Goal: Task Accomplishment & Management: Manage account settings

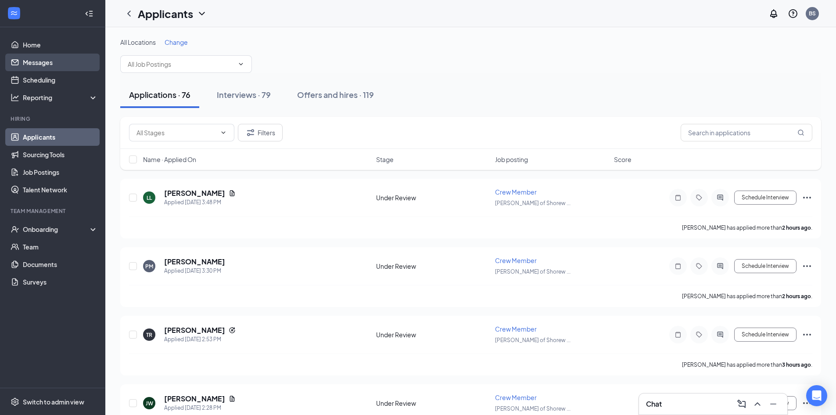
click at [33, 56] on link "Messages" at bounding box center [60, 63] width 75 height 18
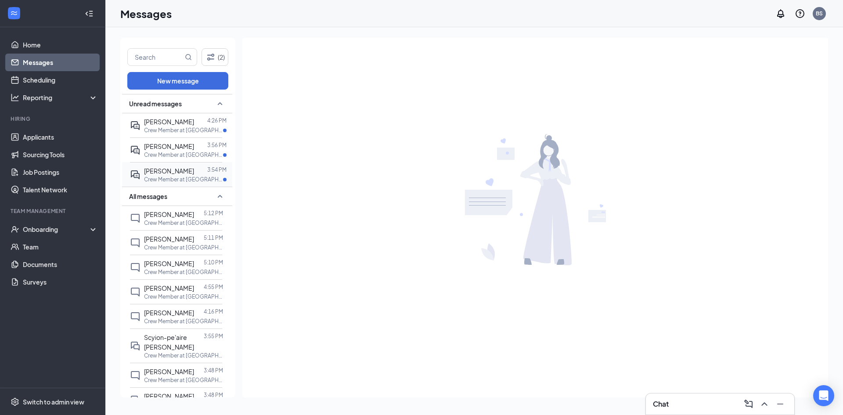
click at [169, 173] on span "[PERSON_NAME]" at bounding box center [169, 171] width 50 height 8
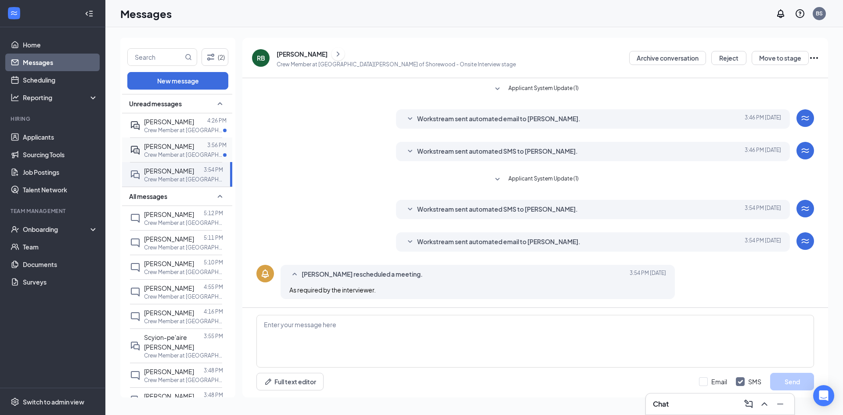
scroll to position [118, 0]
click at [166, 147] on span "[PERSON_NAME]" at bounding box center [169, 146] width 50 height 8
click at [170, 126] on div "[PERSON_NAME]" at bounding box center [169, 122] width 50 height 10
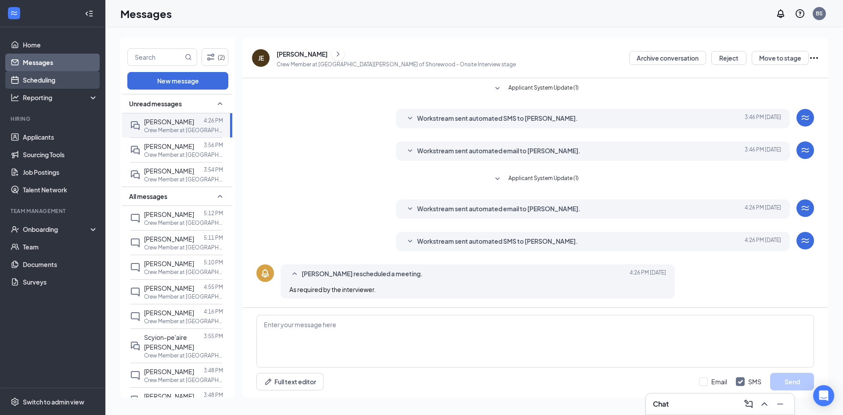
click at [58, 78] on link "Scheduling" at bounding box center [60, 80] width 75 height 18
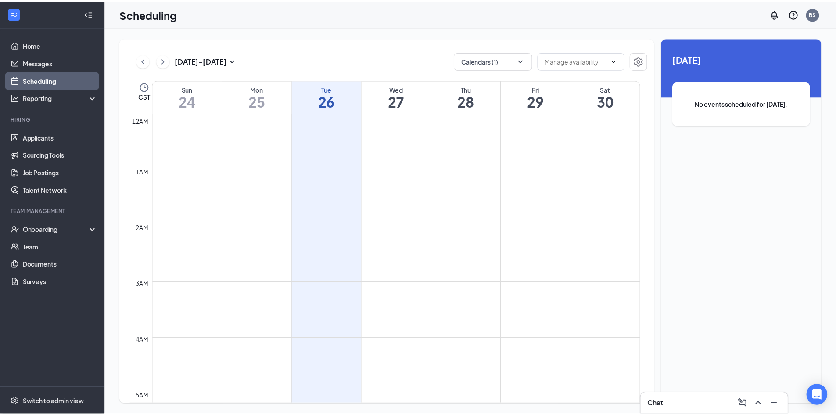
scroll to position [432, 0]
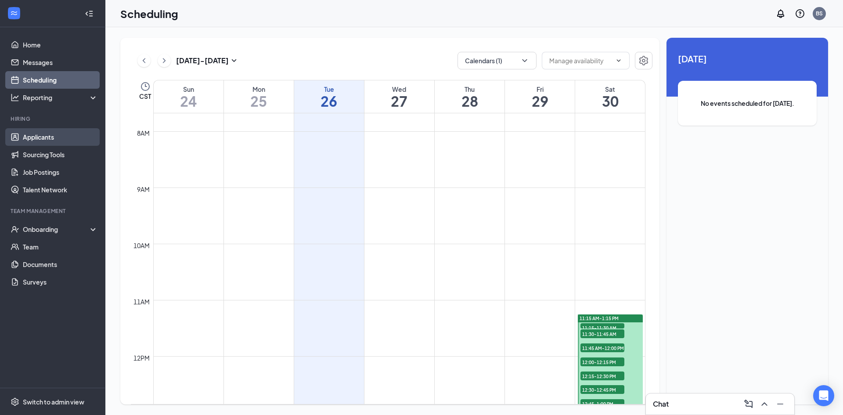
click at [54, 133] on link "Applicants" at bounding box center [60, 137] width 75 height 18
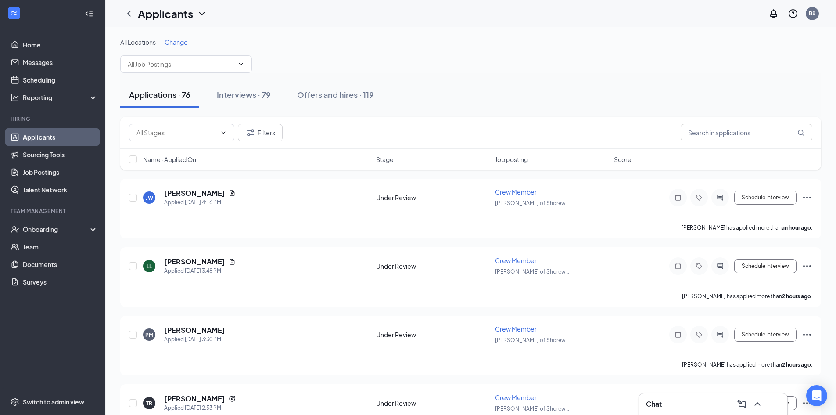
click at [181, 43] on span "Change" at bounding box center [176, 42] width 23 height 8
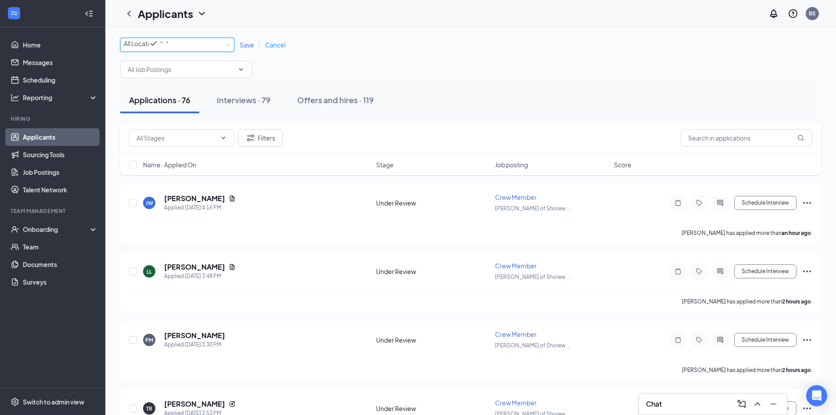
click at [170, 45] on icon "SmallChevronDown" at bounding box center [167, 42] width 5 height 5
drag, startPoint x: 186, startPoint y: 119, endPoint x: 204, endPoint y: 100, distance: 25.8
click at [187, 107] on li "[PERSON_NAME] of [GEOGRAPHIC_DATA]" at bounding box center [177, 98] width 114 height 17
click at [252, 49] on div "Save Cancel" at bounding box center [262, 44] width 57 height 9
click at [248, 47] on span "Save" at bounding box center [247, 45] width 14 height 8
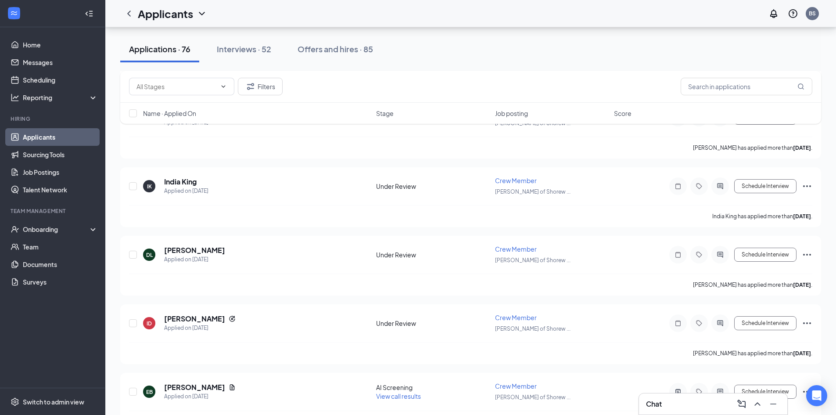
scroll to position [3656, 0]
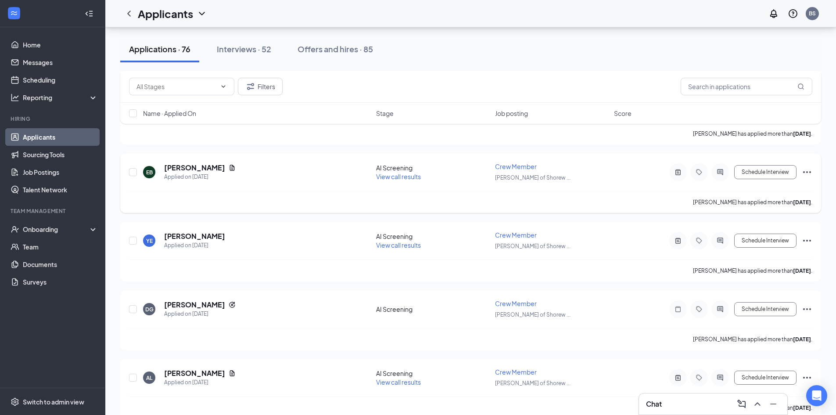
click at [407, 178] on span "View call results" at bounding box center [398, 177] width 45 height 8
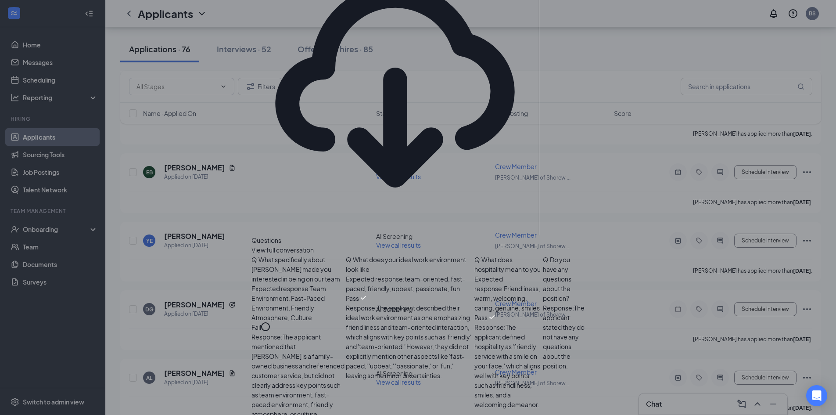
click at [314, 245] on span "View full conversation" at bounding box center [283, 250] width 62 height 10
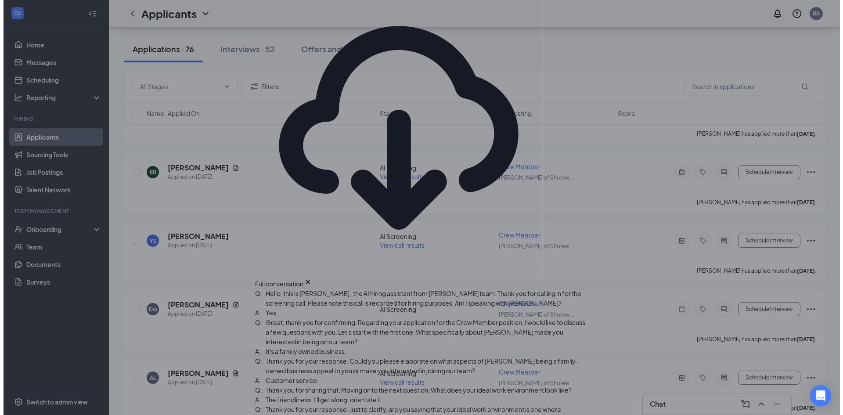
scroll to position [183, 0]
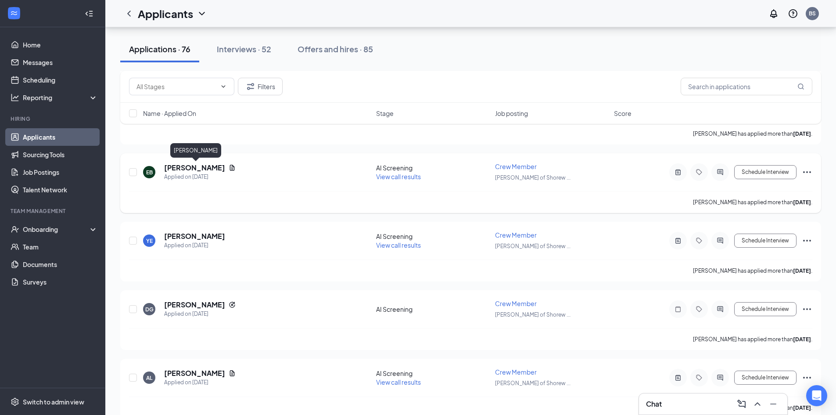
click at [212, 167] on h5 "[PERSON_NAME]" at bounding box center [194, 168] width 61 height 10
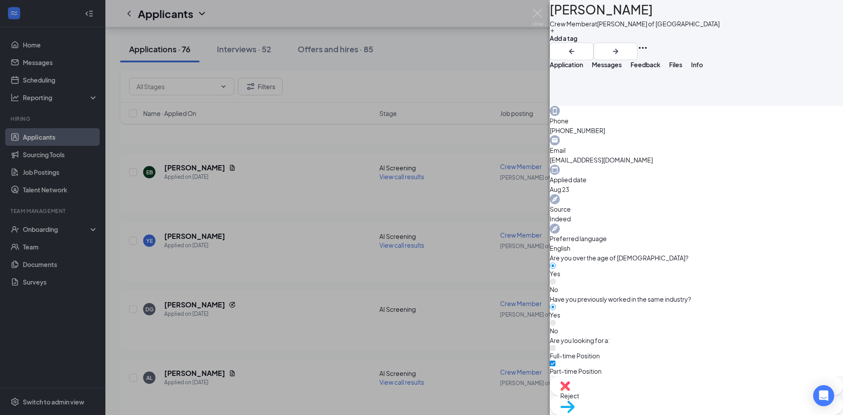
scroll to position [271, 0]
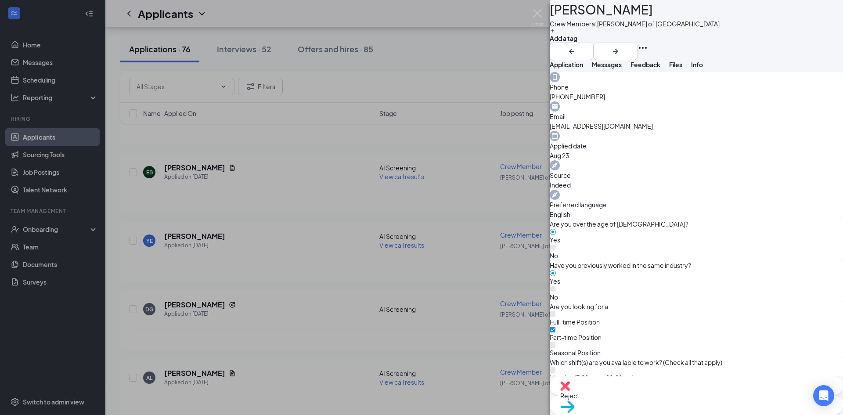
click at [708, 398] on div "Move to stage" at bounding box center [696, 405] width 293 height 19
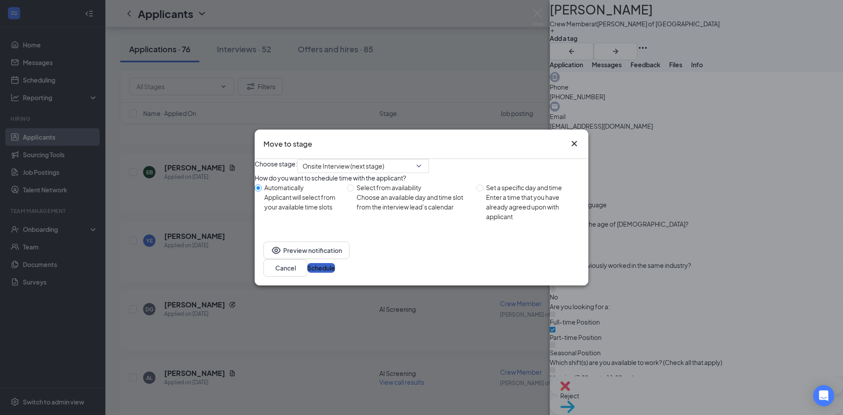
click at [335, 273] on button "Schedule" at bounding box center [321, 268] width 28 height 10
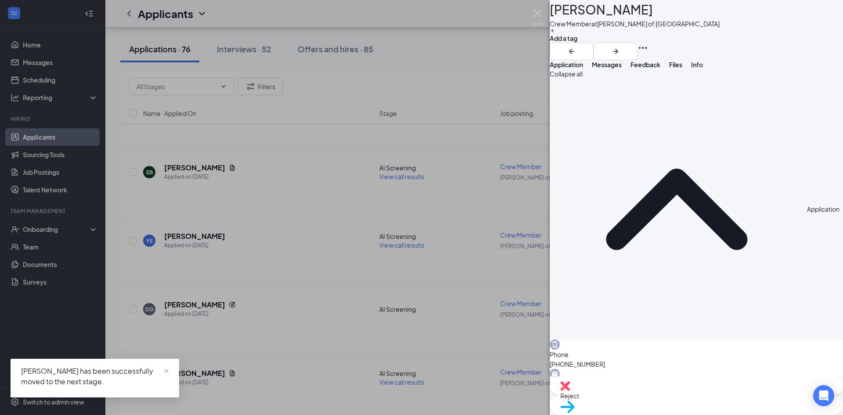
click at [299, 253] on div "YE [PERSON_NAME] Crew Member at [PERSON_NAME] of Shorewood Add a tag Applicatio…" at bounding box center [421, 207] width 843 height 415
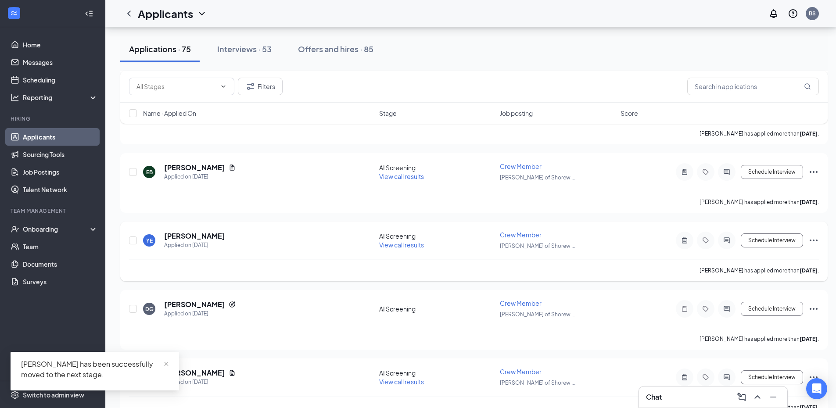
click at [398, 245] on span "View call results" at bounding box center [401, 245] width 45 height 8
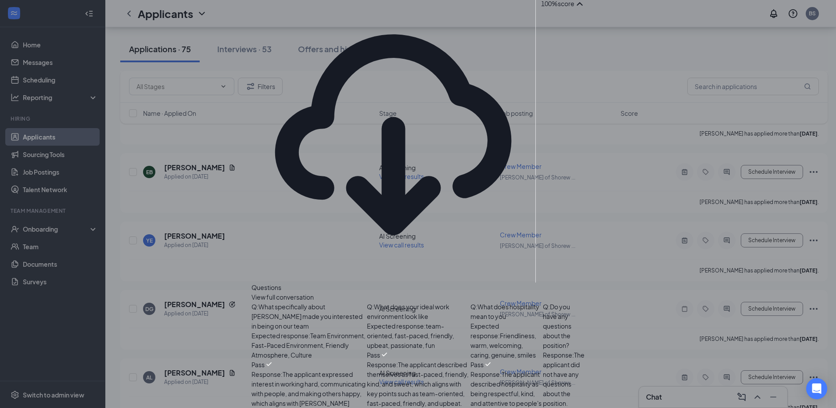
click at [314, 292] on span "View full conversation" at bounding box center [283, 297] width 62 height 10
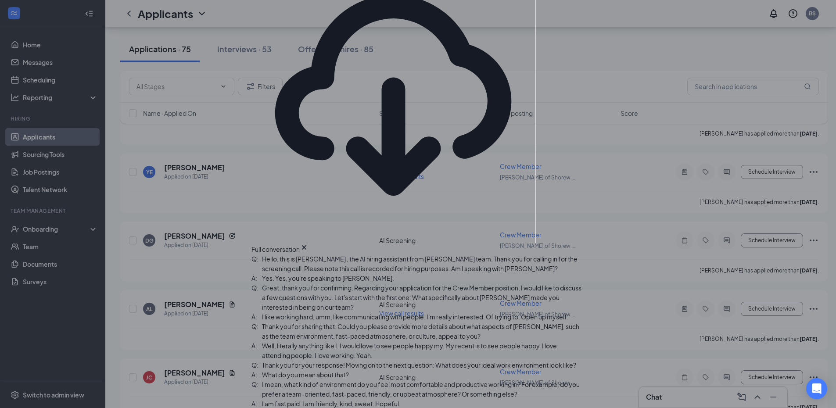
scroll to position [258, 0]
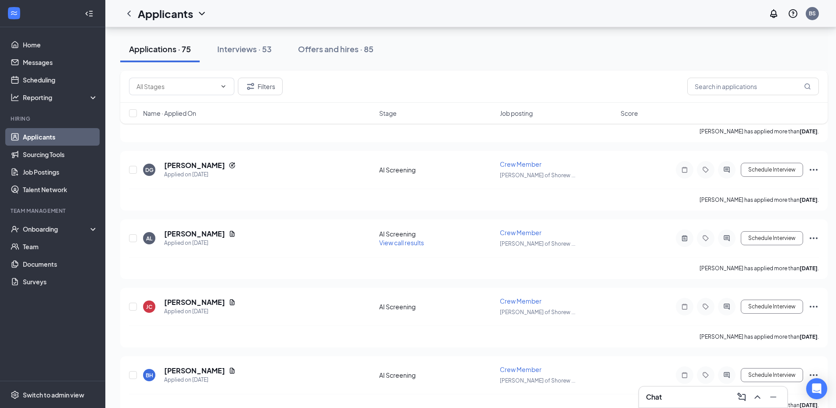
scroll to position [3743, 0]
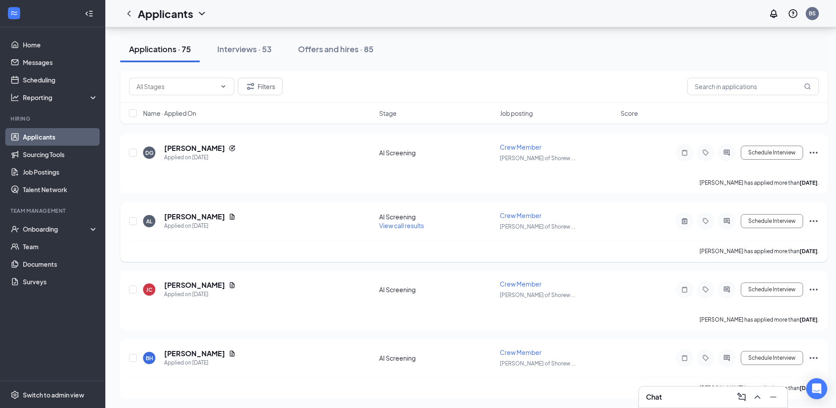
click at [407, 222] on div "View call results" at bounding box center [436, 225] width 115 height 9
click at [407, 226] on span "View call results" at bounding box center [401, 226] width 45 height 8
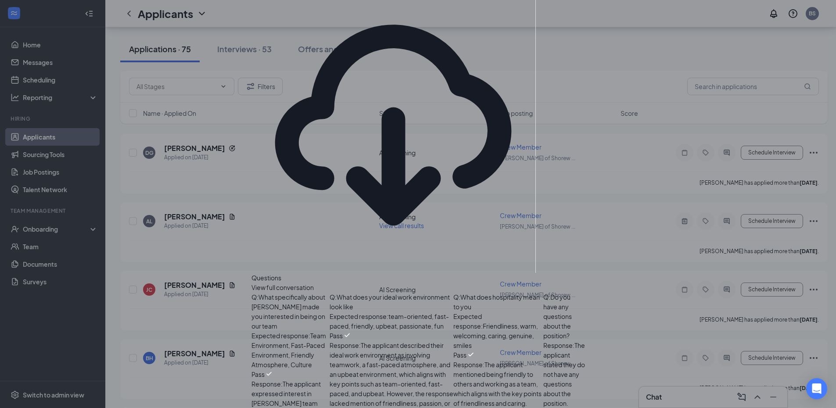
click at [314, 283] on span "View full conversation" at bounding box center [283, 288] width 62 height 10
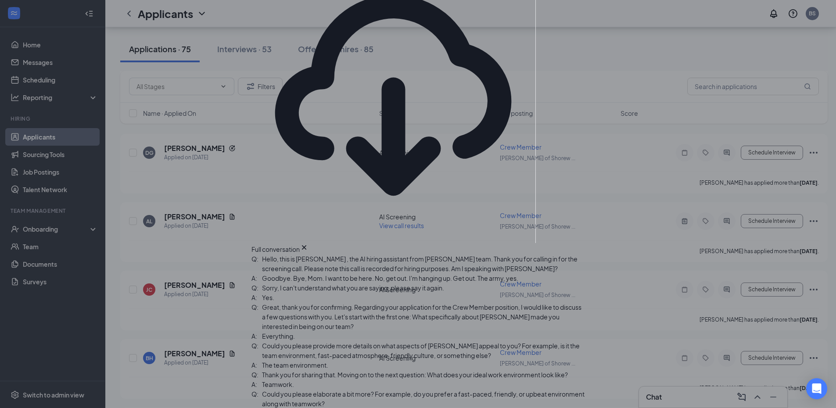
scroll to position [266, 0]
click at [577, 202] on div "Score is calculated equally across all questions, based on the ratio of passed …" at bounding box center [419, 207] width 334 height 577
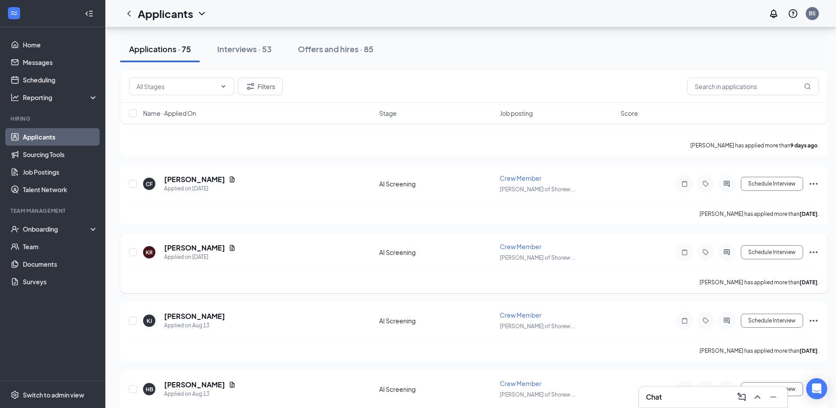
scroll to position [4910, 0]
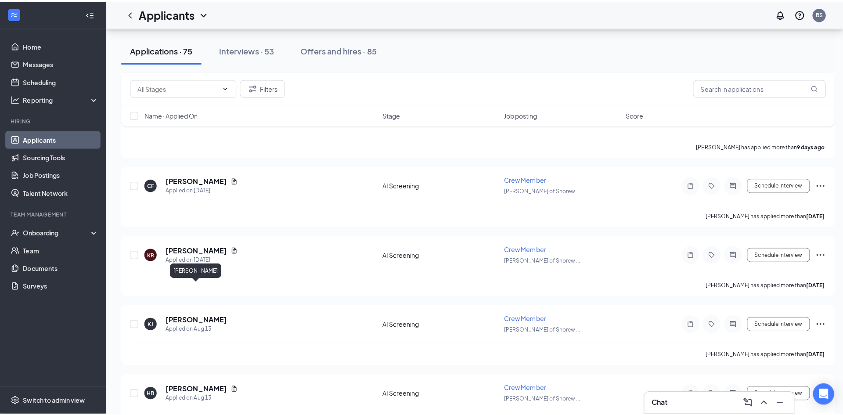
scroll to position [4904, 0]
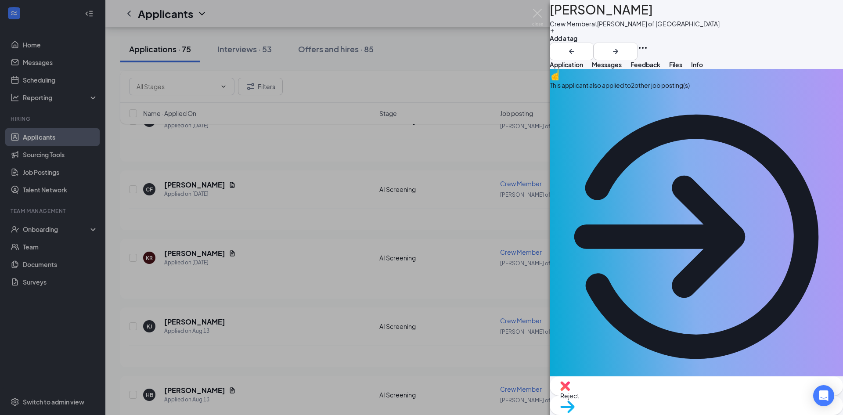
click at [674, 105] on div "This applicant also applied to 2 other job posting(s)" at bounding box center [696, 226] width 293 height 314
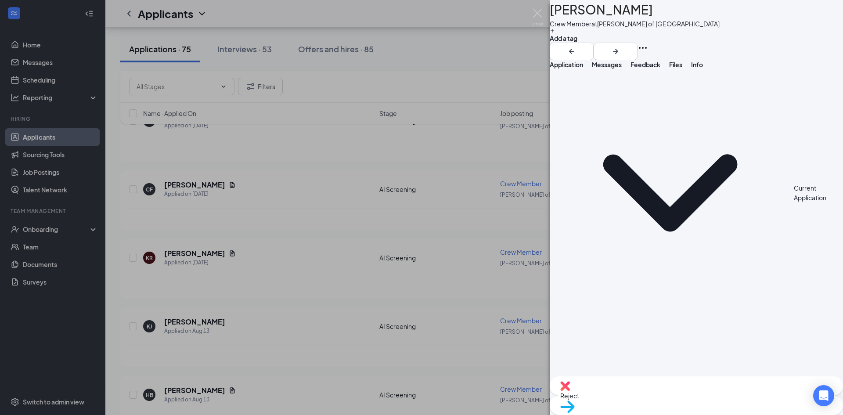
click at [583, 68] on span "Application" at bounding box center [566, 65] width 33 height 8
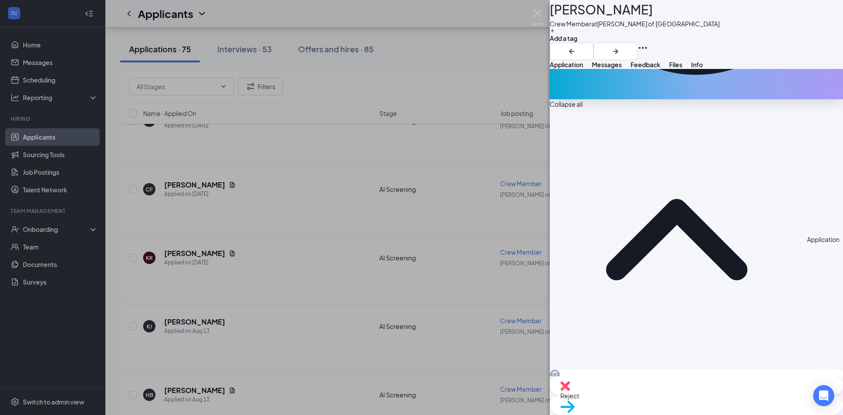
scroll to position [295, 0]
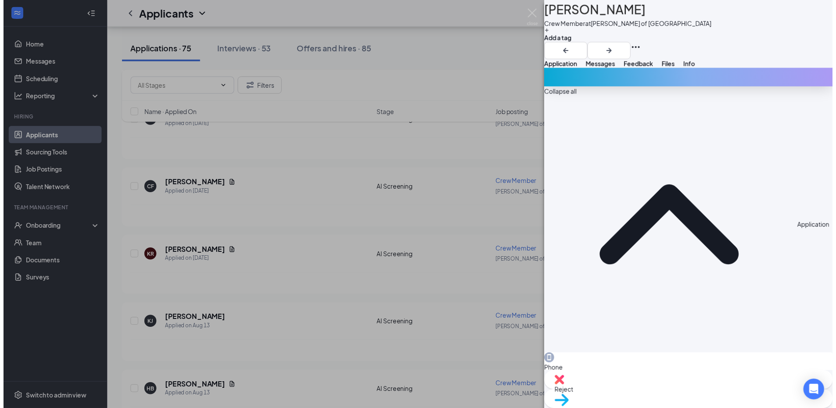
scroll to position [292, 0]
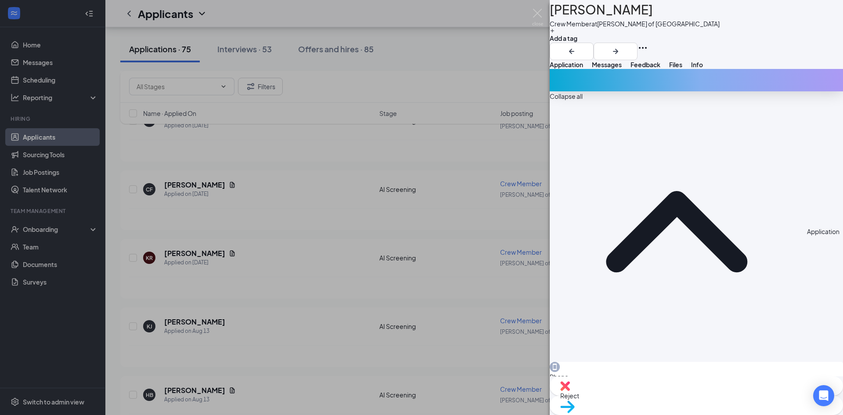
click at [287, 305] on div "TO [PERSON_NAME] Crew Member at [PERSON_NAME] of Shorewood Add a tag Applicatio…" at bounding box center [421, 207] width 843 height 415
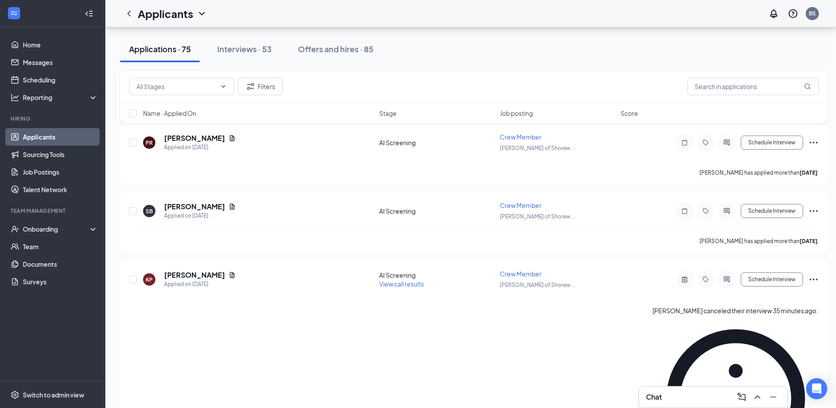
scroll to position [4289, 0]
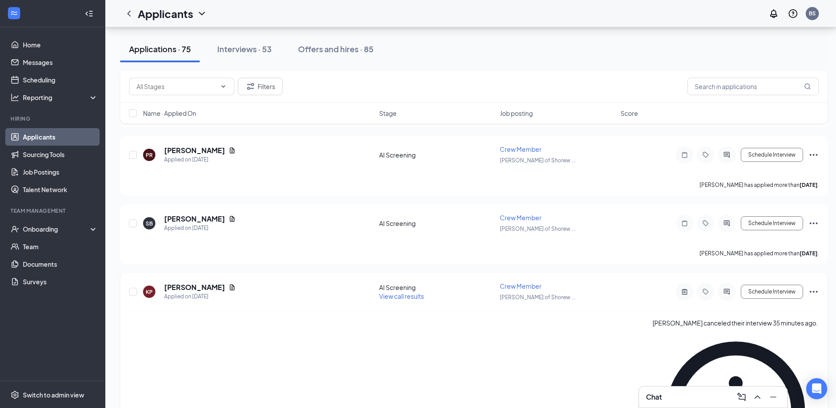
click at [403, 295] on span "View call results" at bounding box center [401, 296] width 45 height 8
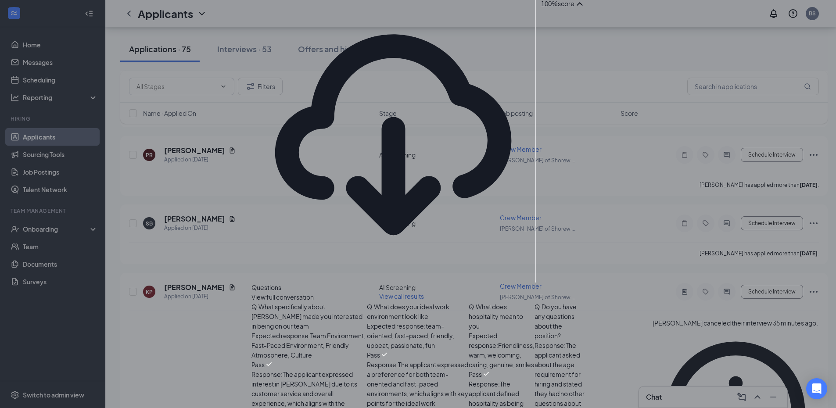
click at [314, 292] on span "View full conversation" at bounding box center [283, 297] width 62 height 10
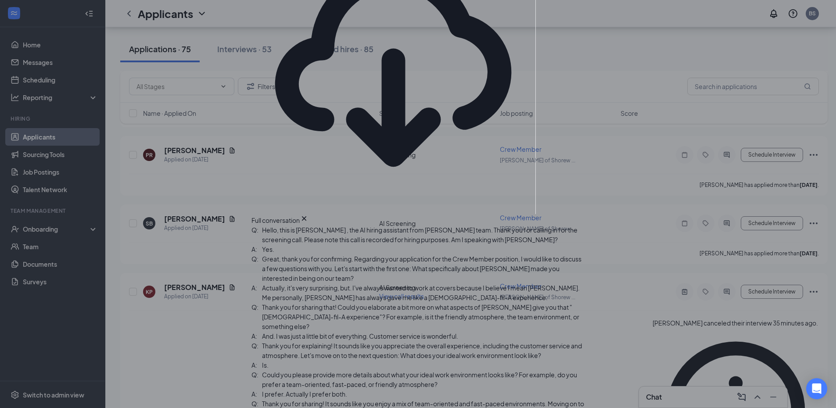
scroll to position [314, 0]
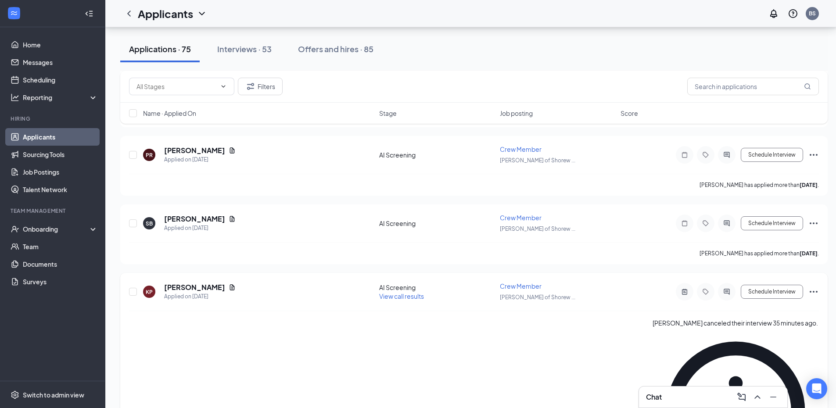
click at [813, 289] on icon "Ellipses" at bounding box center [814, 292] width 11 height 11
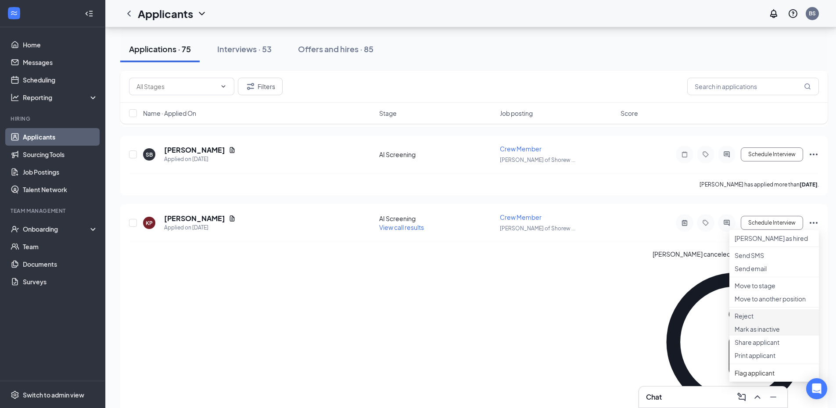
scroll to position [4377, 0]
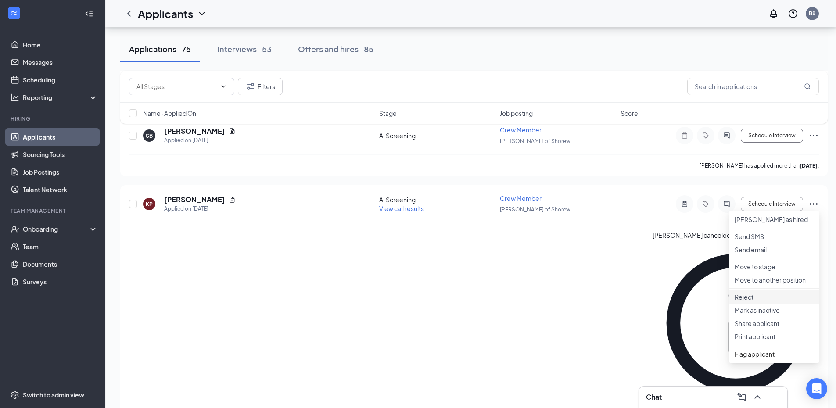
click at [763, 302] on p "Reject" at bounding box center [774, 297] width 79 height 9
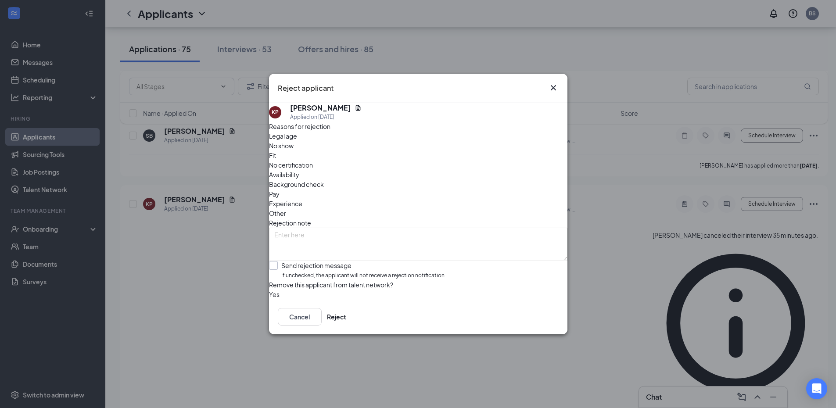
click at [339, 261] on input "Send rejection message If unchecked, the applicant will not receive a rejection…" at bounding box center [357, 270] width 177 height 19
checkbox input "true"
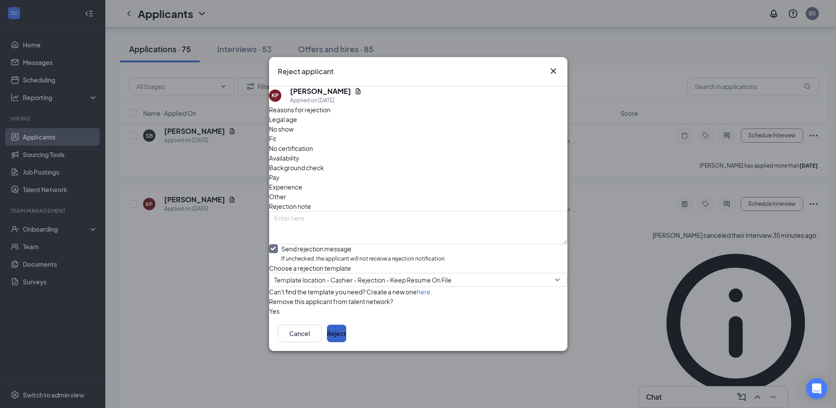
click at [346, 342] on button "Reject" at bounding box center [336, 334] width 19 height 18
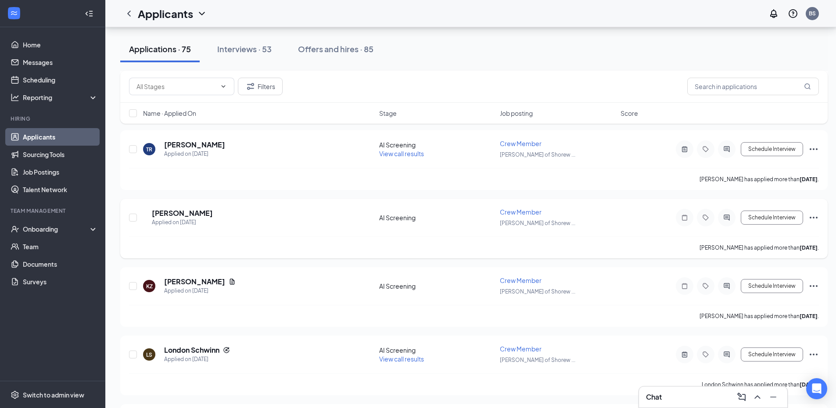
scroll to position [4026, 0]
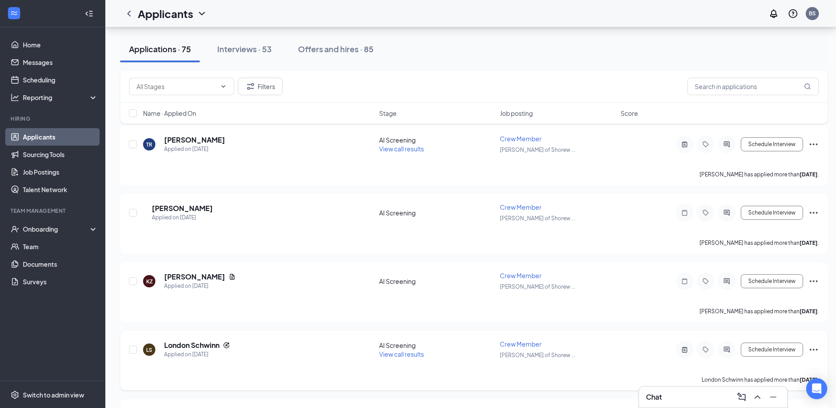
click at [403, 356] on span "View call results" at bounding box center [401, 354] width 45 height 8
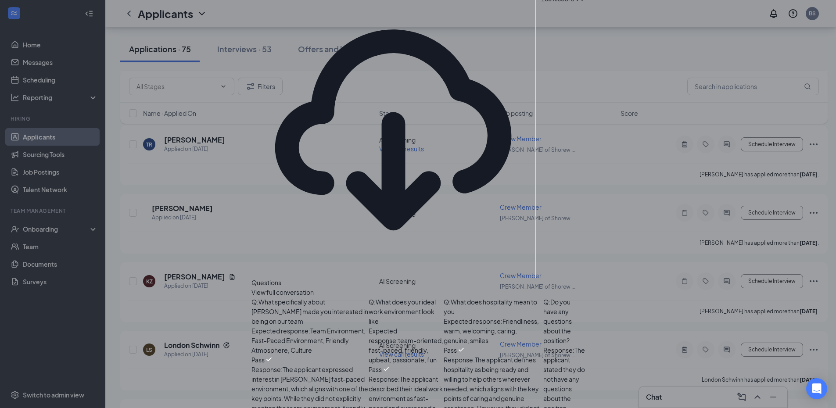
click at [314, 288] on span "View full conversation" at bounding box center [283, 293] width 62 height 10
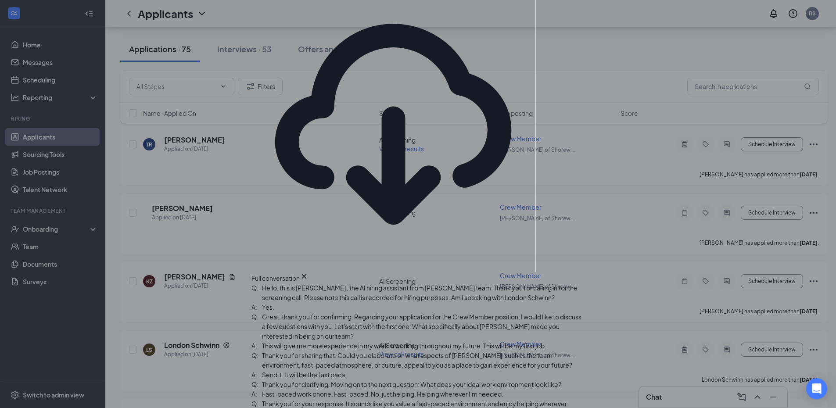
scroll to position [184, 0]
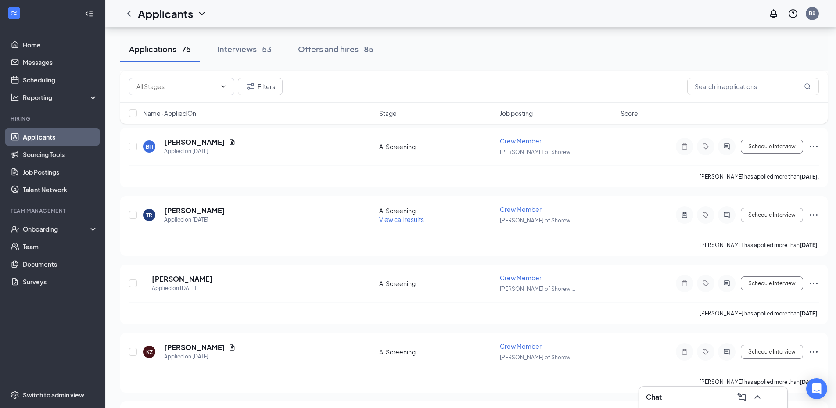
scroll to position [3938, 0]
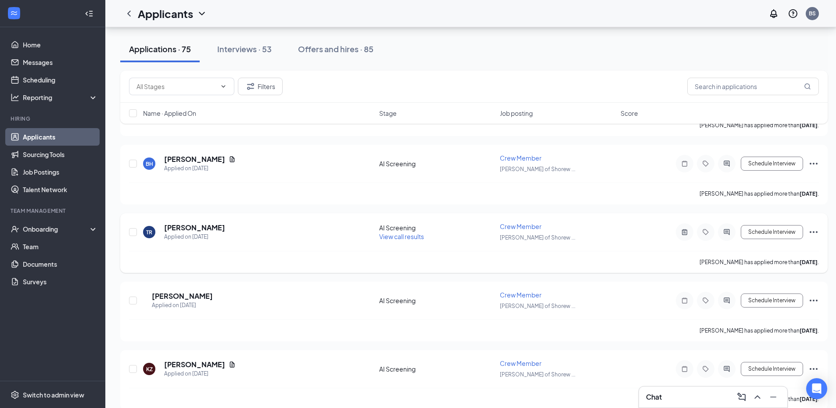
click at [419, 237] on span "View call results" at bounding box center [401, 237] width 45 height 8
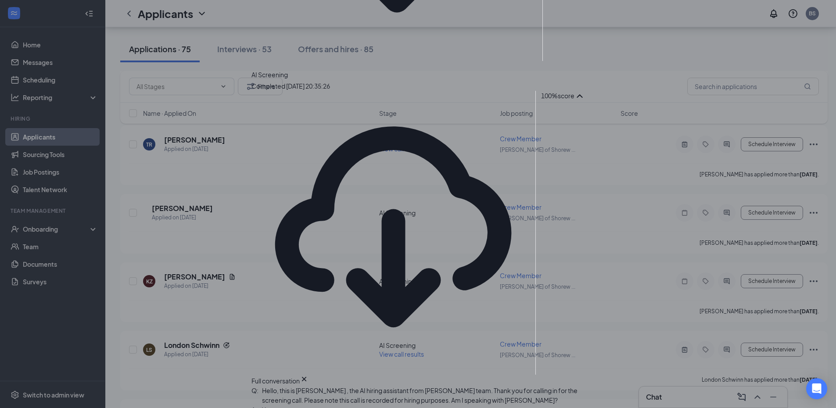
scroll to position [322, 0]
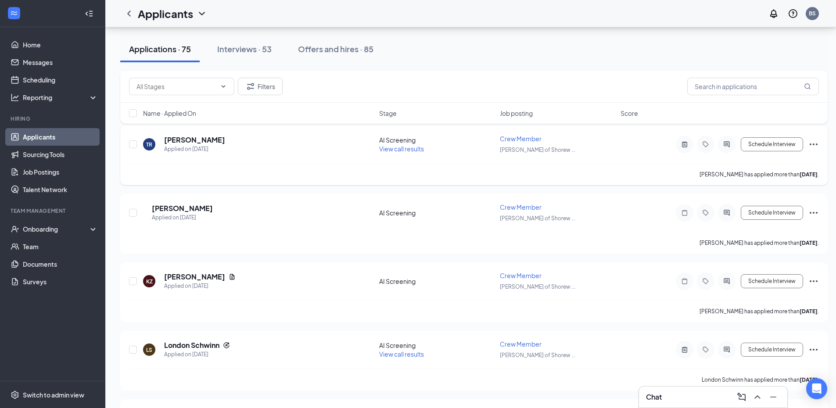
click at [815, 144] on icon "Ellipses" at bounding box center [814, 144] width 11 height 11
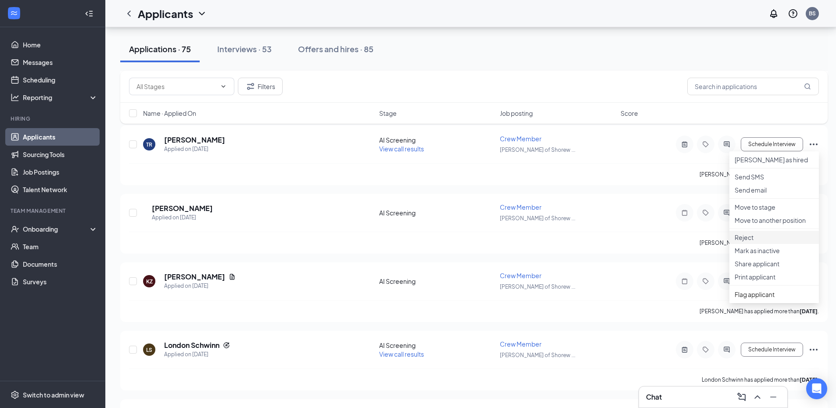
click at [767, 242] on p "Reject" at bounding box center [774, 237] width 79 height 9
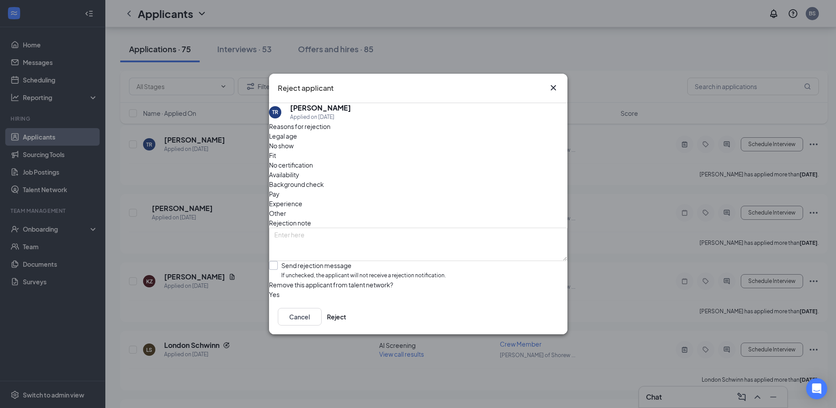
click at [295, 261] on input "Send rejection message If unchecked, the applicant will not receive a rejection…" at bounding box center [357, 270] width 177 height 19
checkbox input "true"
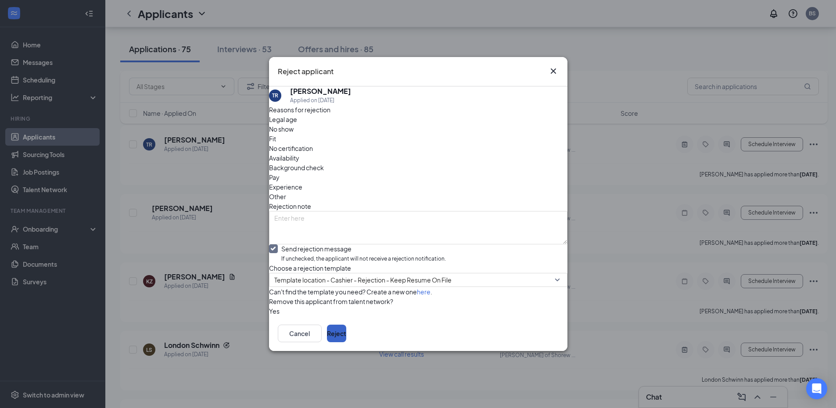
click at [346, 342] on button "Reject" at bounding box center [336, 334] width 19 height 18
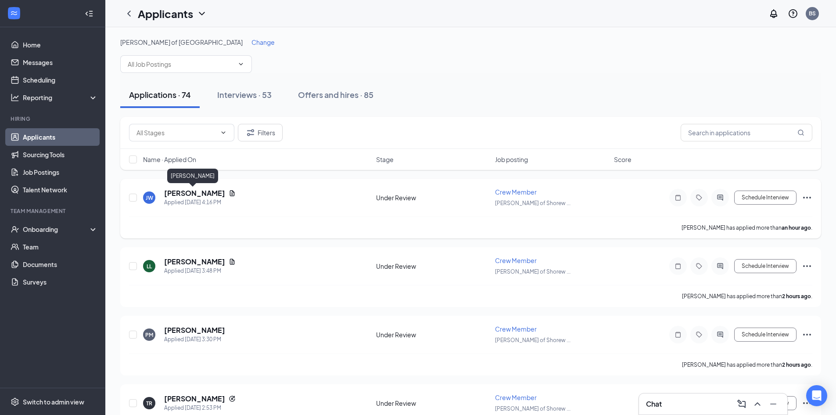
click at [190, 194] on h5 "[PERSON_NAME]" at bounding box center [194, 193] width 61 height 10
click at [184, 189] on h5 "[PERSON_NAME]" at bounding box center [194, 193] width 61 height 10
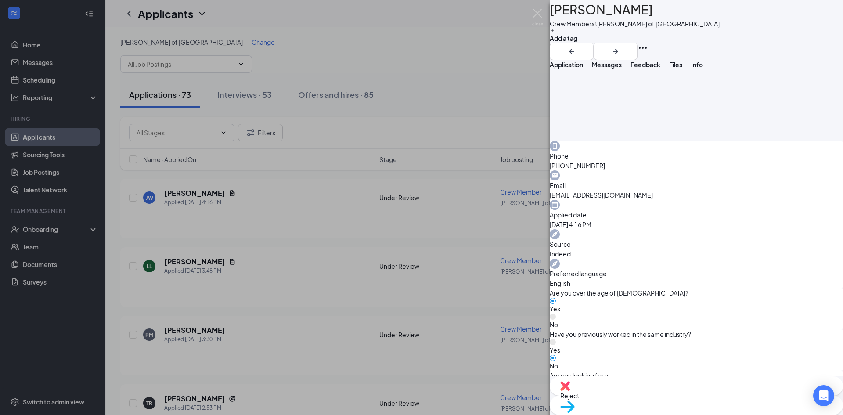
scroll to position [267, 0]
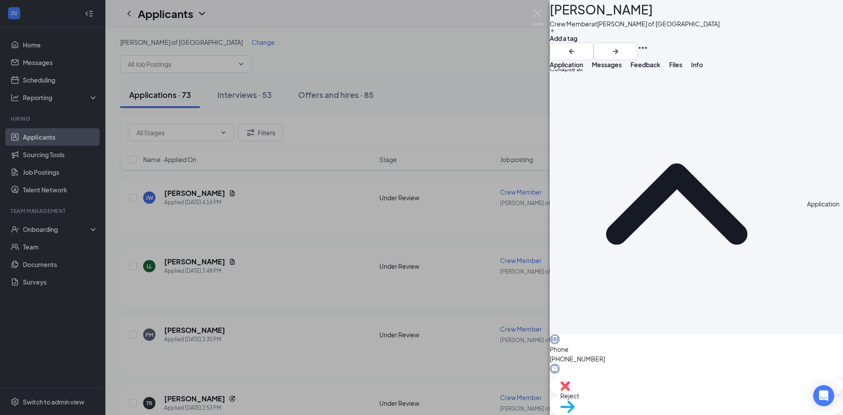
scroll to position [0, 0]
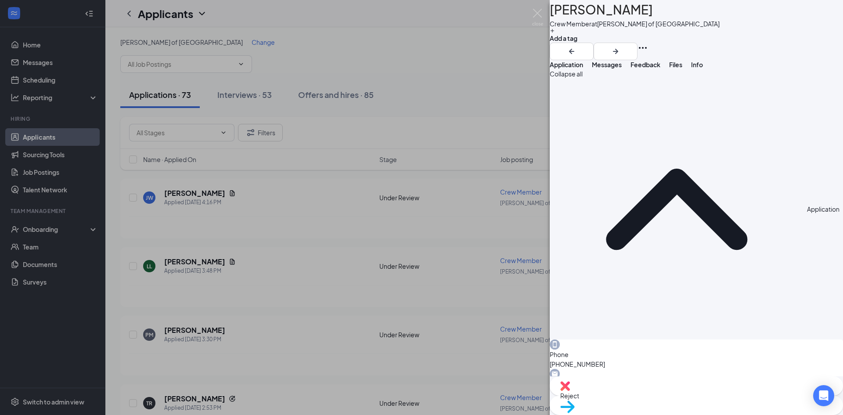
click at [717, 413] on span "Move to stage" at bounding box center [696, 418] width 272 height 10
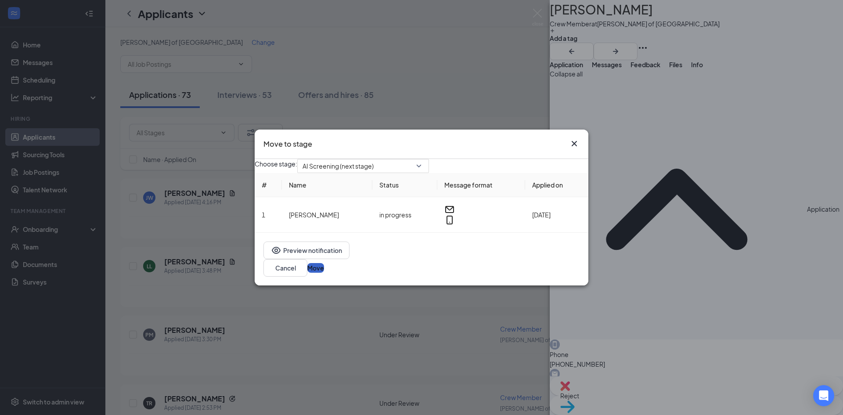
click at [324, 271] on button "Move" at bounding box center [315, 268] width 17 height 10
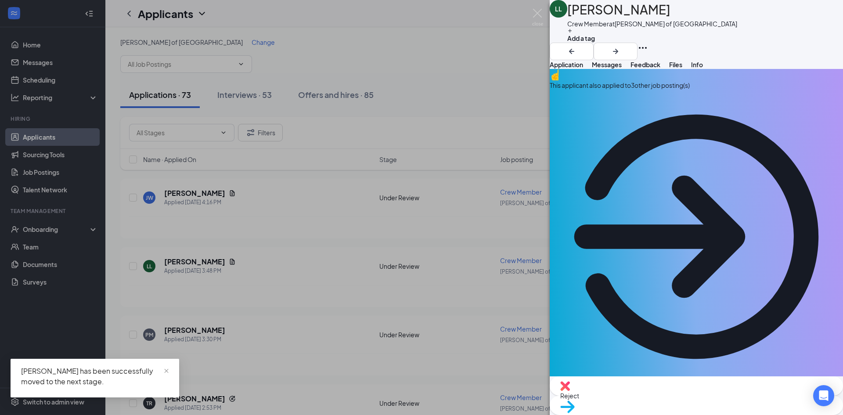
click at [668, 90] on div "This applicant also applied to 3 other job posting(s)" at bounding box center [696, 85] width 293 height 10
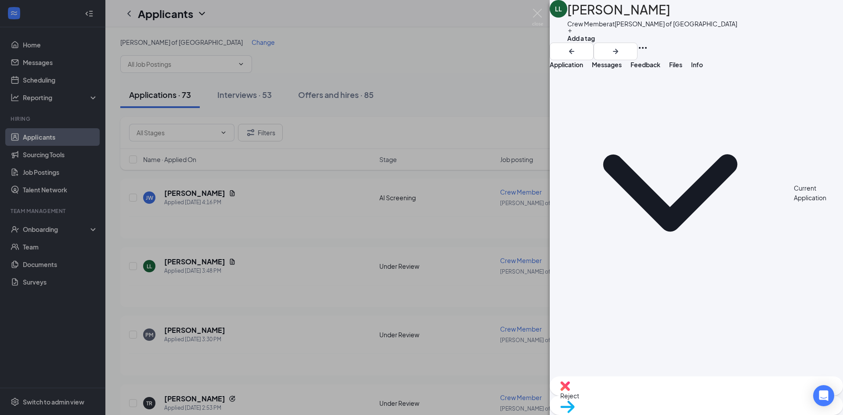
click at [583, 68] on span "Application" at bounding box center [566, 65] width 33 height 8
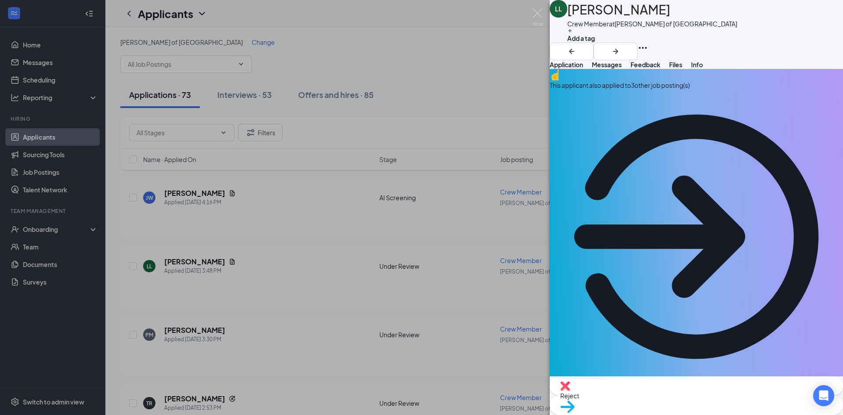
click at [650, 400] on span "Reject" at bounding box center [696, 396] width 272 height 10
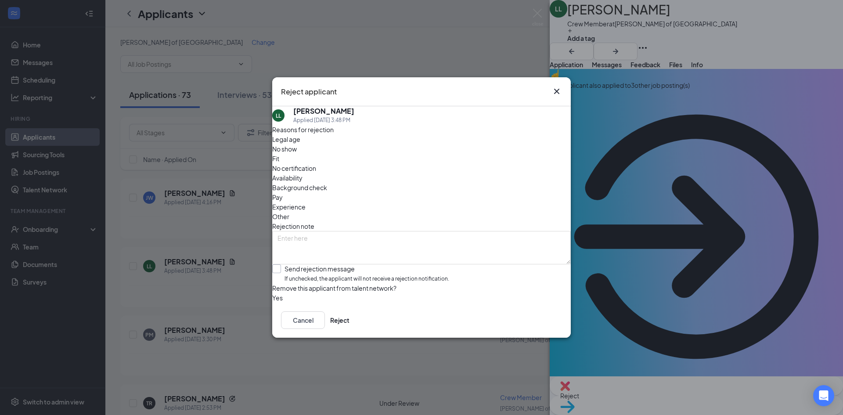
click at [386, 264] on input "Send rejection message If unchecked, the applicant will not receive a rejection…" at bounding box center [360, 273] width 177 height 19
checkbox input "true"
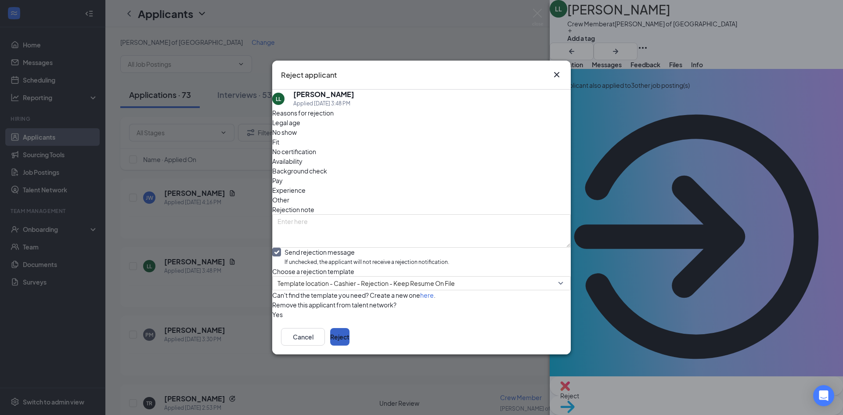
click at [349, 346] on button "Reject" at bounding box center [339, 337] width 19 height 18
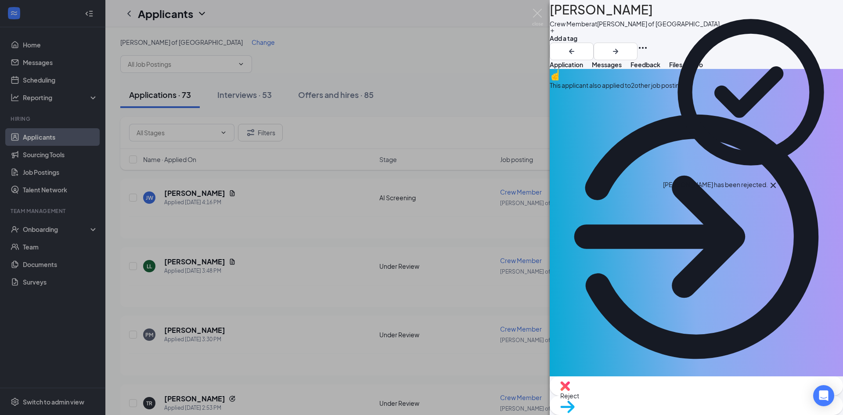
click at [650, 90] on div "This applicant also applied to 2 other job posting(s)" at bounding box center [696, 85] width 293 height 10
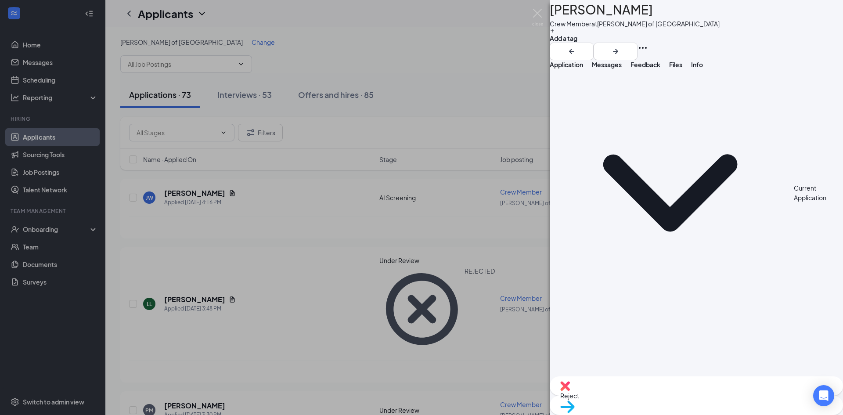
click at [576, 68] on span "Application" at bounding box center [566, 65] width 33 height 8
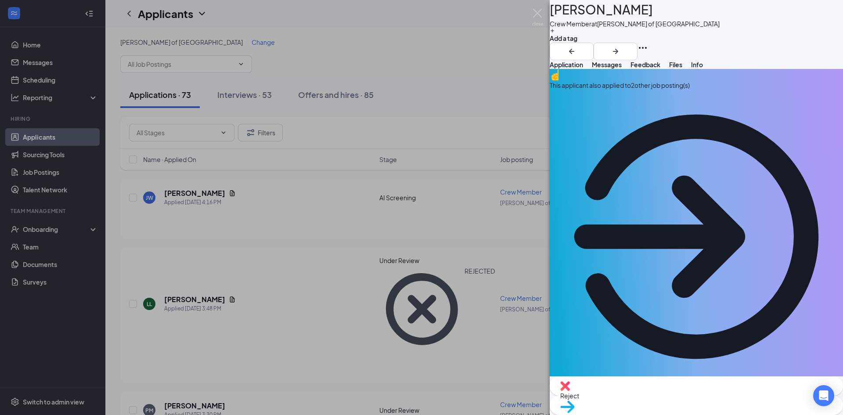
click at [642, 396] on div "Reject" at bounding box center [696, 385] width 293 height 19
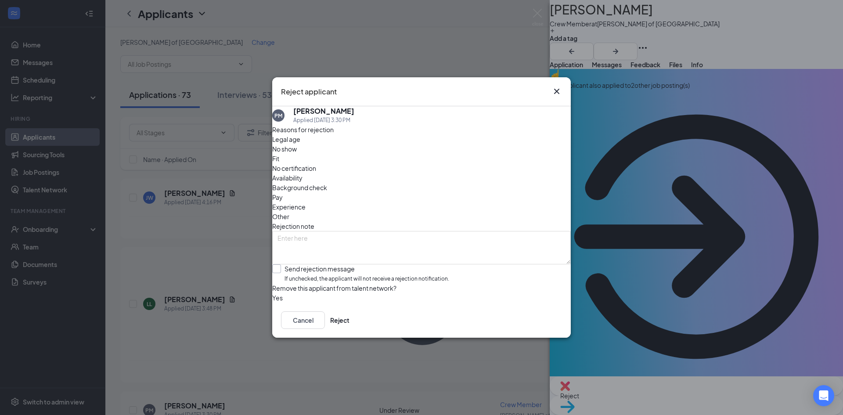
click at [394, 264] on input "Send rejection message If unchecked, the applicant will not receive a rejection…" at bounding box center [360, 273] width 177 height 19
checkbox input "true"
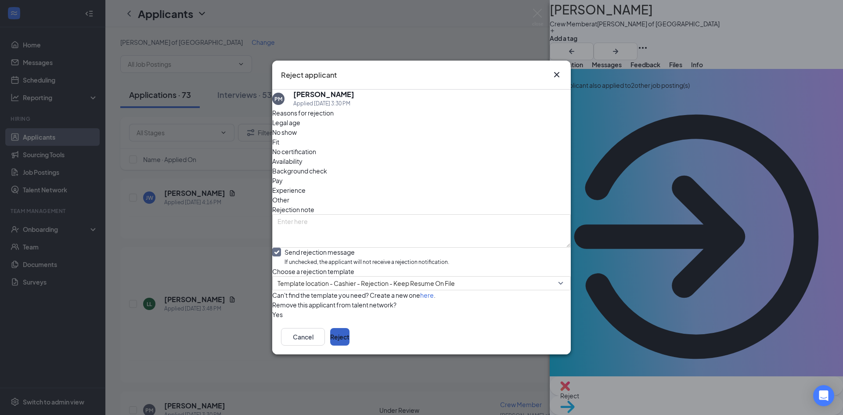
click at [349, 346] on button "Reject" at bounding box center [339, 337] width 19 height 18
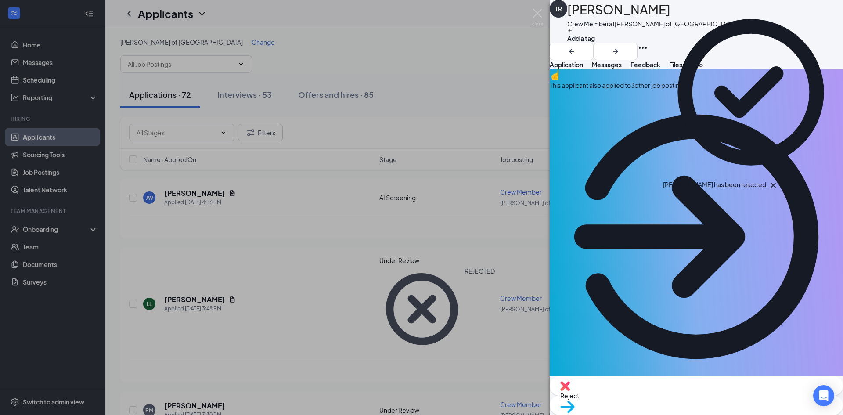
click at [692, 90] on div "This applicant also applied to 3 other job posting(s)" at bounding box center [696, 85] width 293 height 10
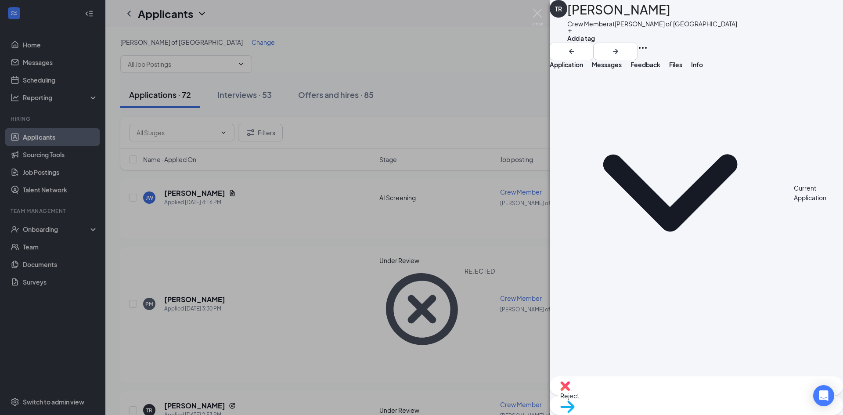
click at [583, 68] on span "Application" at bounding box center [566, 65] width 33 height 8
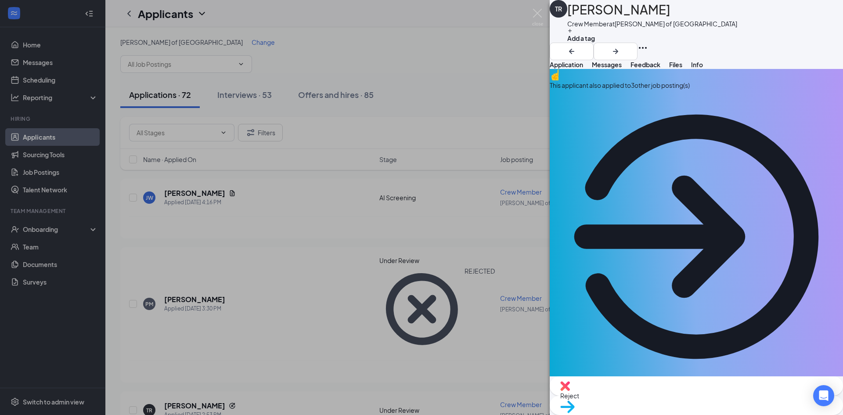
click at [570, 391] on img at bounding box center [565, 386] width 10 height 10
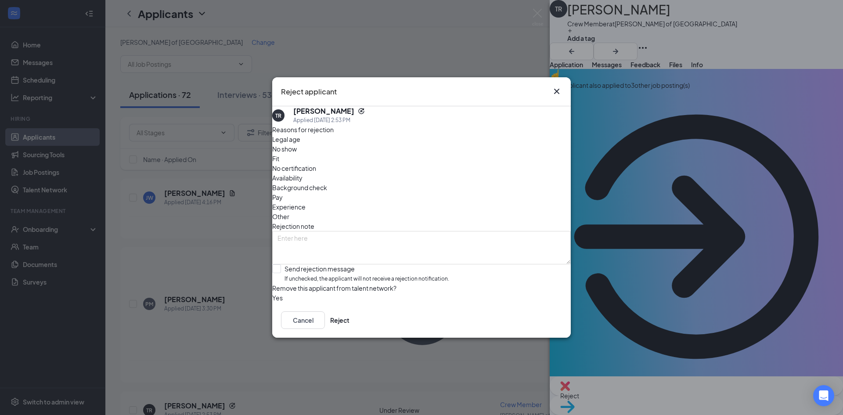
click at [450, 269] on div "Reasons for rejection Legal age No show Fit No certification Availability Backg…" at bounding box center [421, 214] width 299 height 178
click at [455, 267] on div "Reasons for rejection Legal age No show Fit No certification Availability Backg…" at bounding box center [421, 214] width 299 height 178
click at [449, 264] on input "Send rejection message If unchecked, the applicant will not receive a rejection…" at bounding box center [360, 273] width 177 height 19
checkbox input "true"
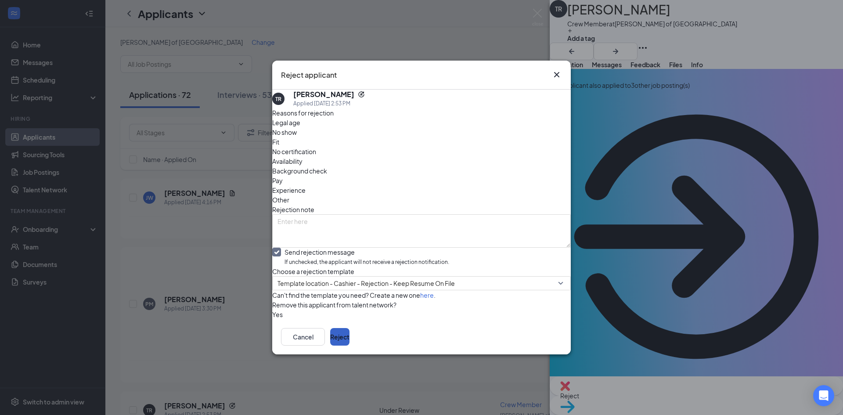
click at [349, 346] on button "Reject" at bounding box center [339, 337] width 19 height 18
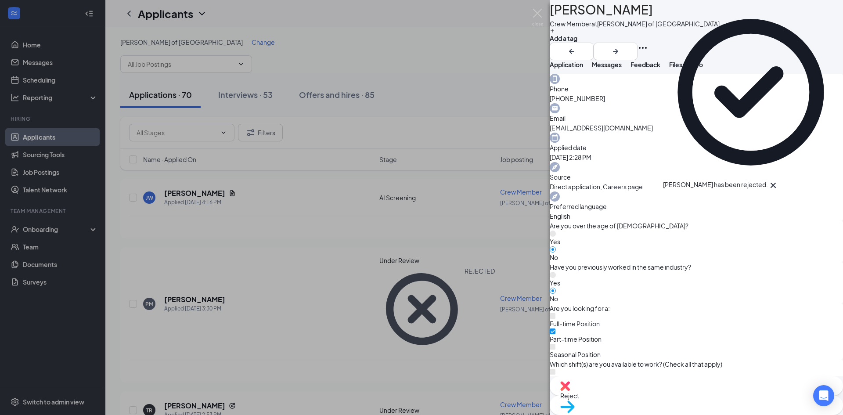
scroll to position [267, 0]
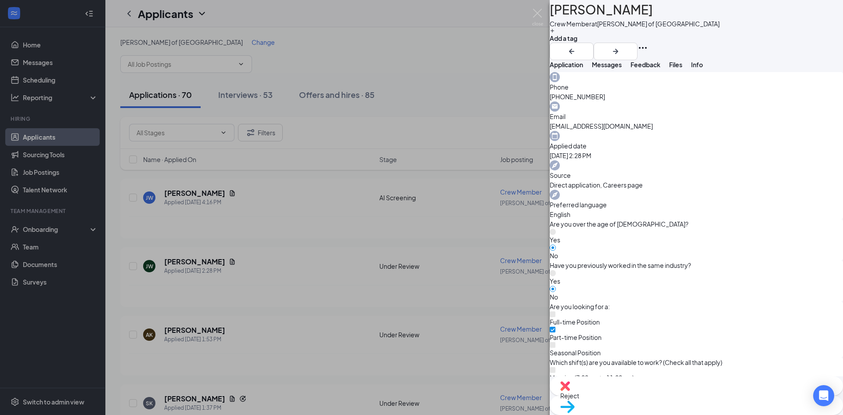
click at [751, 413] on span "Move to stage" at bounding box center [696, 418] width 272 height 10
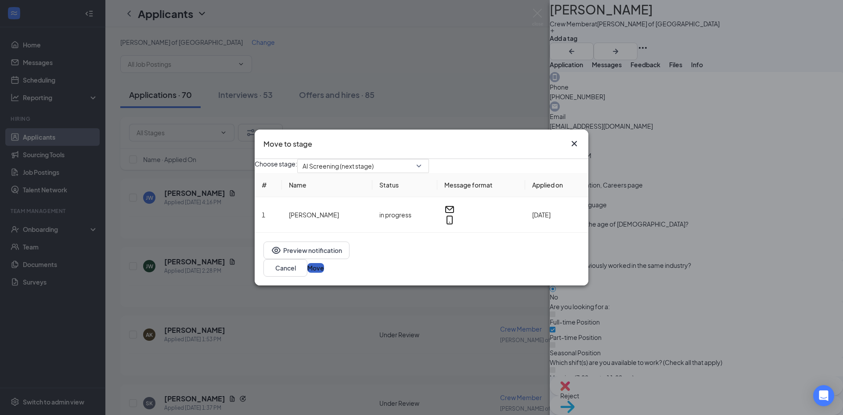
click at [324, 267] on button "Move" at bounding box center [315, 268] width 17 height 10
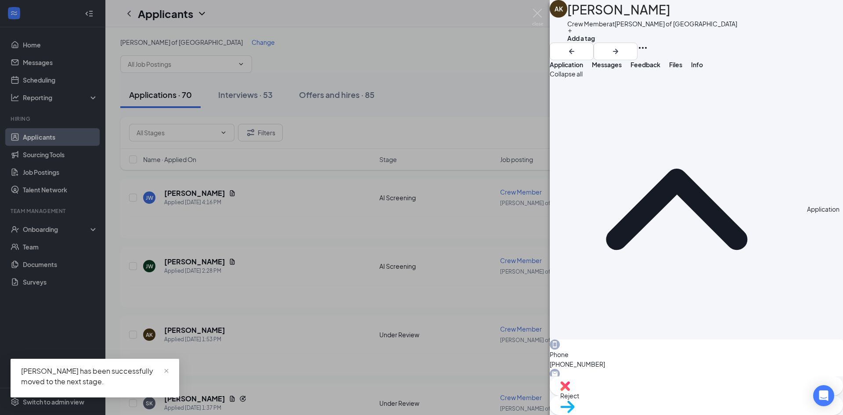
click at [661, 397] on span "Reject" at bounding box center [696, 396] width 272 height 10
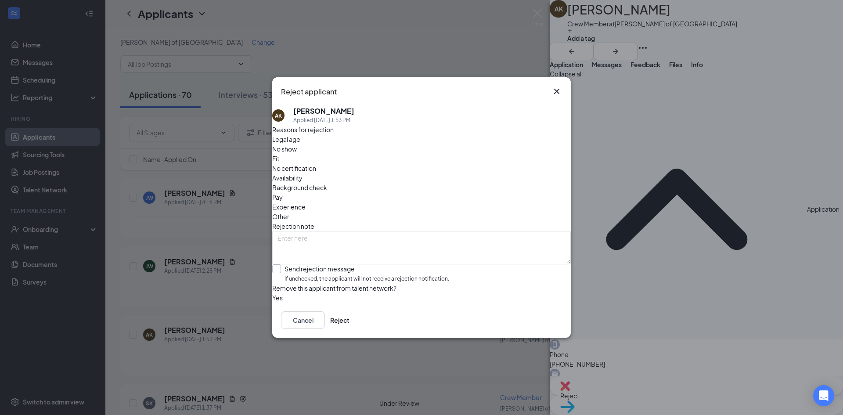
click at [420, 264] on input "Send rejection message If unchecked, the applicant will not receive a rejection…" at bounding box center [360, 273] width 177 height 19
checkbox input "true"
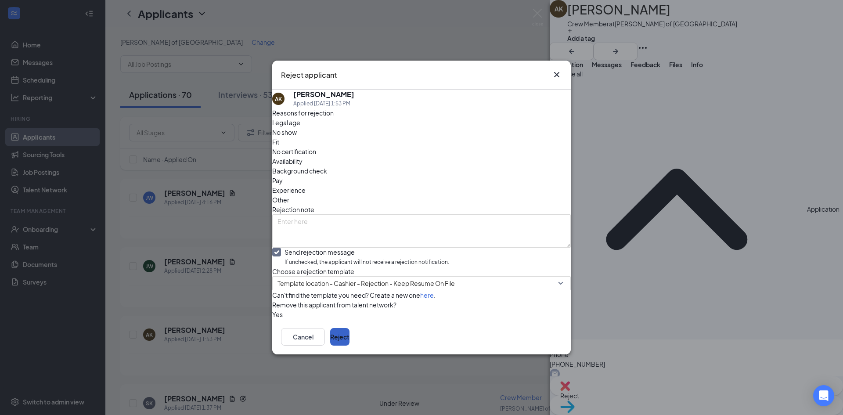
click at [349, 346] on button "Reject" at bounding box center [339, 337] width 19 height 18
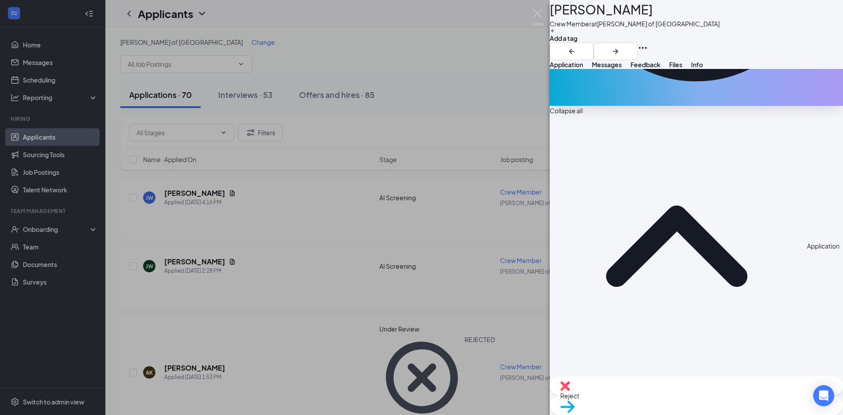
scroll to position [295, 0]
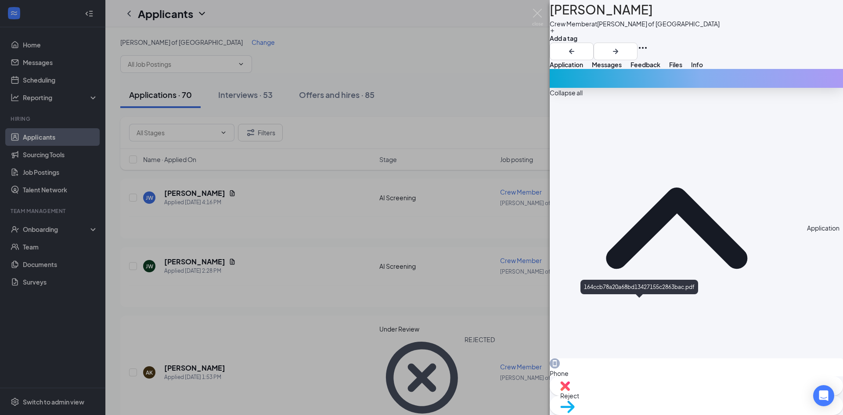
click at [662, 398] on span "Reject" at bounding box center [696, 396] width 272 height 10
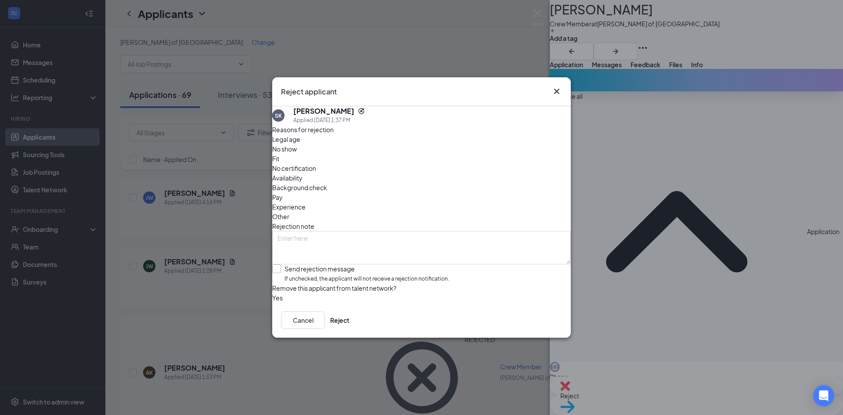
click at [434, 264] on input "Send rejection message If unchecked, the applicant will not receive a rejection…" at bounding box center [360, 273] width 177 height 19
checkbox input "true"
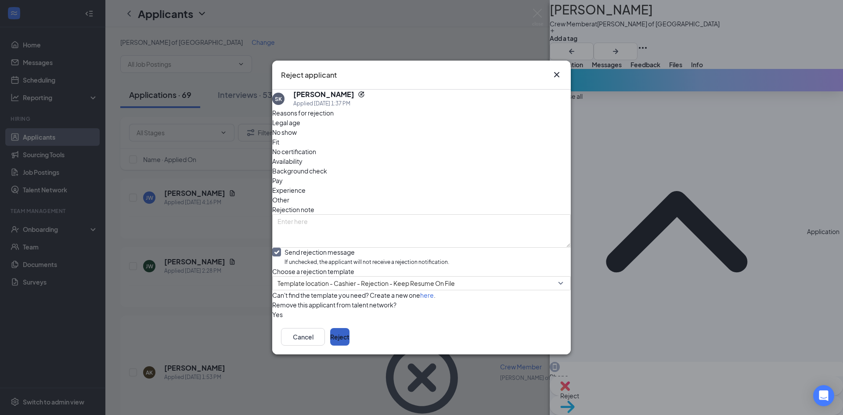
click at [349, 346] on button "Reject" at bounding box center [339, 337] width 19 height 18
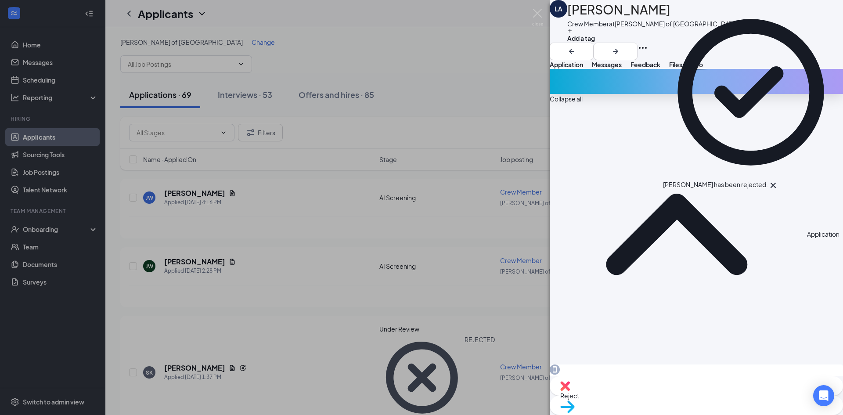
scroll to position [295, 0]
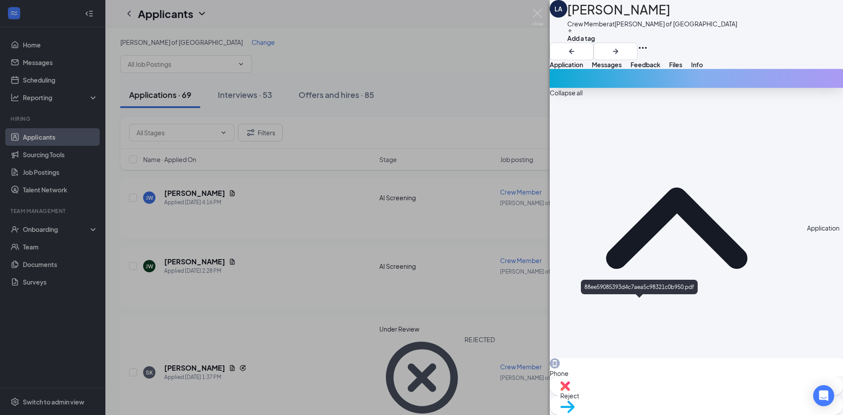
click at [643, 396] on div "Reject" at bounding box center [696, 385] width 293 height 19
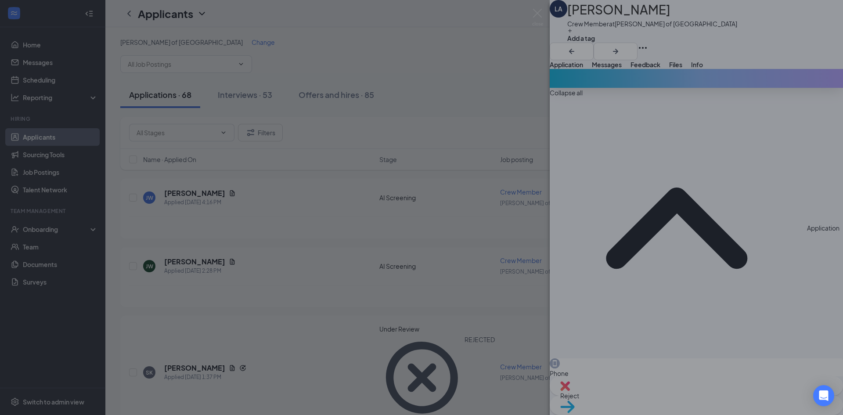
scroll to position [292, 0]
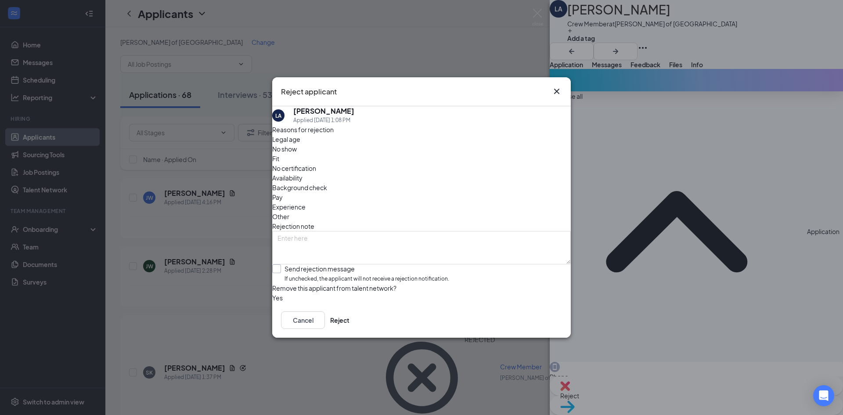
click at [390, 264] on input "Send rejection message If unchecked, the applicant will not receive a rejection…" at bounding box center [360, 273] width 177 height 19
checkbox input "true"
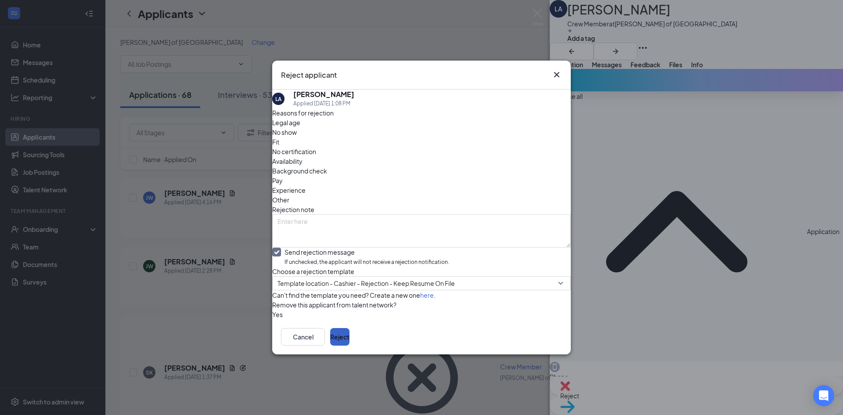
click at [349, 346] on button "Reject" at bounding box center [339, 337] width 19 height 18
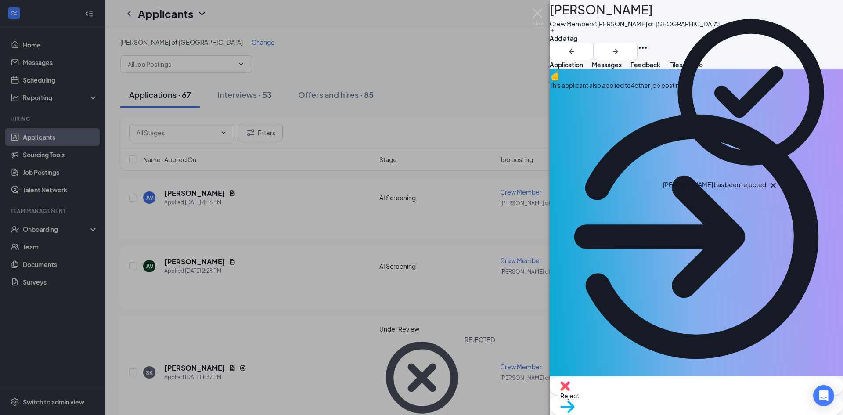
click at [684, 107] on div "This applicant also applied to 4 other job posting(s)" at bounding box center [696, 226] width 293 height 314
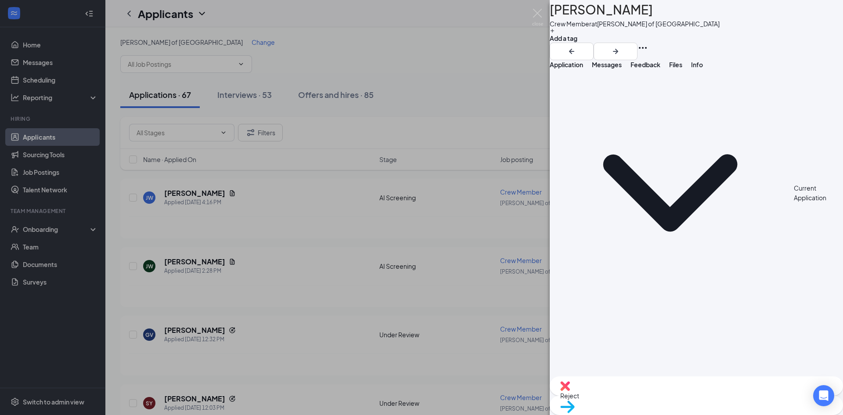
click at [581, 69] on button "Application" at bounding box center [566, 64] width 33 height 9
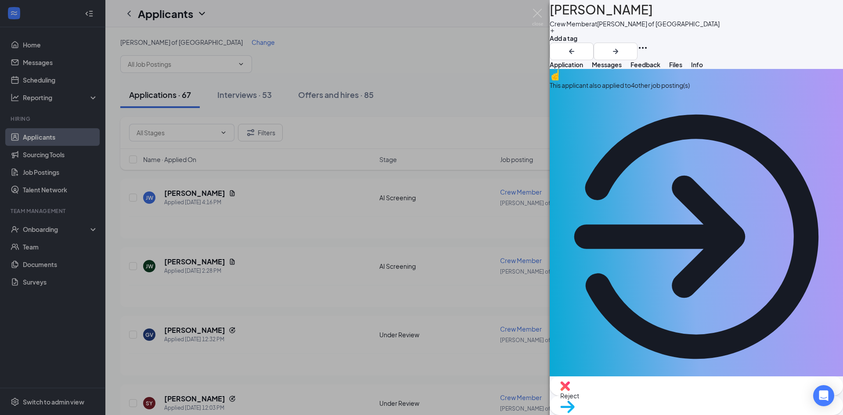
click at [640, 396] on div "Reject" at bounding box center [696, 385] width 293 height 19
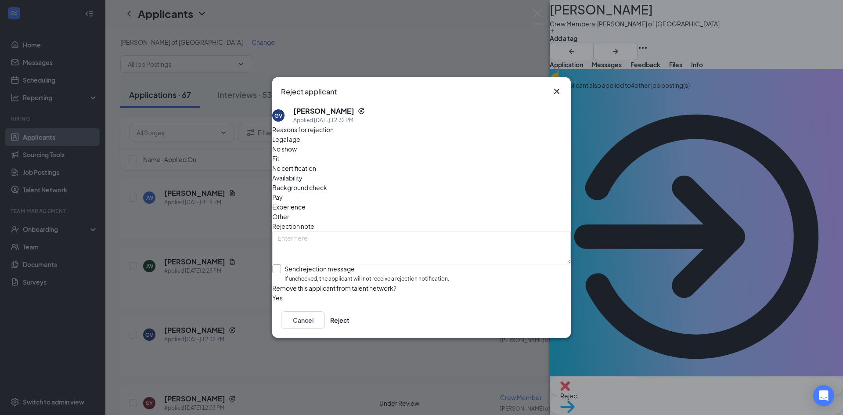
click at [357, 264] on input "Send rejection message If unchecked, the applicant will not receive a rejection…" at bounding box center [360, 273] width 177 height 19
checkbox input "true"
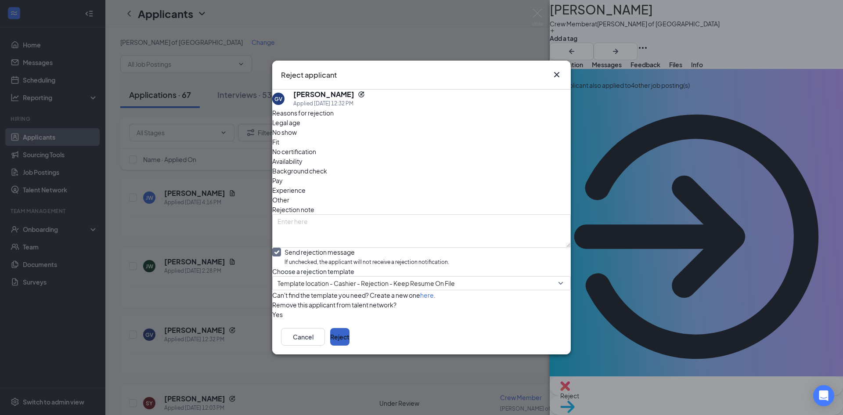
drag, startPoint x: 537, startPoint y: 348, endPoint x: 551, endPoint y: 342, distance: 15.0
click at [349, 346] on button "Reject" at bounding box center [339, 337] width 19 height 18
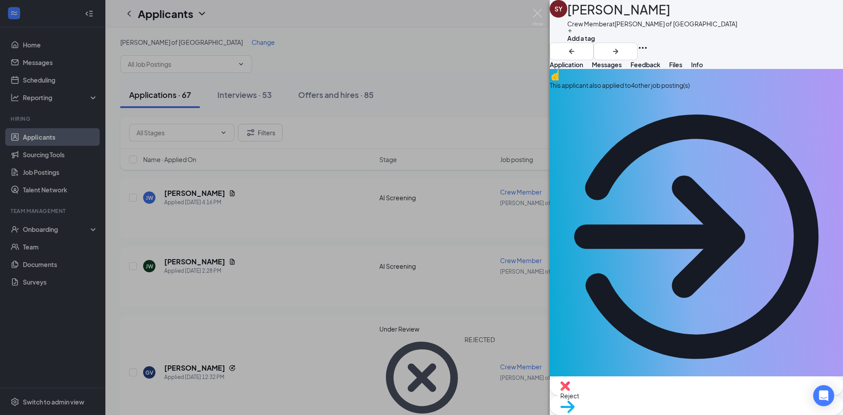
click at [650, 393] on div "Reject" at bounding box center [696, 385] width 293 height 19
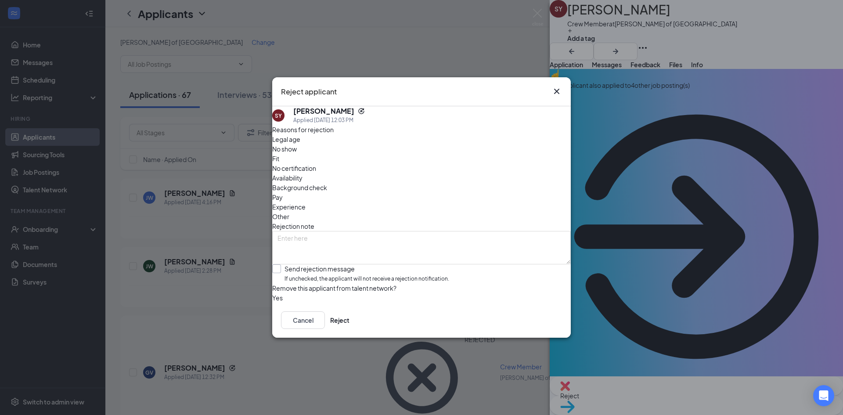
click at [360, 264] on input "Send rejection message If unchecked, the applicant will not receive a rejection…" at bounding box center [360, 273] width 177 height 19
checkbox input "true"
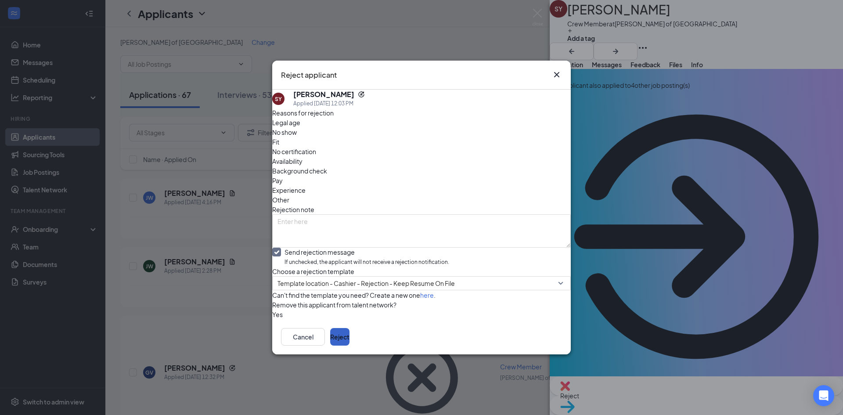
click at [349, 346] on button "Reject" at bounding box center [339, 337] width 19 height 18
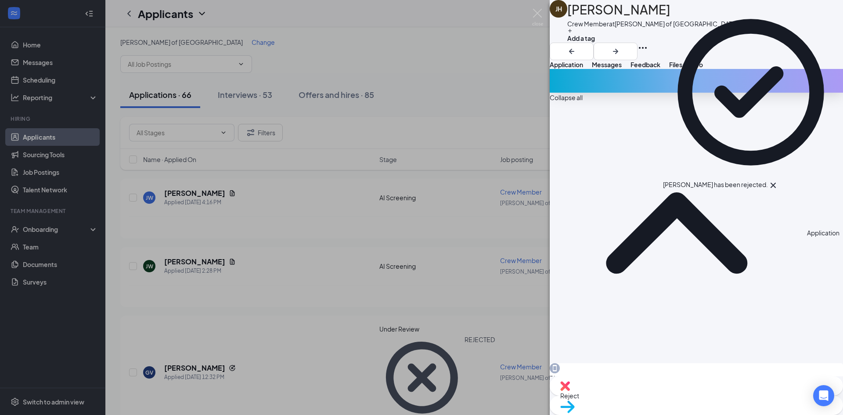
scroll to position [292, 0]
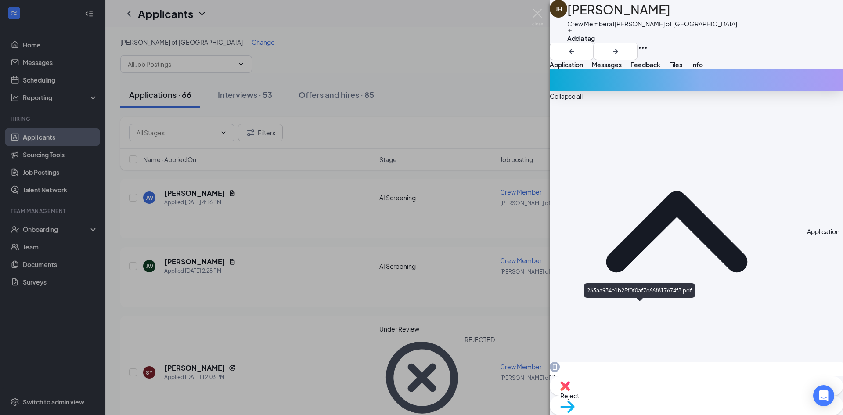
click at [645, 396] on div "Reject" at bounding box center [696, 385] width 293 height 19
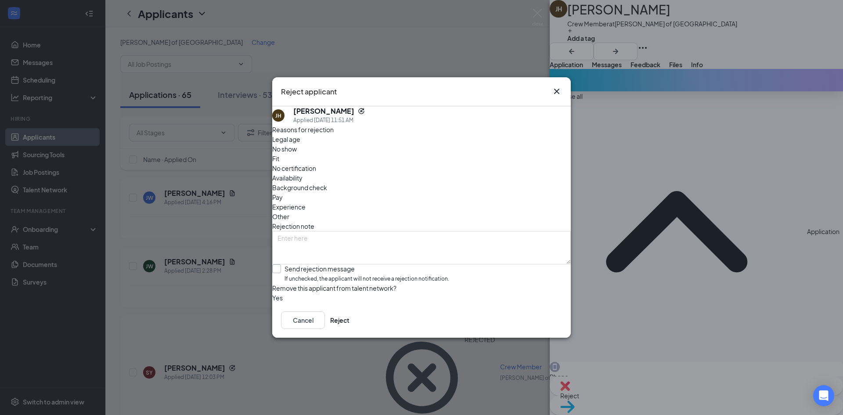
click at [348, 264] on input "Send rejection message If unchecked, the applicant will not receive a rejection…" at bounding box center [360, 273] width 177 height 19
checkbox input "true"
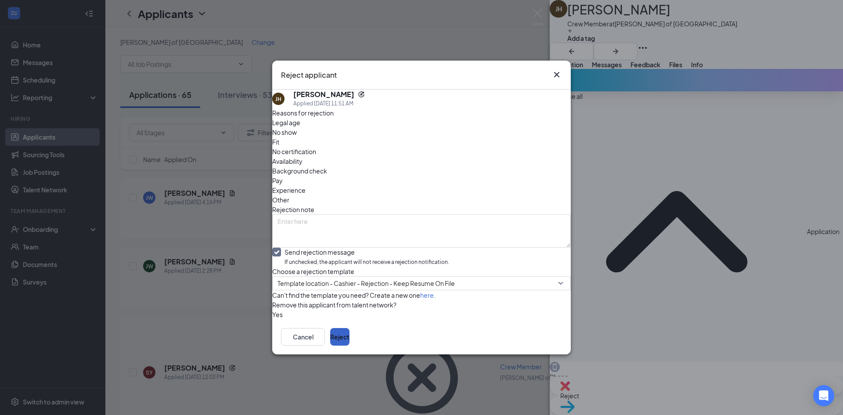
click at [349, 344] on button "Reject" at bounding box center [339, 337] width 19 height 18
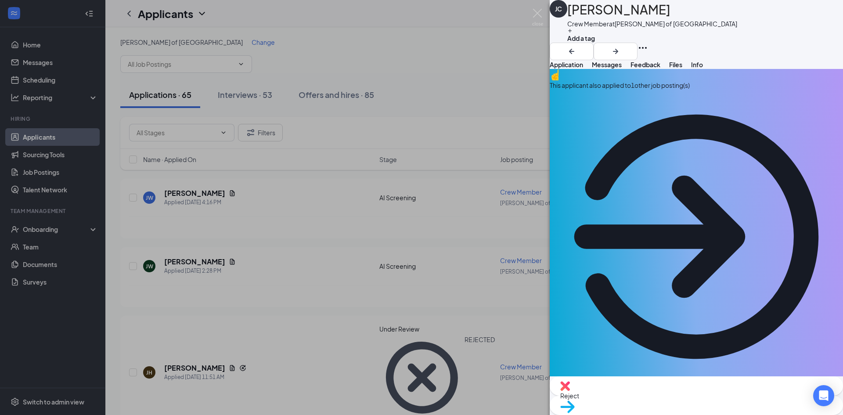
click at [652, 90] on div "This applicant also applied to 1 other job posting(s)" at bounding box center [696, 85] width 293 height 10
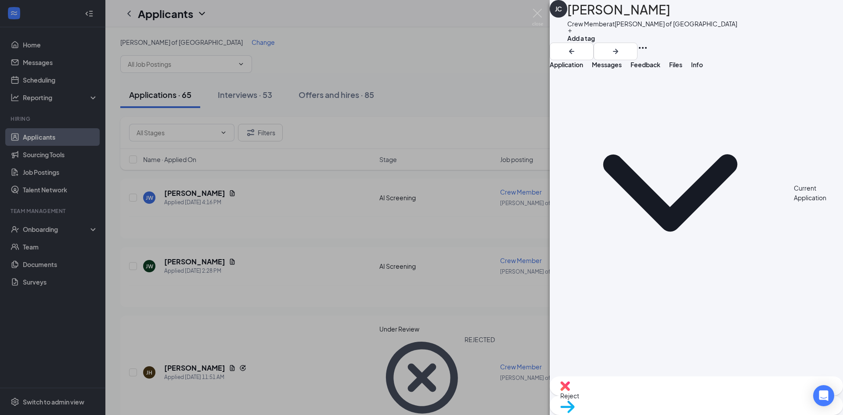
click at [580, 69] on button "Application" at bounding box center [566, 64] width 33 height 9
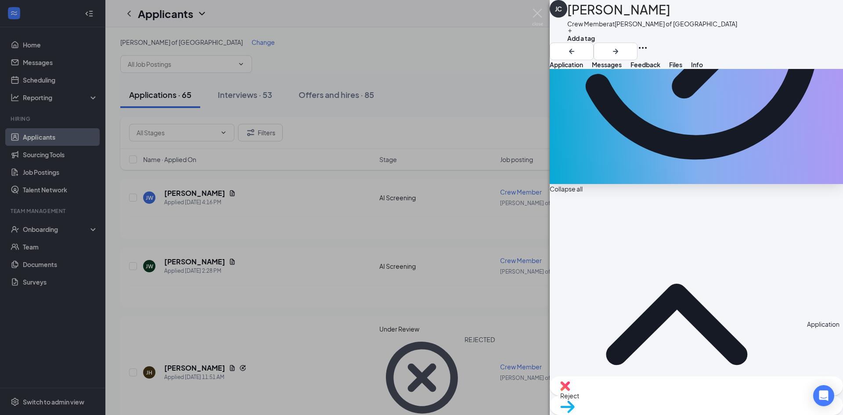
scroll to position [226, 0]
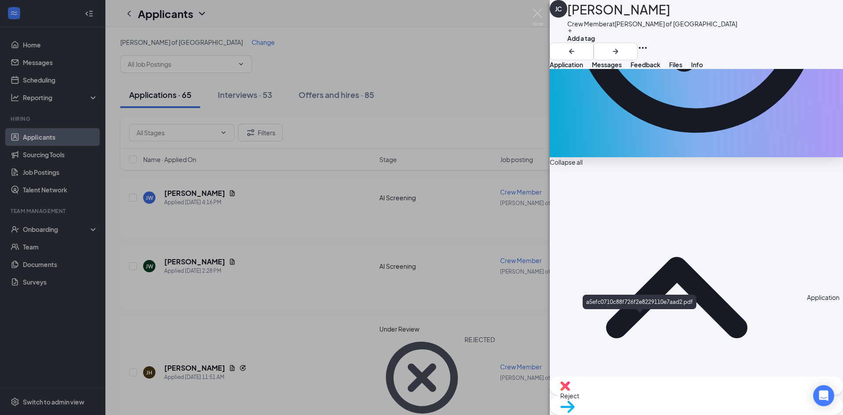
click at [649, 393] on span "Reject" at bounding box center [696, 396] width 272 height 10
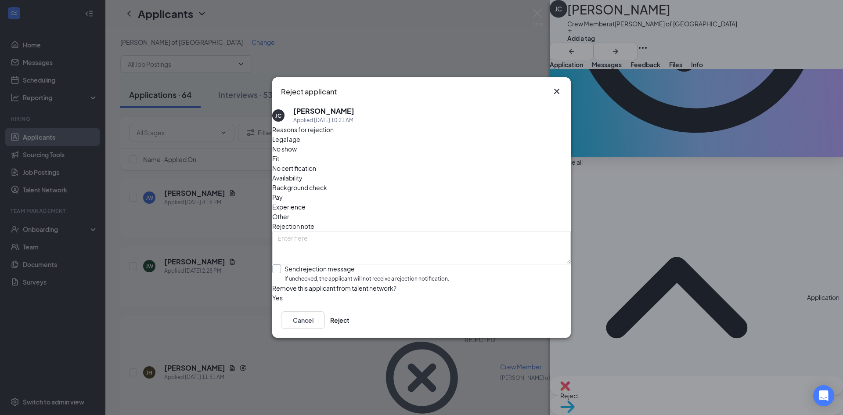
click at [376, 264] on input "Send rejection message If unchecked, the applicant will not receive a rejection…" at bounding box center [360, 273] width 177 height 19
checkbox input "true"
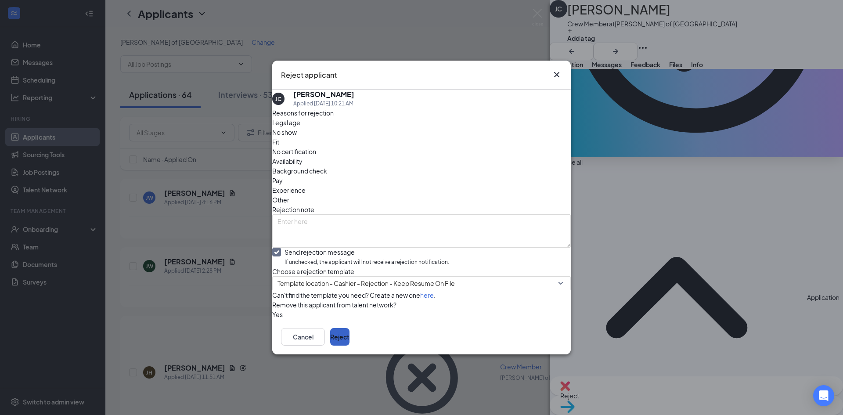
click at [349, 346] on button "Reject" at bounding box center [339, 337] width 19 height 18
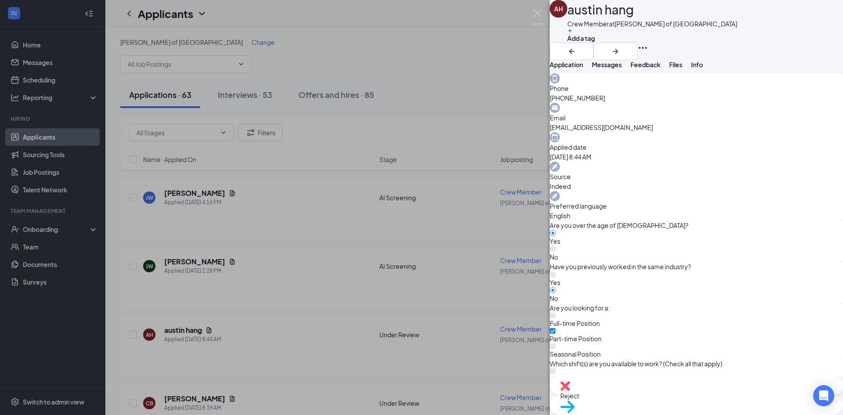
scroll to position [271, 0]
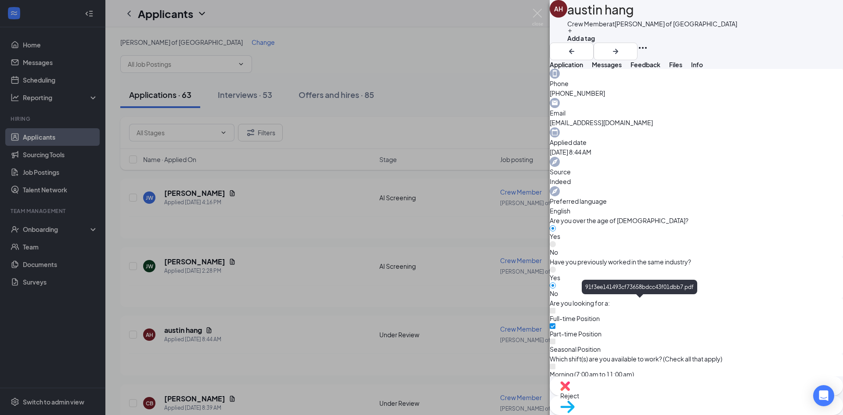
click at [633, 392] on div "Reject" at bounding box center [696, 385] width 293 height 19
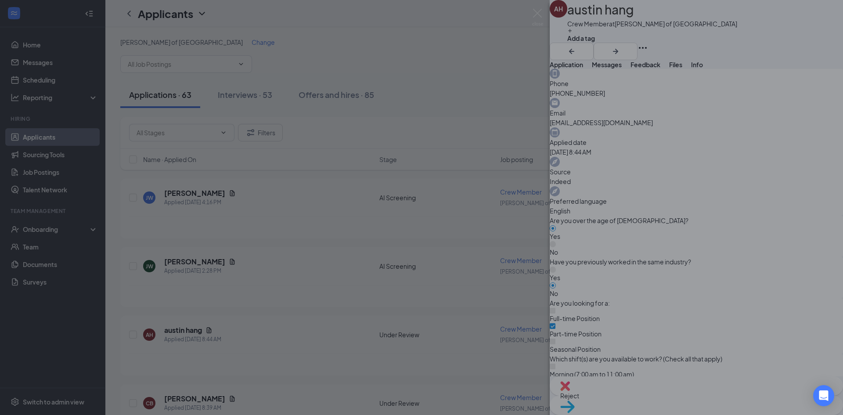
scroll to position [267, 0]
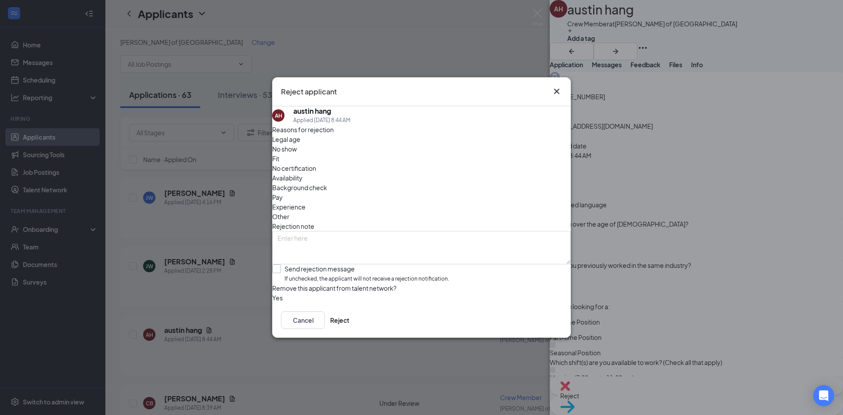
click at [392, 264] on input "Send rejection message If unchecked, the applicant will not receive a rejection…" at bounding box center [360, 273] width 177 height 19
checkbox input "true"
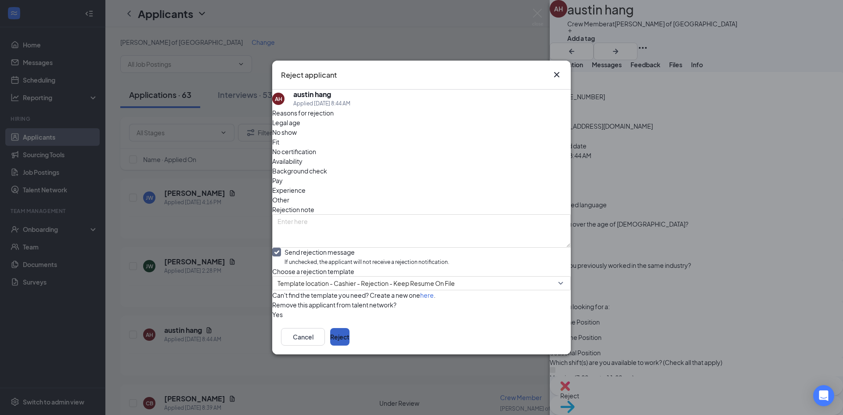
click at [349, 346] on button "Reject" at bounding box center [339, 337] width 19 height 18
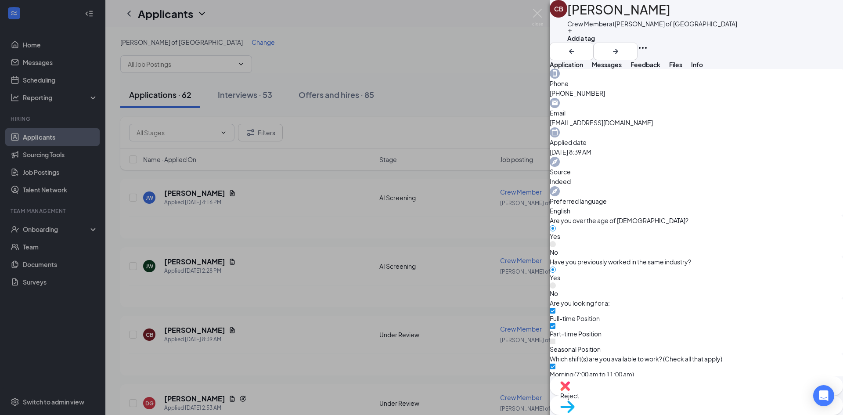
scroll to position [267, 0]
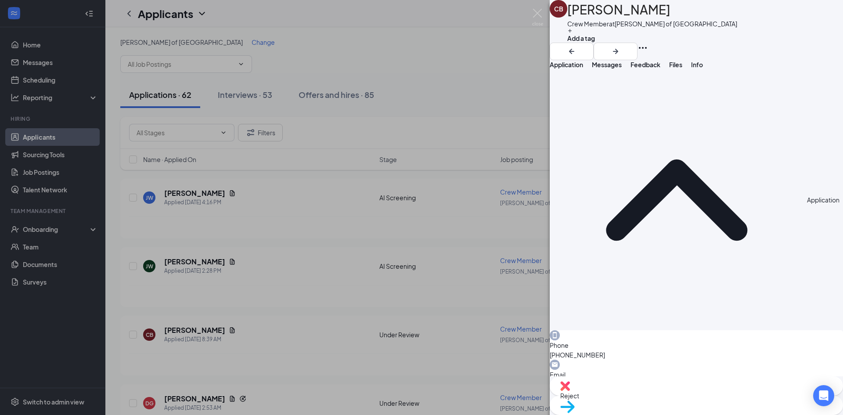
scroll to position [0, 0]
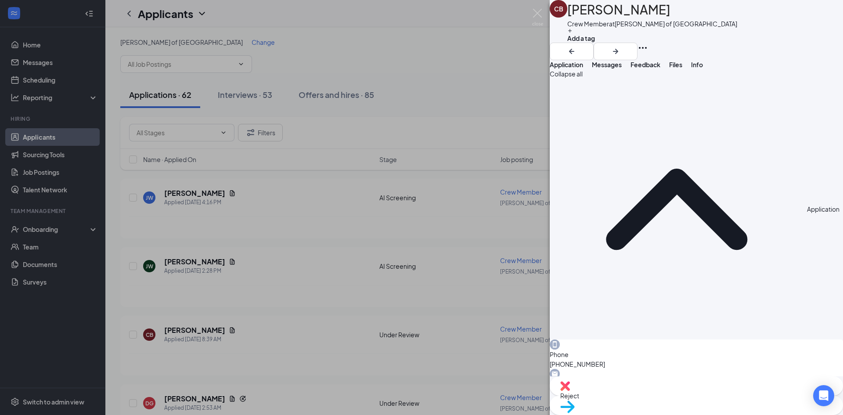
click at [730, 405] on div "Move to stage" at bounding box center [696, 405] width 293 height 19
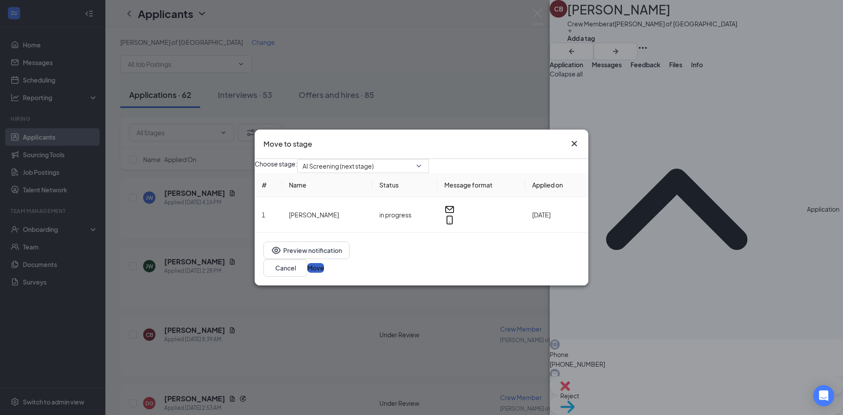
click at [324, 263] on button "Move" at bounding box center [315, 268] width 17 height 10
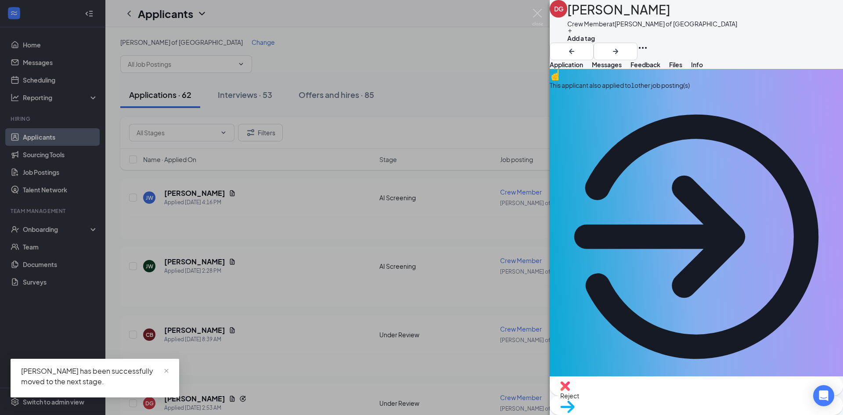
click at [684, 104] on div "This applicant also applied to 1 other job posting(s)" at bounding box center [696, 226] width 293 height 314
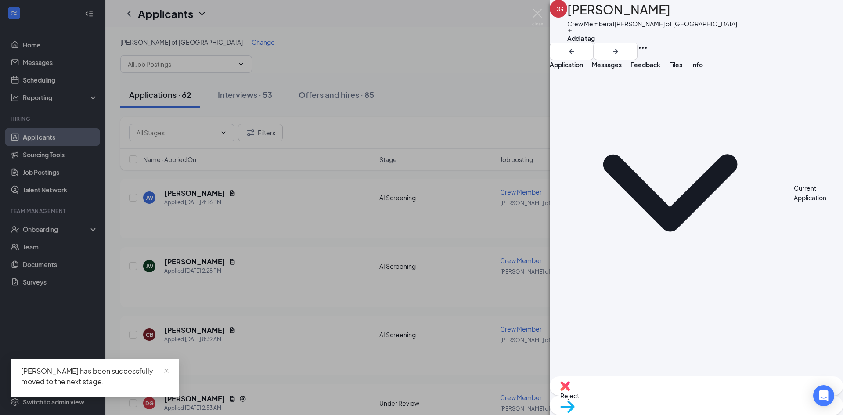
click at [575, 69] on button "Application" at bounding box center [566, 64] width 33 height 9
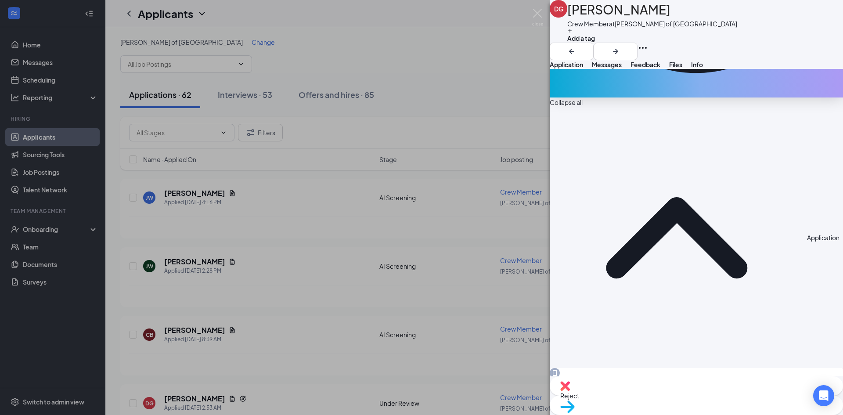
scroll to position [292, 0]
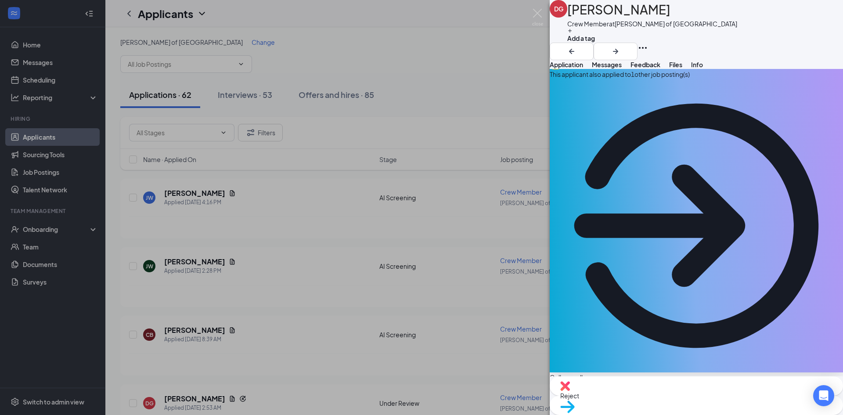
scroll to position [0, 0]
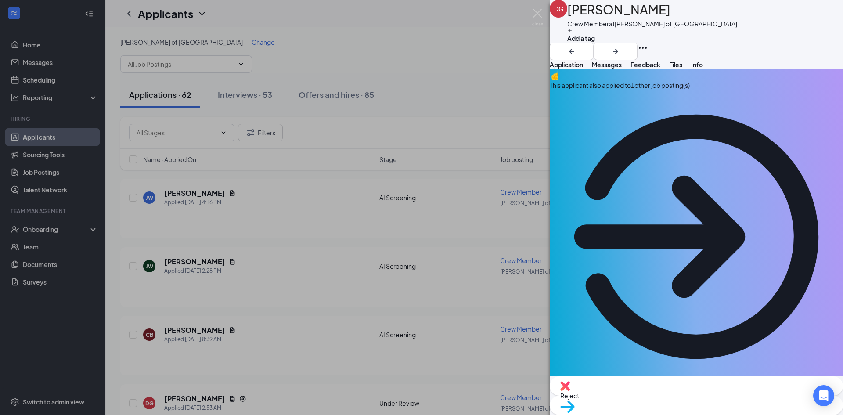
click at [664, 382] on div "Reject Move to stage" at bounding box center [696, 395] width 293 height 39
click at [653, 410] on div "Reject Move to stage" at bounding box center [696, 395] width 293 height 39
click at [570, 391] on img at bounding box center [565, 386] width 10 height 10
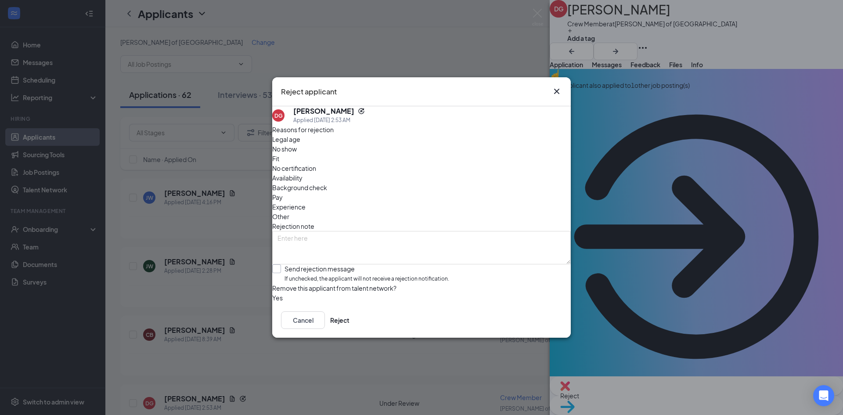
click at [345, 264] on input "Send rejection message If unchecked, the applicant will not receive a rejection…" at bounding box center [360, 273] width 177 height 19
checkbox input "true"
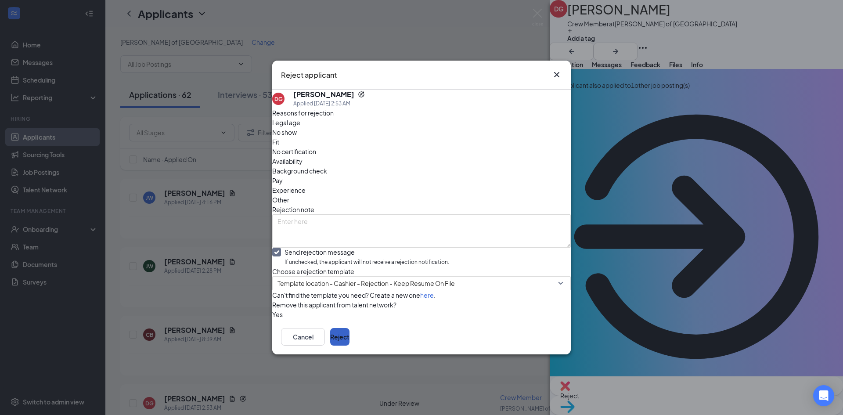
click at [349, 346] on button "Reject" at bounding box center [339, 337] width 19 height 18
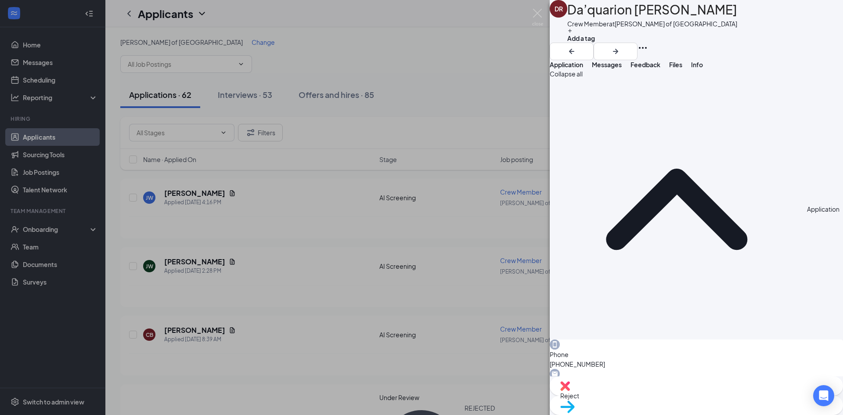
click at [645, 396] on div "Reject" at bounding box center [696, 385] width 293 height 19
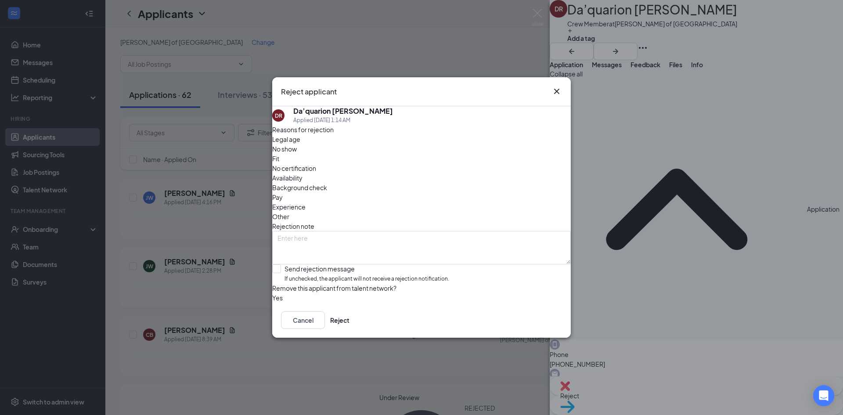
click at [420, 267] on div "Reasons for rejection Legal age No show Fit No certification Availability Backg…" at bounding box center [421, 214] width 299 height 178
click at [455, 267] on div "Reasons for rejection Legal age No show Fit No certification Availability Backg…" at bounding box center [421, 214] width 299 height 178
click at [449, 264] on input "Send rejection message If unchecked, the applicant will not receive a rejection…" at bounding box center [360, 273] width 177 height 19
checkbox input "true"
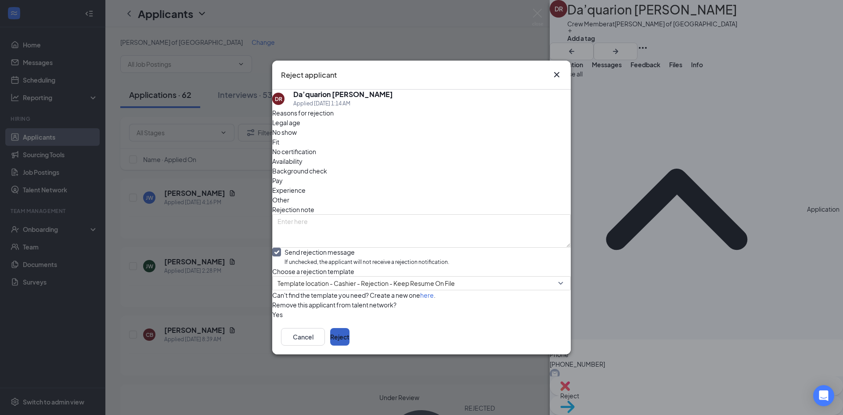
click at [349, 346] on button "Reject" at bounding box center [339, 337] width 19 height 18
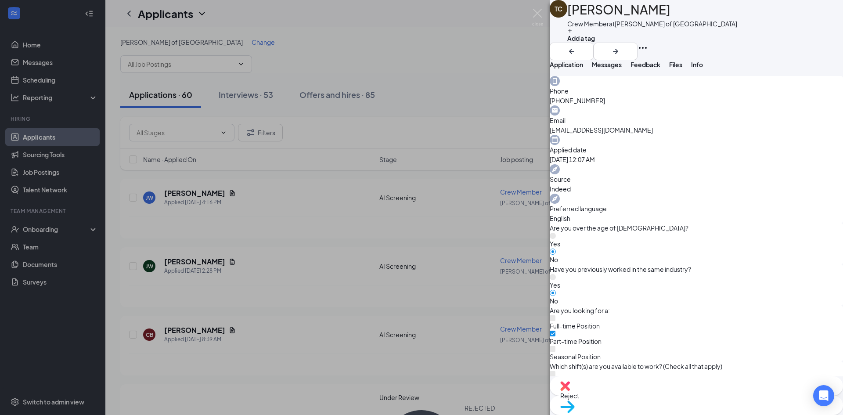
scroll to position [271, 0]
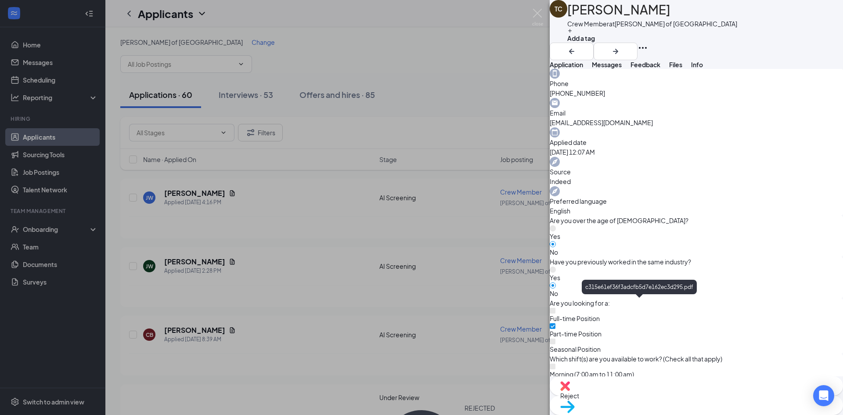
click at [645, 295] on div "c315e61ef36f3adcfb5d7e162ec3d295.pdf" at bounding box center [639, 289] width 115 height 18
click at [647, 394] on span "Reject" at bounding box center [696, 396] width 272 height 10
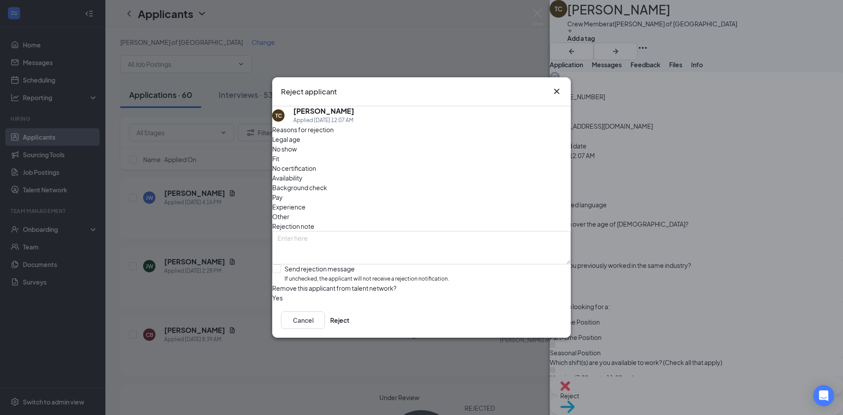
click at [443, 269] on div "Reasons for rejection Legal age No show Fit No certification Availability Backg…" at bounding box center [421, 214] width 299 height 178
click at [456, 267] on div "Reasons for rejection Legal age No show Fit No certification Availability Backg…" at bounding box center [421, 214] width 299 height 178
click at [327, 264] on input "Send rejection message If unchecked, the applicant will not receive a rejection…" at bounding box center [360, 273] width 177 height 19
checkbox input "true"
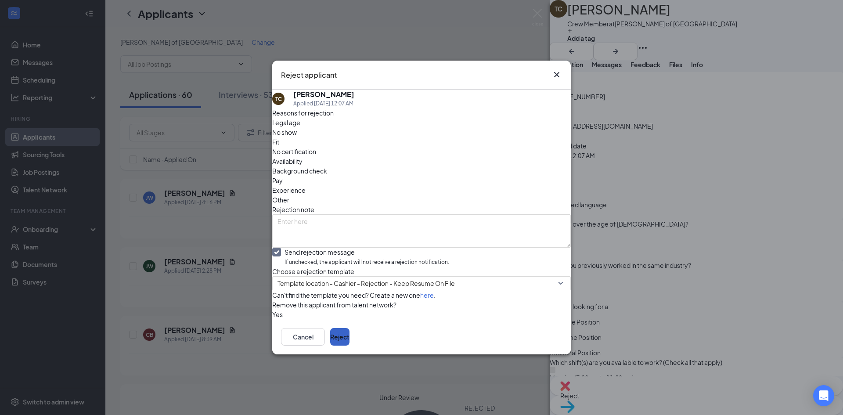
click at [349, 346] on button "Reject" at bounding box center [339, 337] width 19 height 18
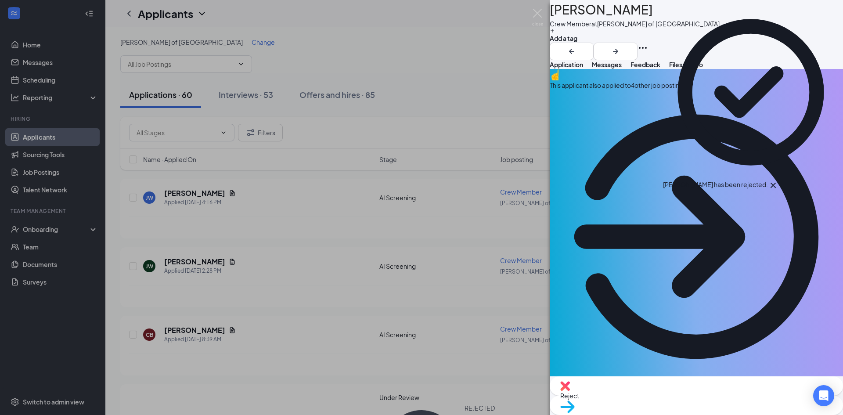
click at [638, 108] on div "This applicant also applied to 4 other job posting(s)" at bounding box center [696, 226] width 293 height 314
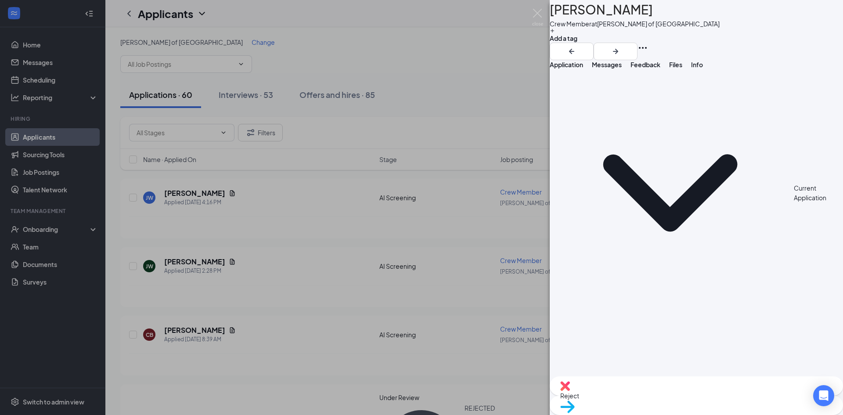
click at [573, 69] on button "Application" at bounding box center [566, 64] width 33 height 9
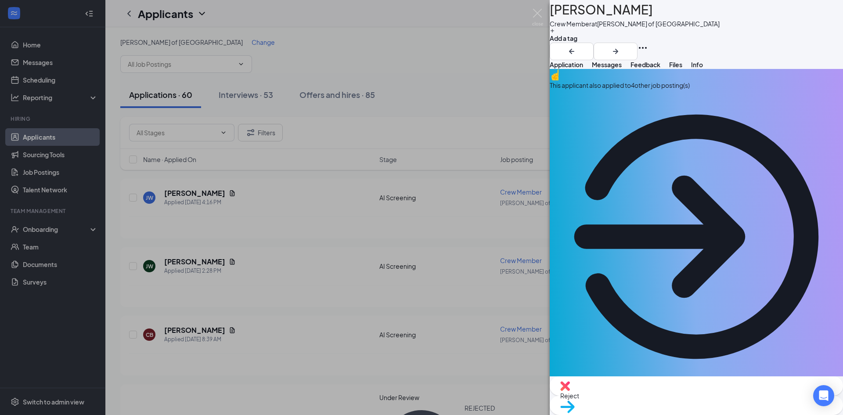
click at [659, 397] on span "Reject" at bounding box center [696, 396] width 272 height 10
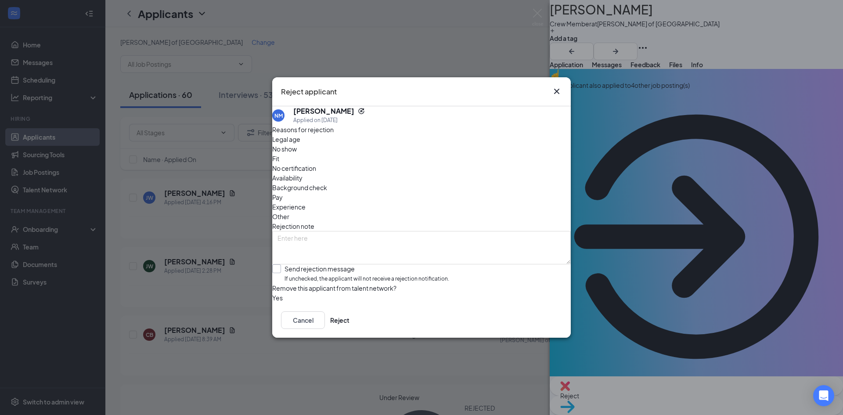
click at [405, 264] on input "Send rejection message If unchecked, the applicant will not receive a rejection…" at bounding box center [360, 273] width 177 height 19
checkbox input "true"
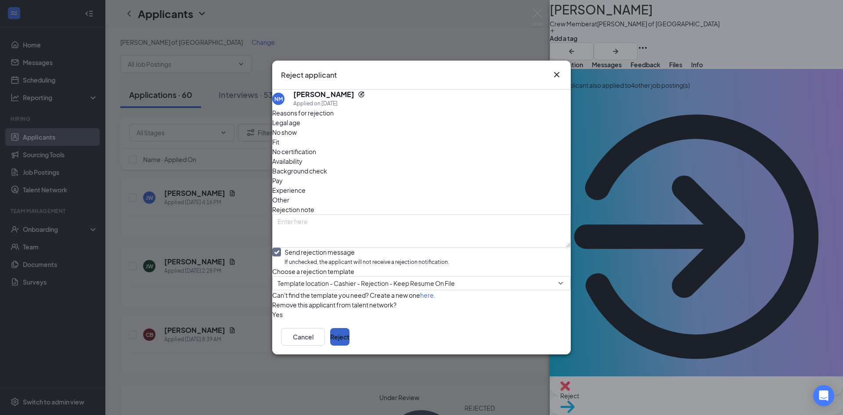
click at [349, 346] on button "Reject" at bounding box center [339, 337] width 19 height 18
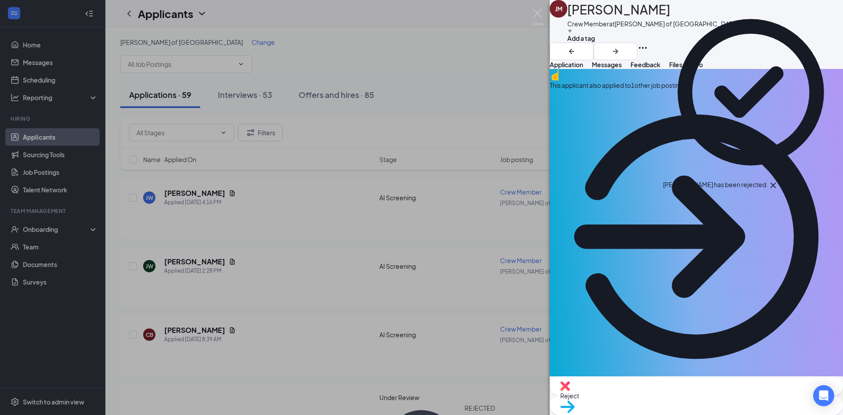
click at [683, 90] on div "This applicant also applied to 1 other job posting(s)" at bounding box center [696, 85] width 293 height 10
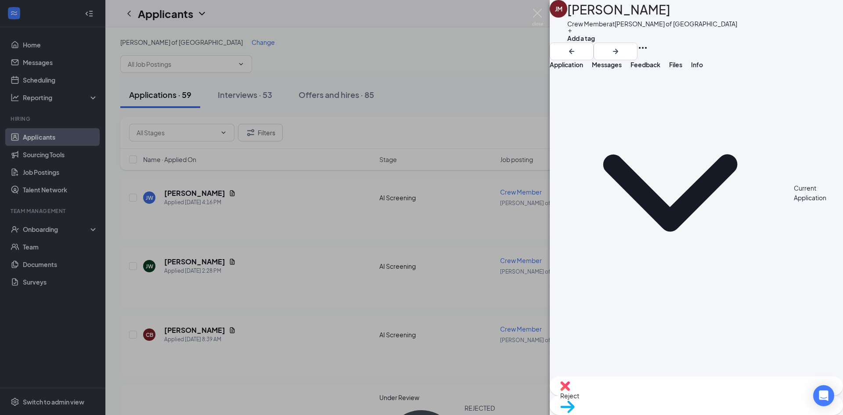
drag, startPoint x: 578, startPoint y: 73, endPoint x: 591, endPoint y: 101, distance: 30.6
click at [577, 68] on span "Application" at bounding box center [566, 65] width 33 height 8
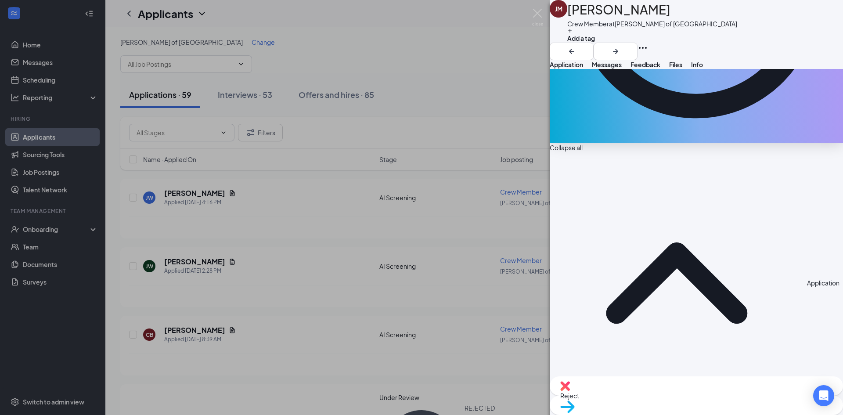
scroll to position [243, 0]
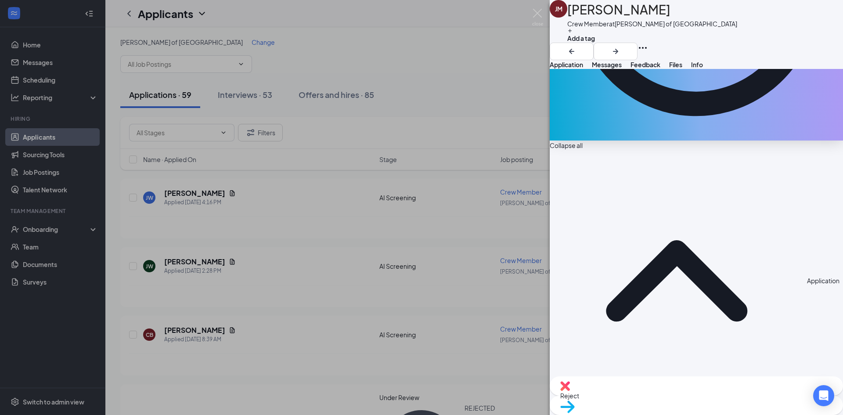
click at [641, 396] on div "Reject" at bounding box center [696, 385] width 293 height 19
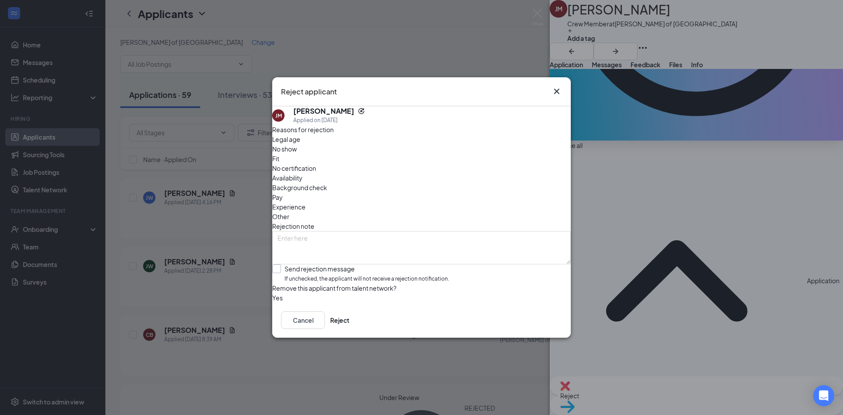
click at [300, 264] on input "Send rejection message If unchecked, the applicant will not receive a rejection…" at bounding box center [360, 273] width 177 height 19
checkbox input "true"
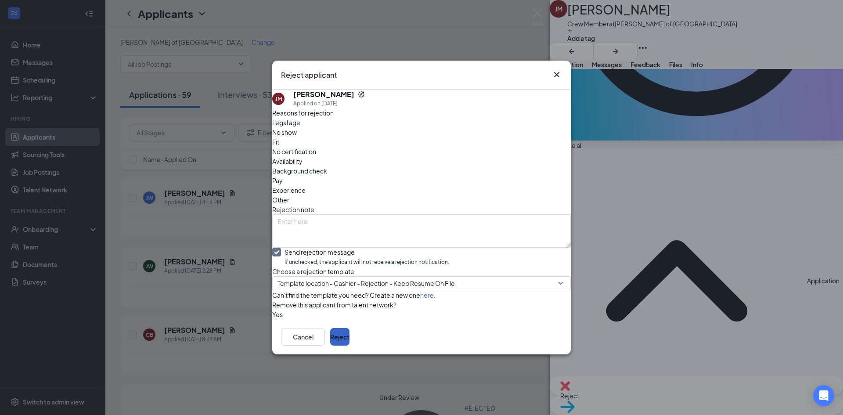
click at [349, 346] on button "Reject" at bounding box center [339, 337] width 19 height 18
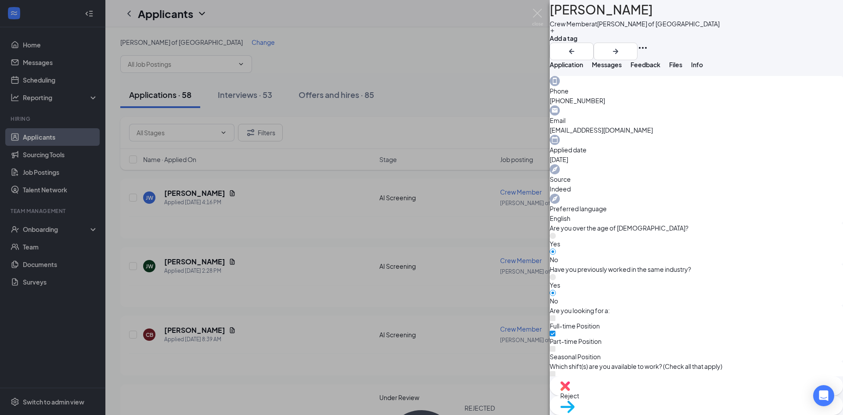
scroll to position [271, 0]
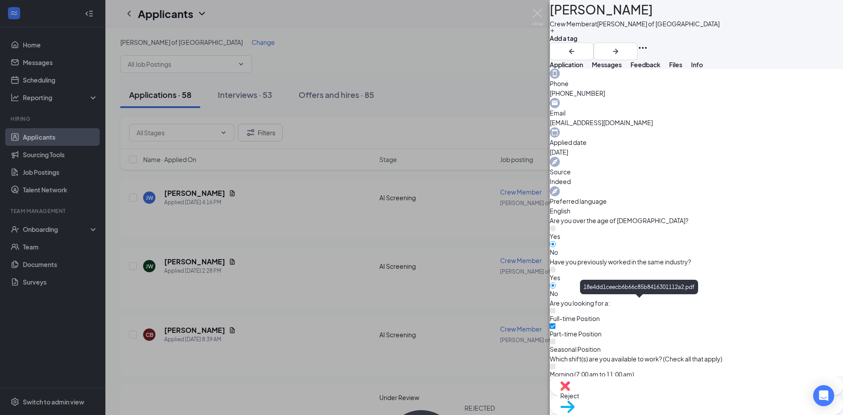
click at [649, 400] on span "Reject" at bounding box center [696, 396] width 272 height 10
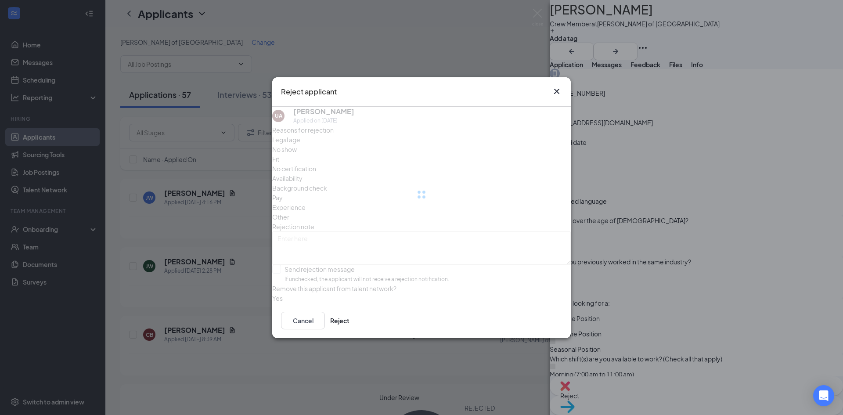
scroll to position [267, 0]
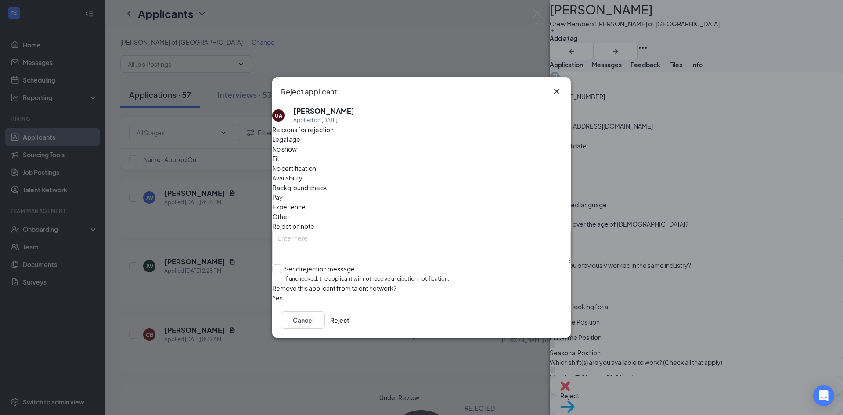
click at [434, 270] on div "Reasons for rejection Legal age No show Fit No certification Availability Backg…" at bounding box center [421, 214] width 299 height 178
click at [441, 264] on input "Send rejection message If unchecked, the applicant will not receive a rejection…" at bounding box center [360, 273] width 177 height 19
checkbox input "true"
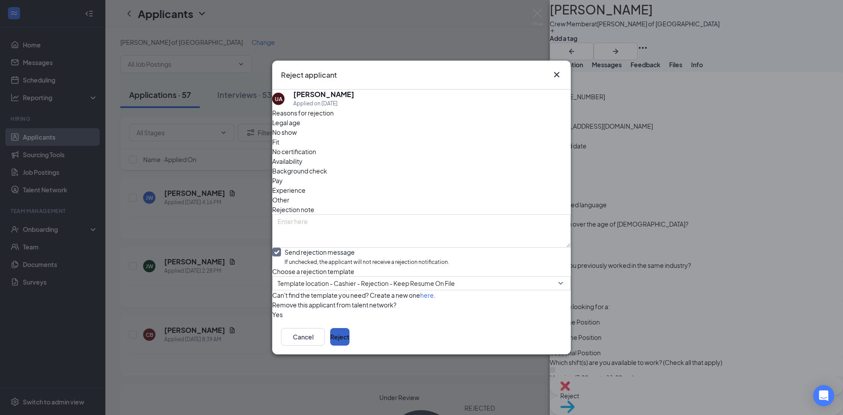
click at [349, 346] on button "Reject" at bounding box center [339, 337] width 19 height 18
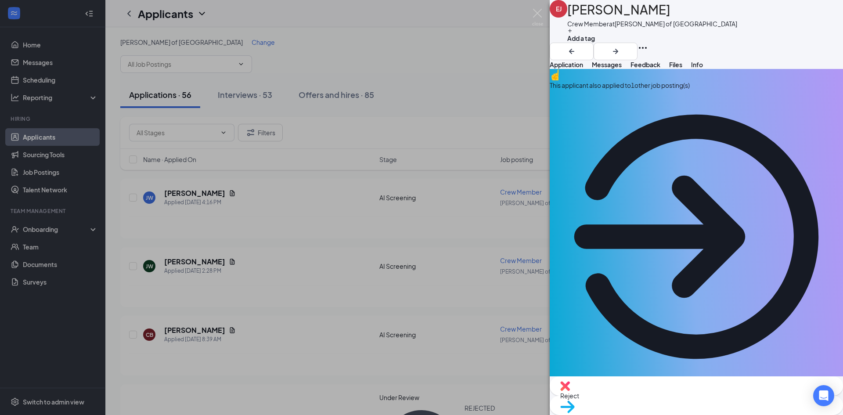
click at [668, 90] on div "This applicant also applied to 1 other job posting(s)" at bounding box center [696, 85] width 293 height 10
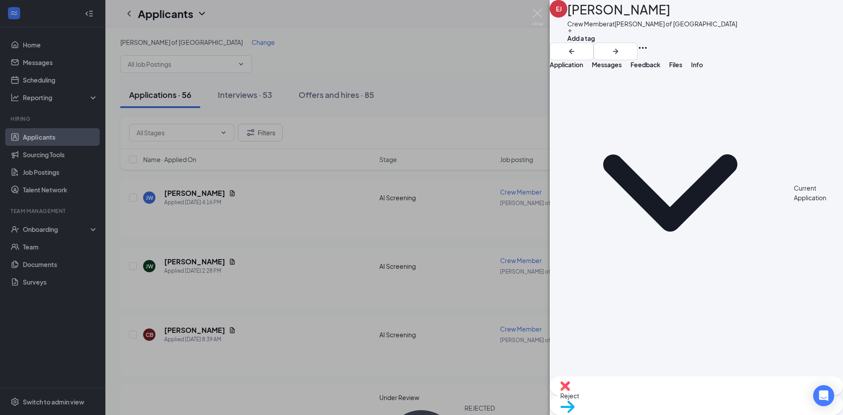
click at [582, 69] on button "Application" at bounding box center [566, 64] width 33 height 9
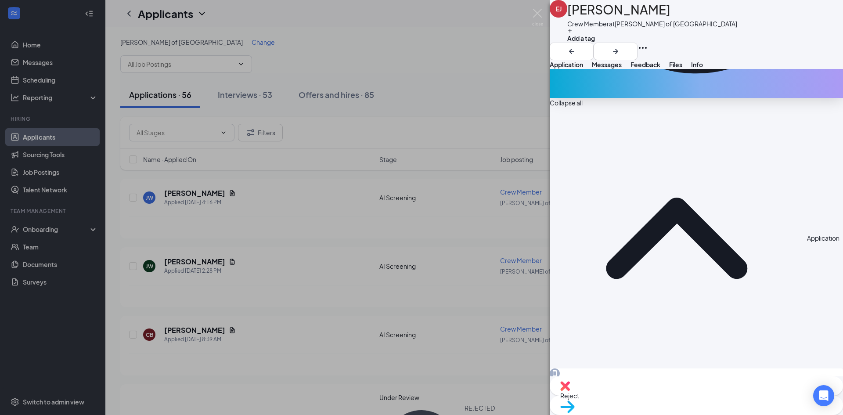
scroll to position [292, 0]
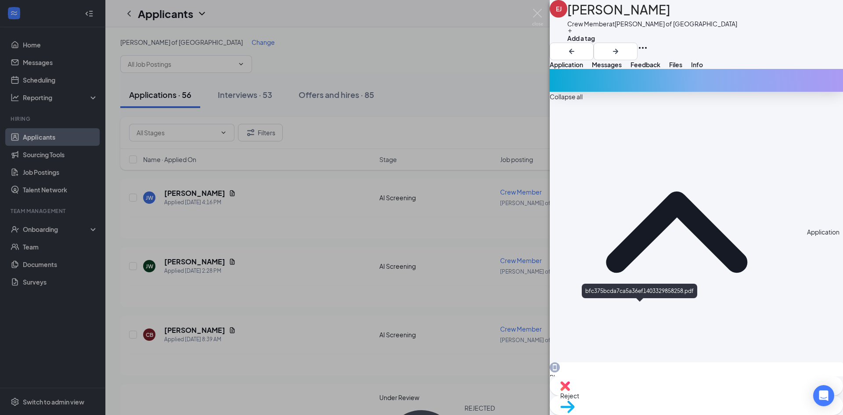
click at [657, 400] on span "Reject" at bounding box center [696, 396] width 272 height 10
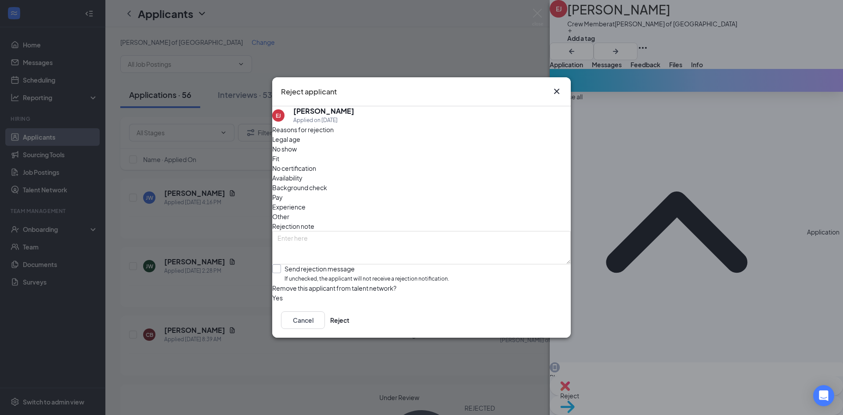
click at [354, 264] on input "Send rejection message If unchecked, the applicant will not receive a rejection…" at bounding box center [360, 273] width 177 height 19
checkbox input "true"
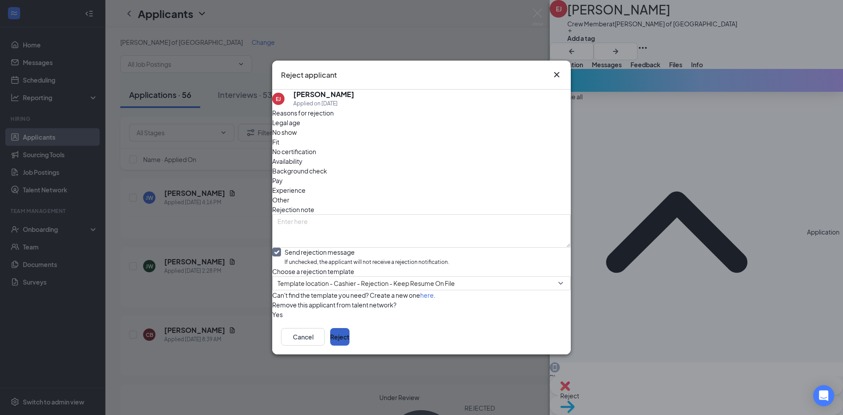
click at [349, 346] on button "Reject" at bounding box center [339, 337] width 19 height 18
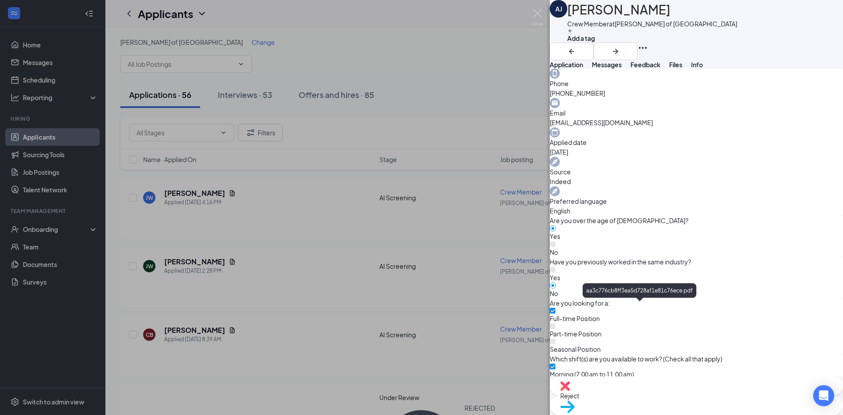
scroll to position [267, 0]
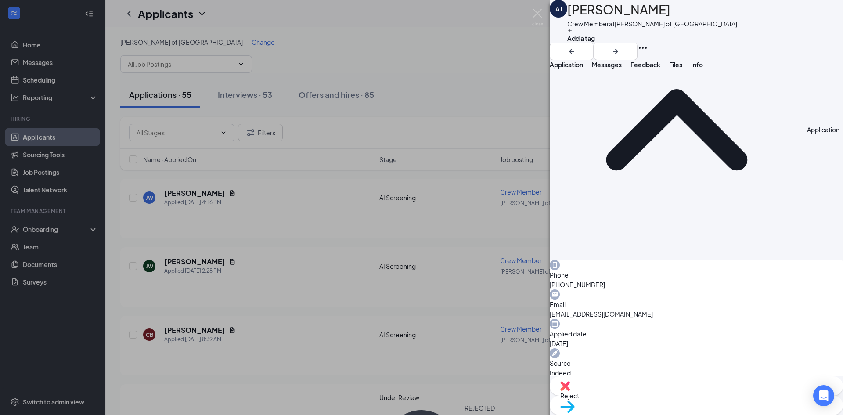
scroll to position [271, 0]
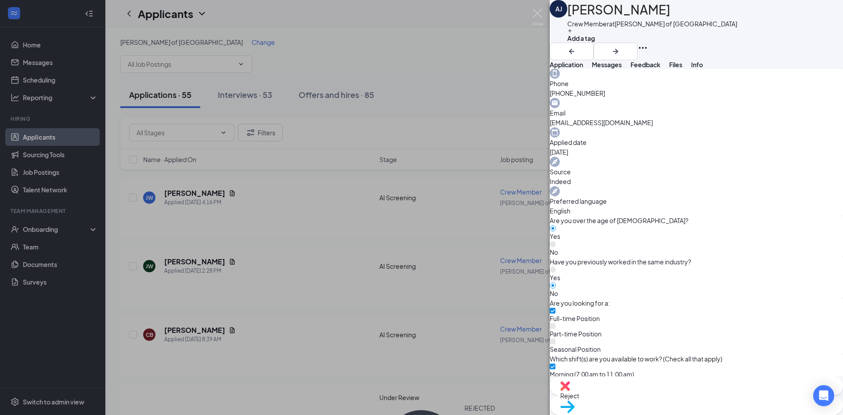
click at [711, 397] on div "Move to stage" at bounding box center [696, 405] width 293 height 19
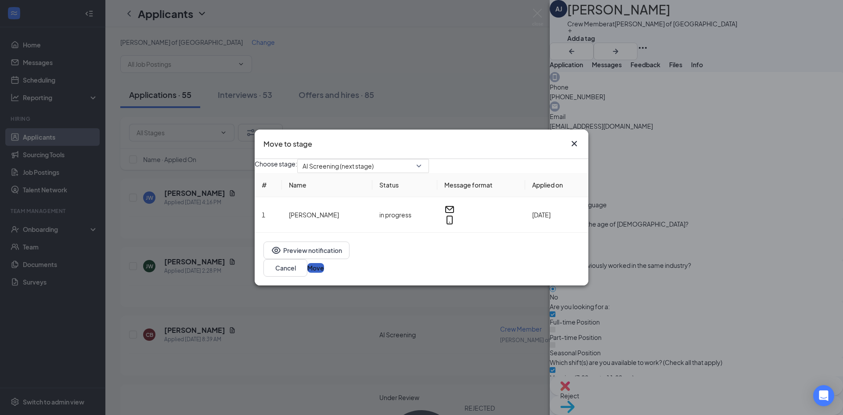
drag, startPoint x: 560, startPoint y: 267, endPoint x: 570, endPoint y: 263, distance: 11.3
click at [324, 267] on button "Move" at bounding box center [315, 268] width 17 height 10
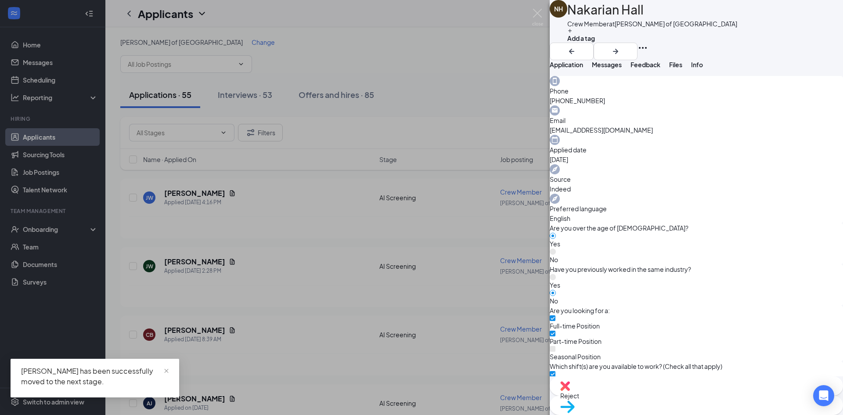
scroll to position [271, 0]
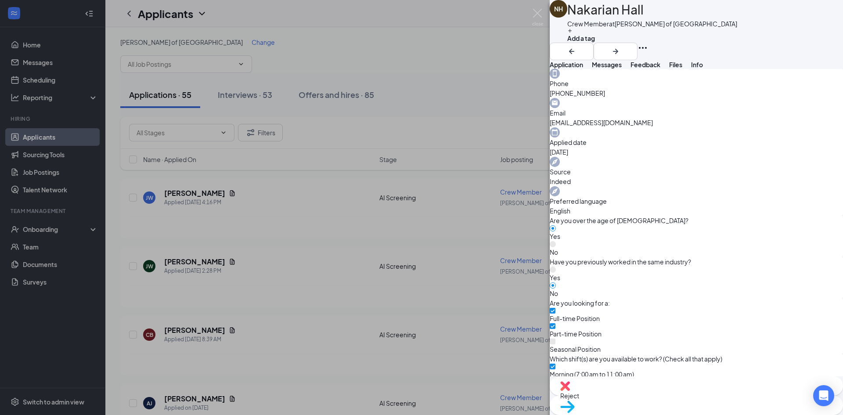
click at [734, 413] on span "Move to stage" at bounding box center [696, 418] width 272 height 10
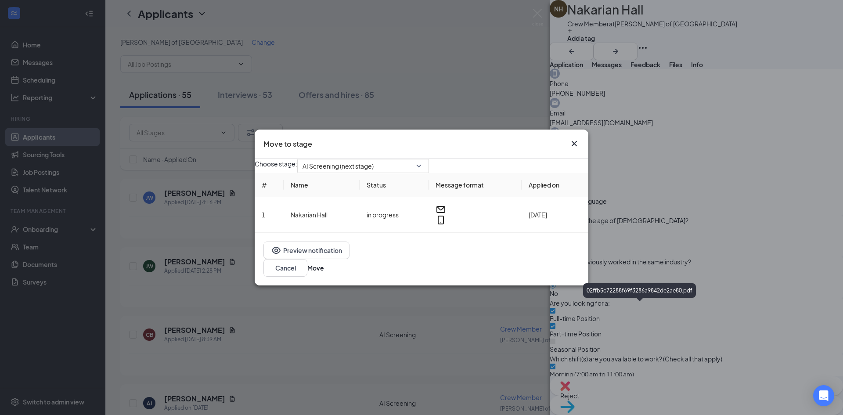
scroll to position [267, 0]
click at [324, 273] on button "Move" at bounding box center [315, 268] width 17 height 10
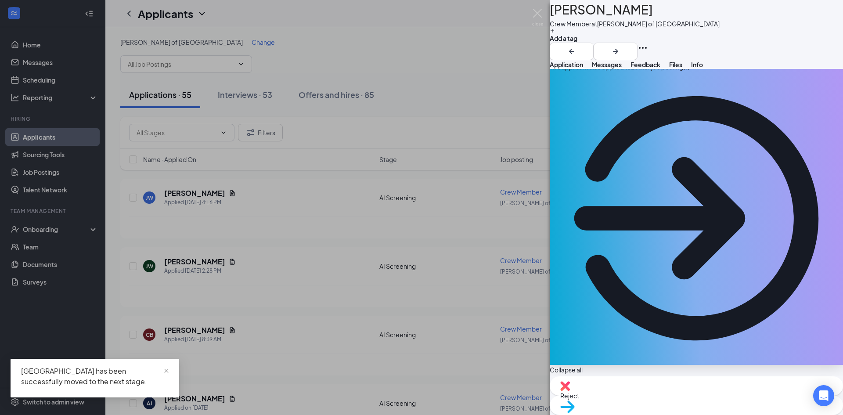
scroll to position [44, 0]
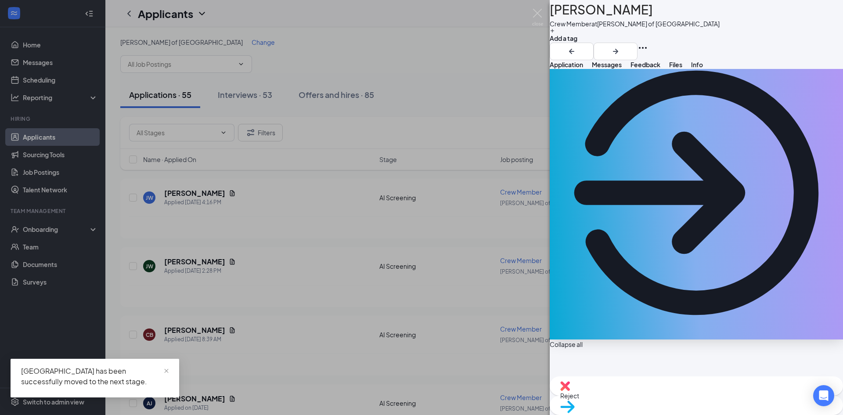
click at [639, 396] on div "Reject" at bounding box center [696, 385] width 293 height 19
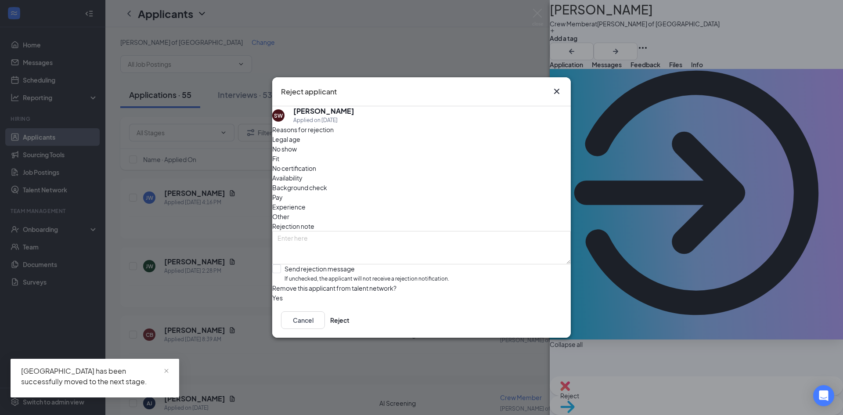
click at [452, 269] on div "Reasons for rejection Legal age No show Fit No certification Availability Backg…" at bounding box center [421, 214] width 299 height 178
click at [449, 264] on input "Send rejection message If unchecked, the applicant will not receive a rejection…" at bounding box center [360, 273] width 177 height 19
checkbox input "true"
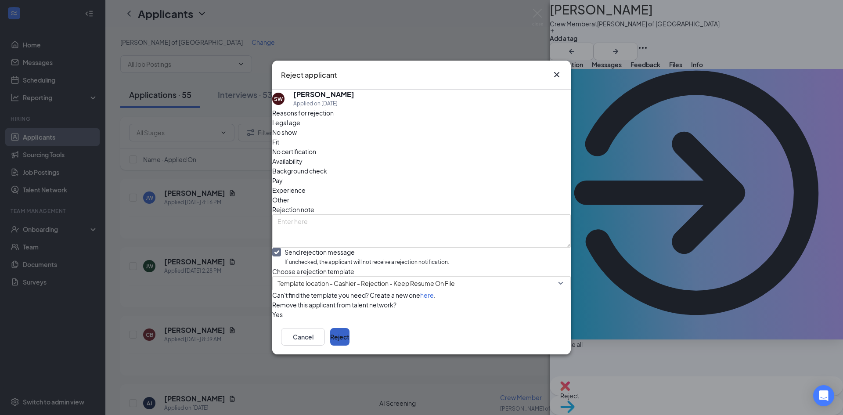
click at [349, 346] on button "Reject" at bounding box center [339, 337] width 19 height 18
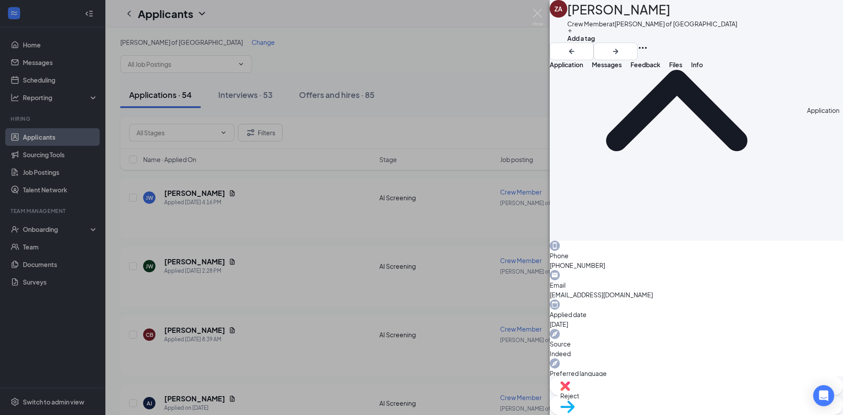
scroll to position [220, 0]
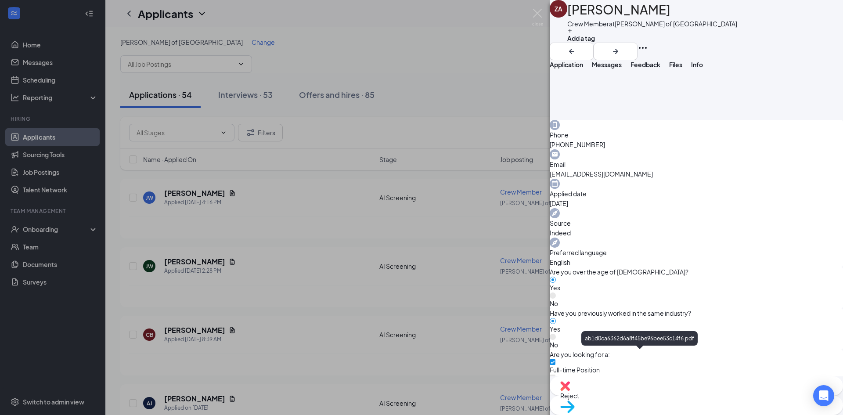
drag, startPoint x: 714, startPoint y: 393, endPoint x: 686, endPoint y: 363, distance: 41.3
click at [714, 396] on div "Move to stage" at bounding box center [696, 405] width 293 height 19
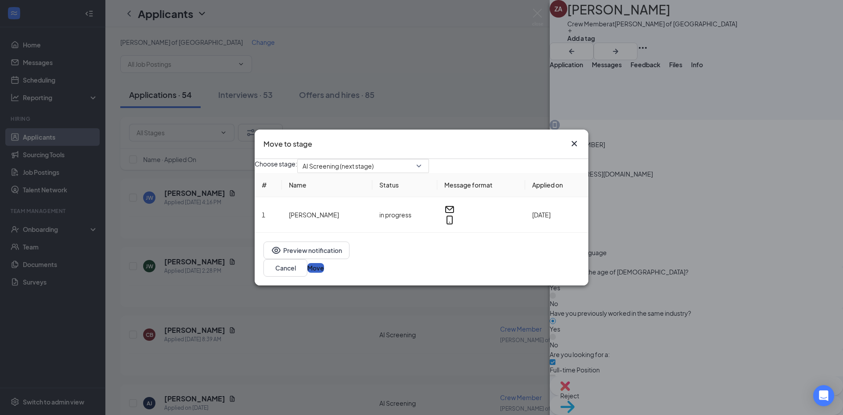
click at [324, 270] on button "Move" at bounding box center [315, 268] width 17 height 10
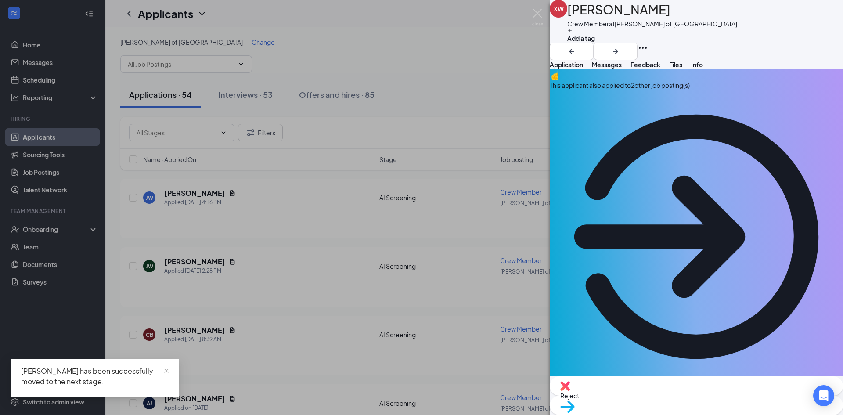
click at [659, 393] on div "Reject" at bounding box center [696, 385] width 293 height 19
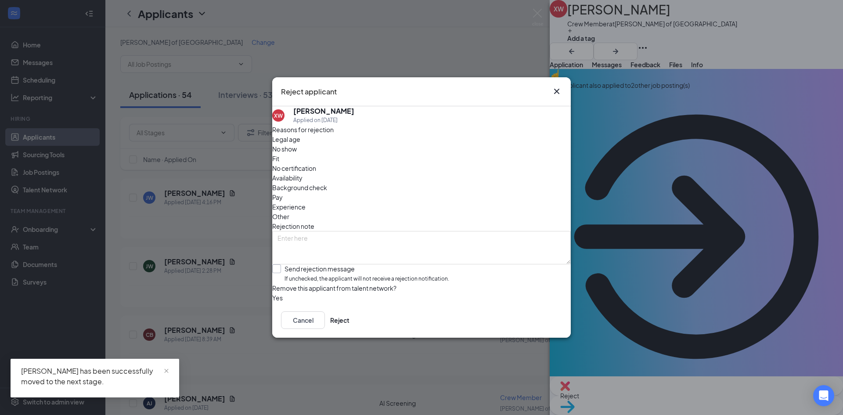
click at [427, 264] on input "Send rejection message If unchecked, the applicant will not receive a rejection…" at bounding box center [360, 273] width 177 height 19
checkbox input "true"
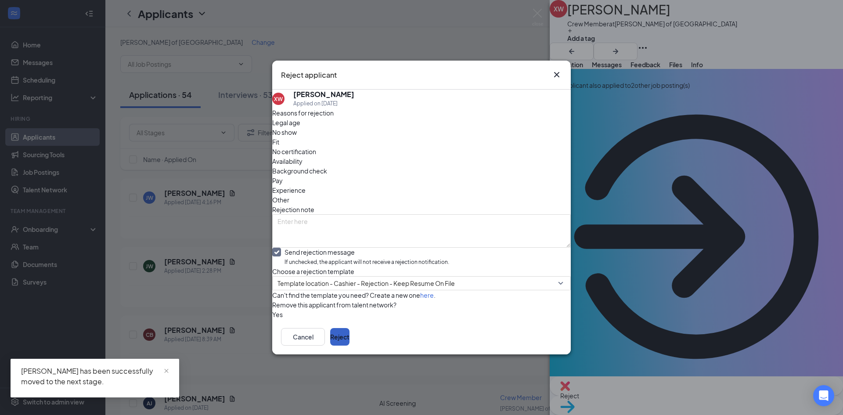
click at [349, 345] on button "Reject" at bounding box center [339, 337] width 19 height 18
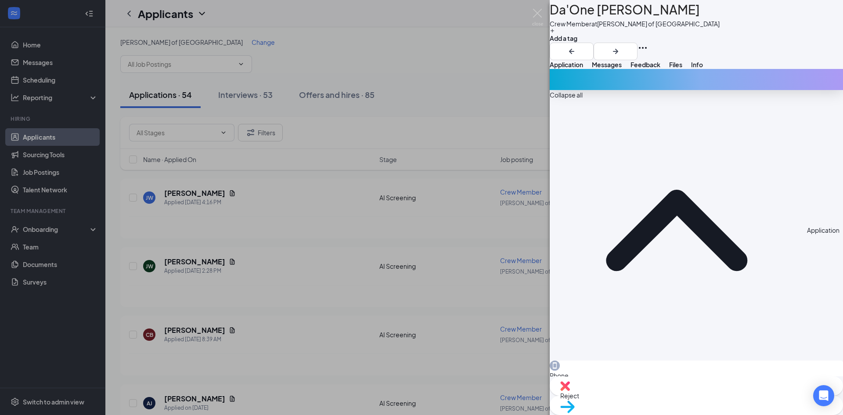
scroll to position [295, 0]
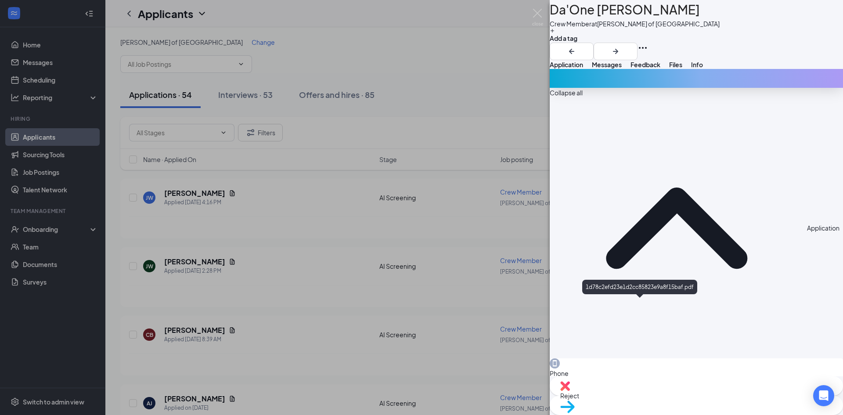
click at [640, 396] on div "Reject" at bounding box center [696, 385] width 293 height 19
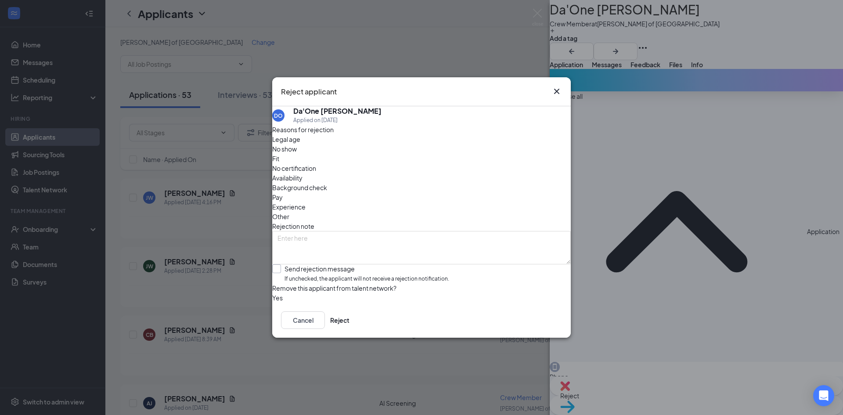
click at [341, 264] on input "Send rejection message If unchecked, the applicant will not receive a rejection…" at bounding box center [360, 273] width 177 height 19
checkbox input "true"
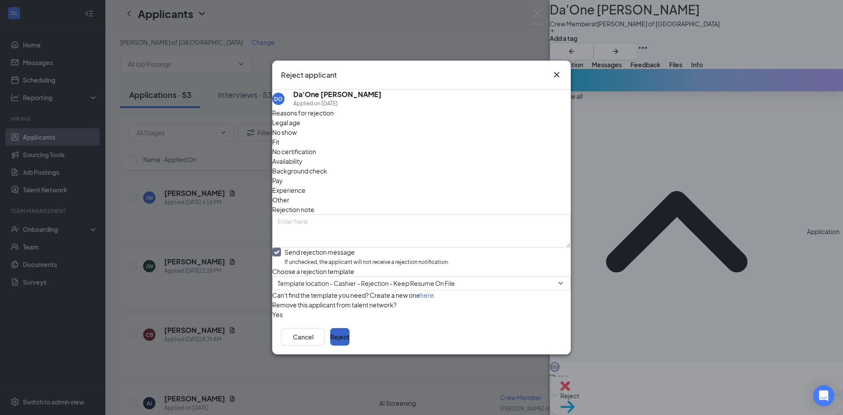
click at [349, 346] on button "Reject" at bounding box center [339, 337] width 19 height 18
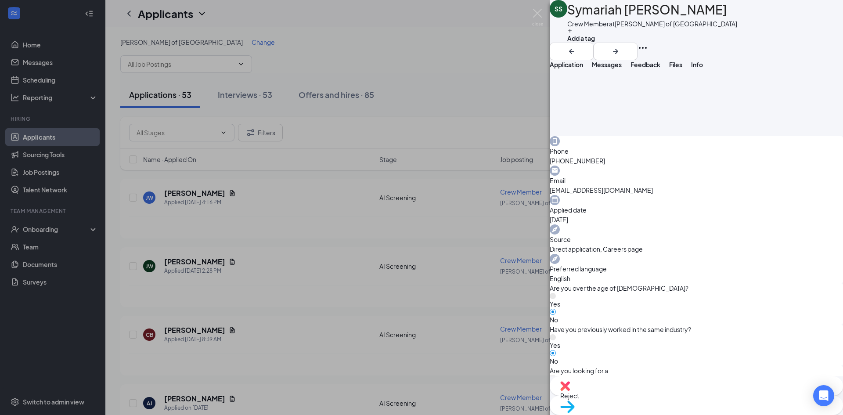
scroll to position [223, 0]
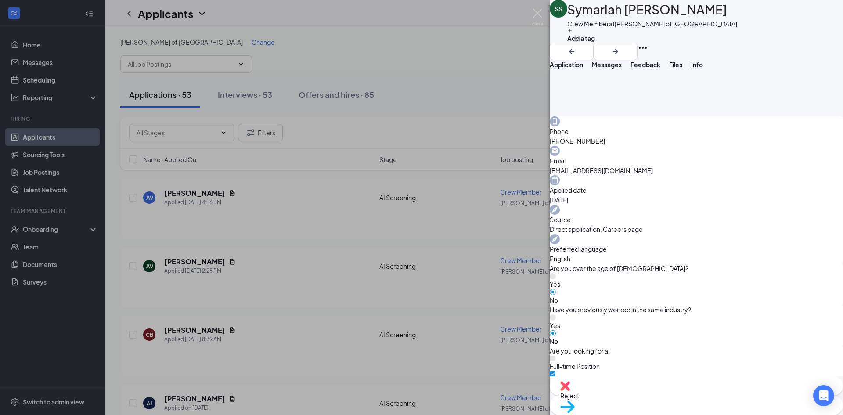
click at [714, 400] on div "Move to stage" at bounding box center [696, 405] width 293 height 19
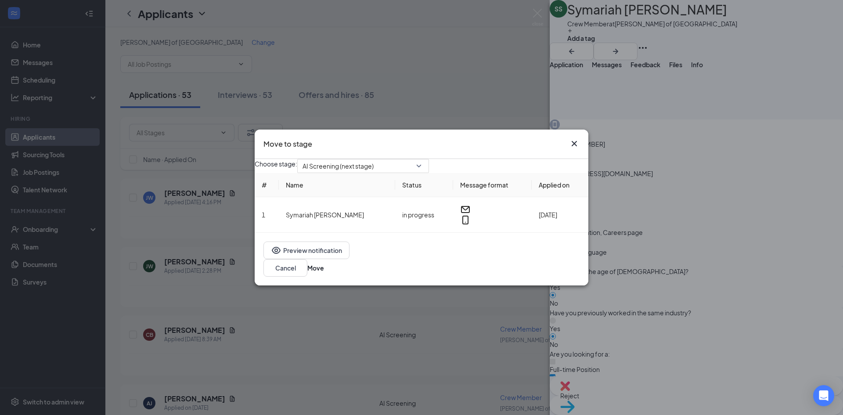
click at [587, 274] on div "Preview notification Cancel Move" at bounding box center [422, 259] width 334 height 53
click at [324, 272] on button "Move" at bounding box center [315, 268] width 17 height 10
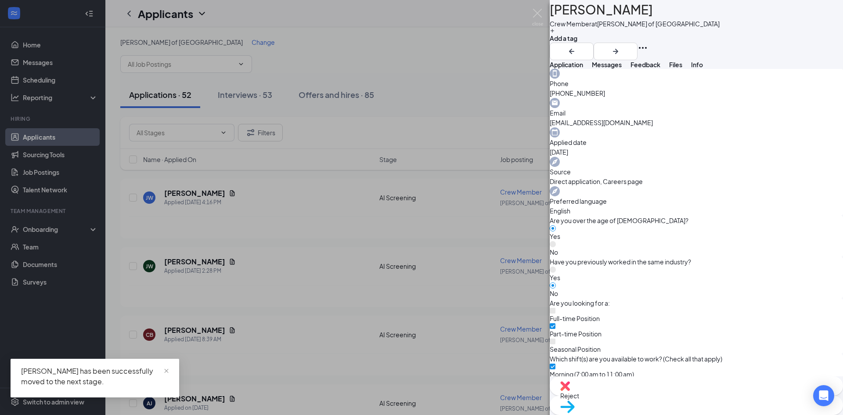
scroll to position [223, 0]
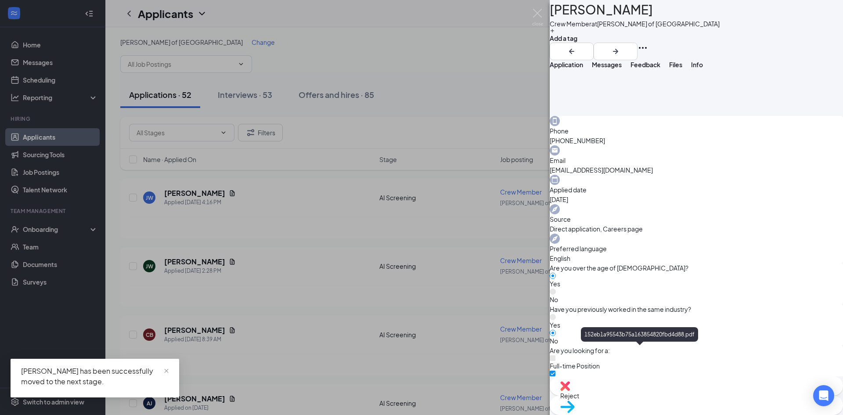
click at [724, 413] on span "Move to stage" at bounding box center [696, 418] width 272 height 10
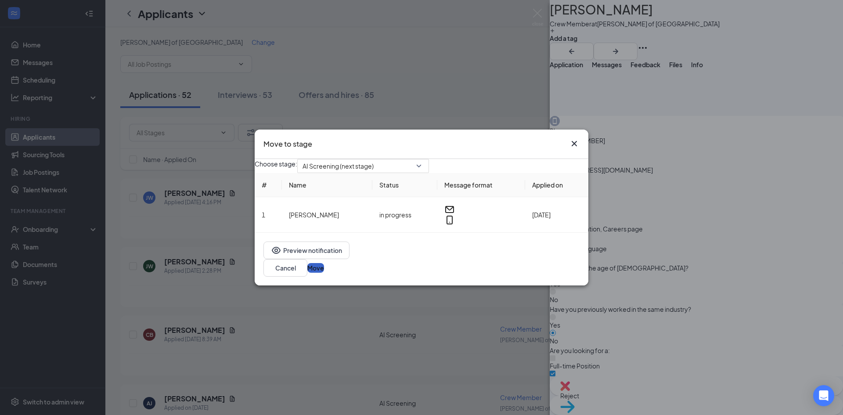
click at [324, 266] on button "Move" at bounding box center [315, 268] width 17 height 10
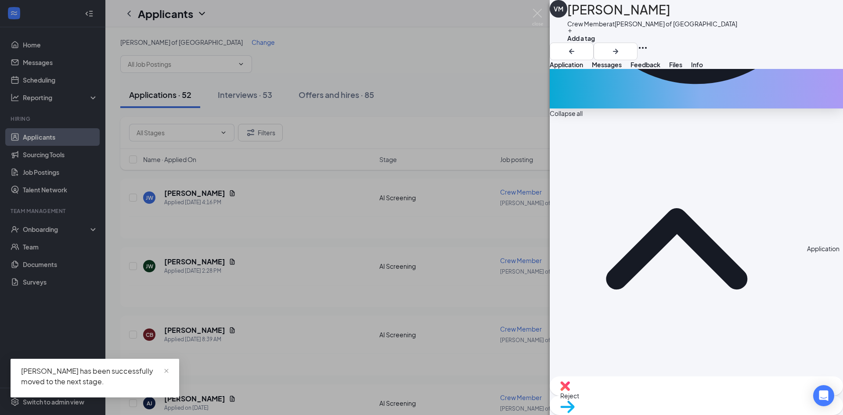
scroll to position [295, 0]
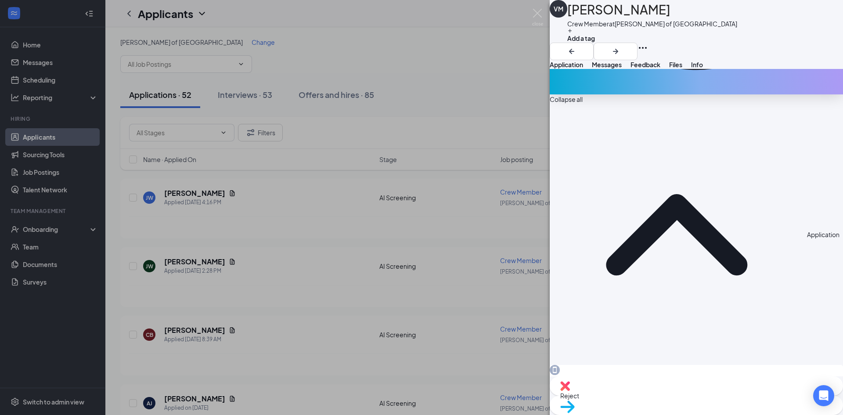
scroll to position [0, 0]
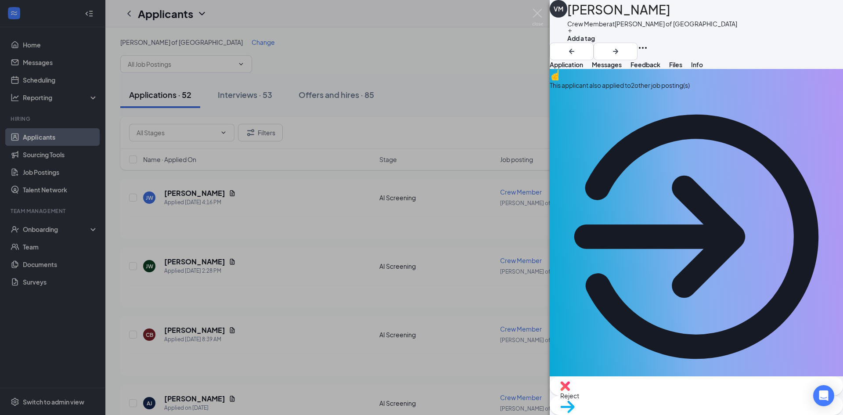
click at [658, 106] on div "This applicant also applied to 2 other job posting(s)" at bounding box center [696, 226] width 293 height 314
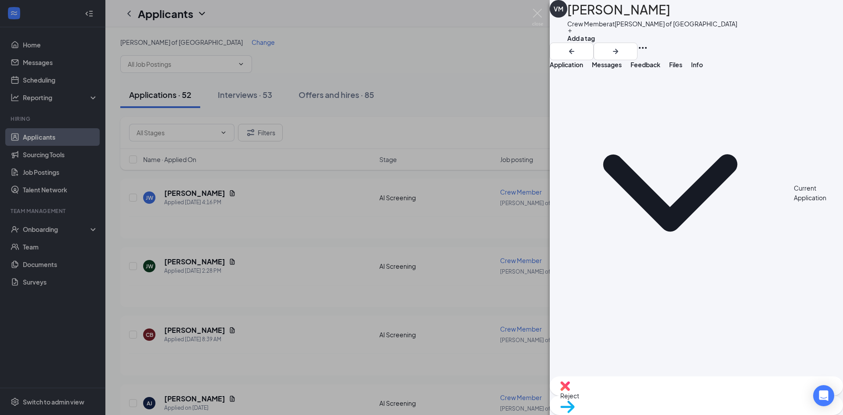
click at [578, 68] on span "Application" at bounding box center [566, 65] width 33 height 8
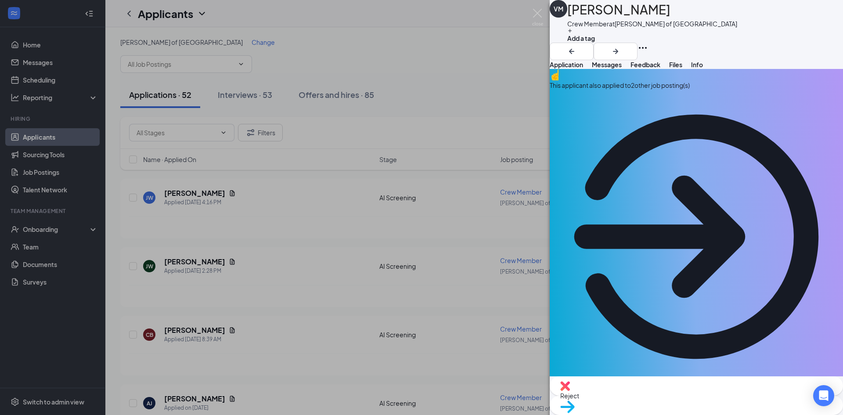
click at [718, 413] on span "Move to stage" at bounding box center [696, 418] width 272 height 10
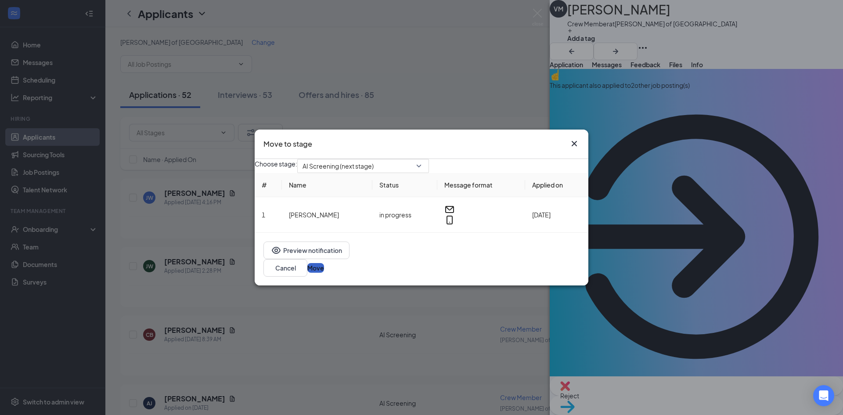
click at [324, 265] on button "Move" at bounding box center [315, 268] width 17 height 10
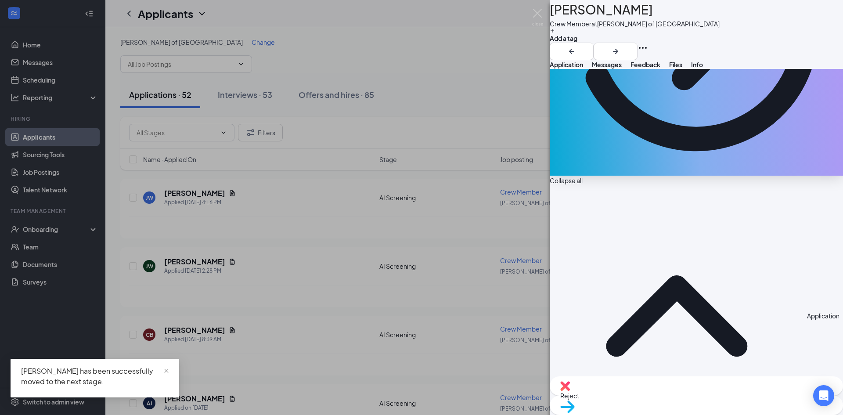
scroll to position [295, 0]
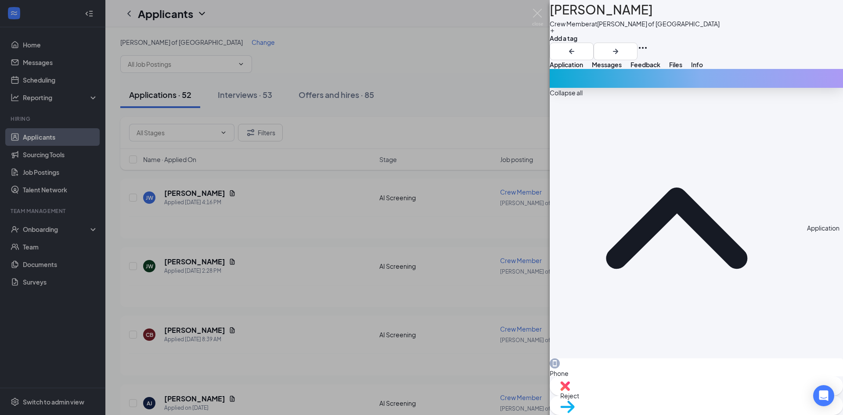
click at [661, 396] on span "Reject" at bounding box center [696, 396] width 272 height 10
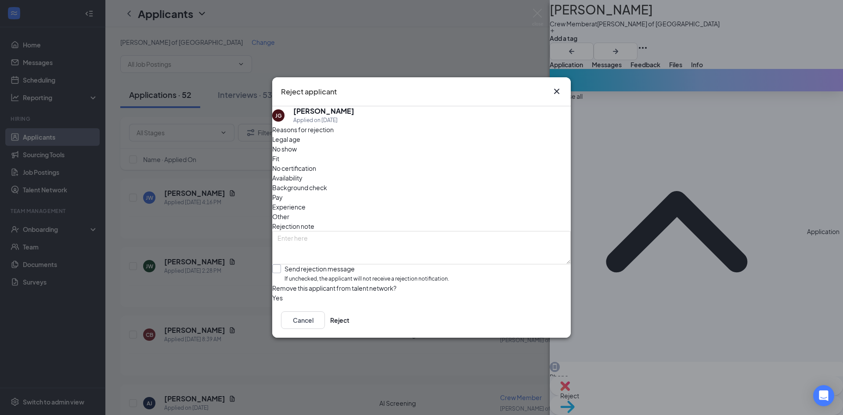
click at [449, 264] on input "Send rejection message If unchecked, the applicant will not receive a rejection…" at bounding box center [360, 273] width 177 height 19
checkbox input "true"
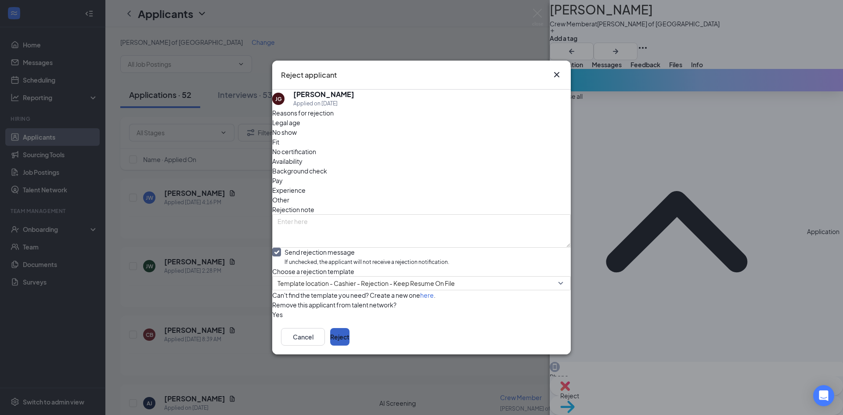
click at [349, 346] on button "Reject" at bounding box center [339, 337] width 19 height 18
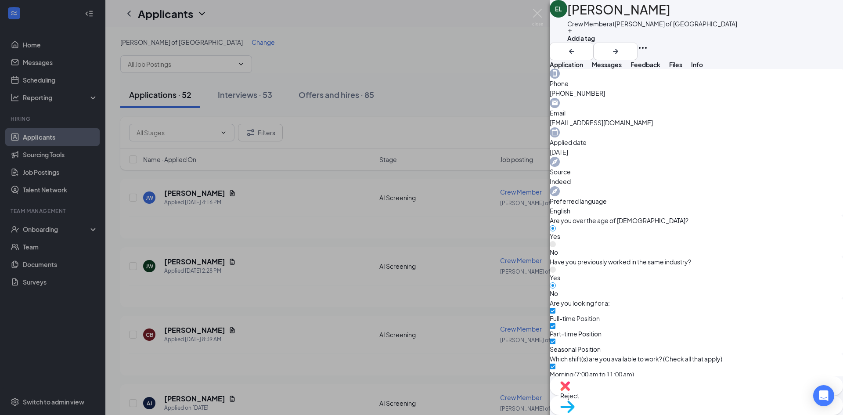
scroll to position [267, 0]
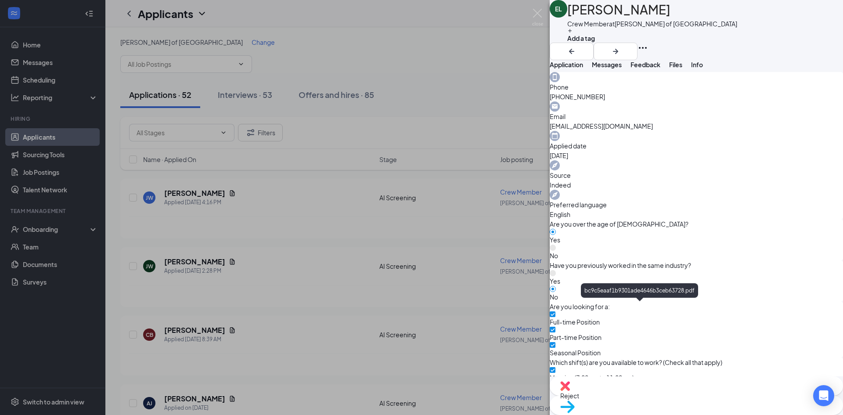
click at [712, 403] on div "Move to stage" at bounding box center [696, 405] width 293 height 19
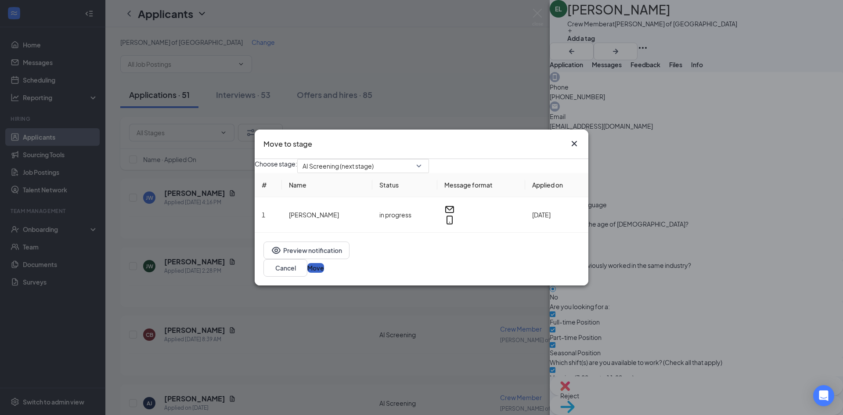
click at [324, 268] on button "Move" at bounding box center [315, 268] width 17 height 10
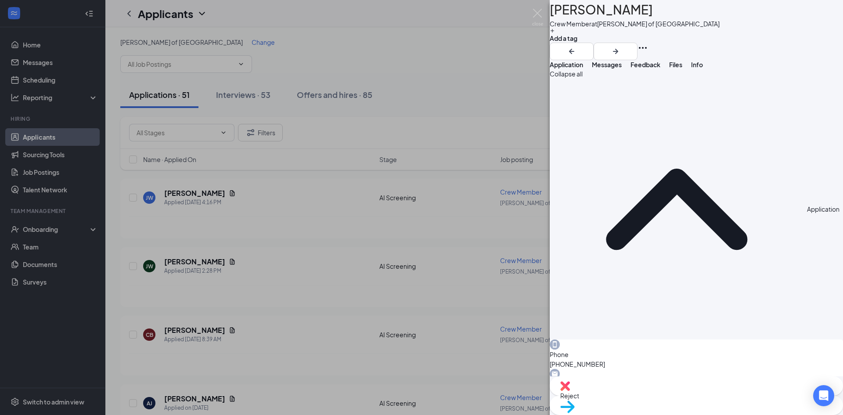
drag, startPoint x: 707, startPoint y: 393, endPoint x: 706, endPoint y: 386, distance: 6.2
click at [575, 400] on img at bounding box center [567, 406] width 14 height 13
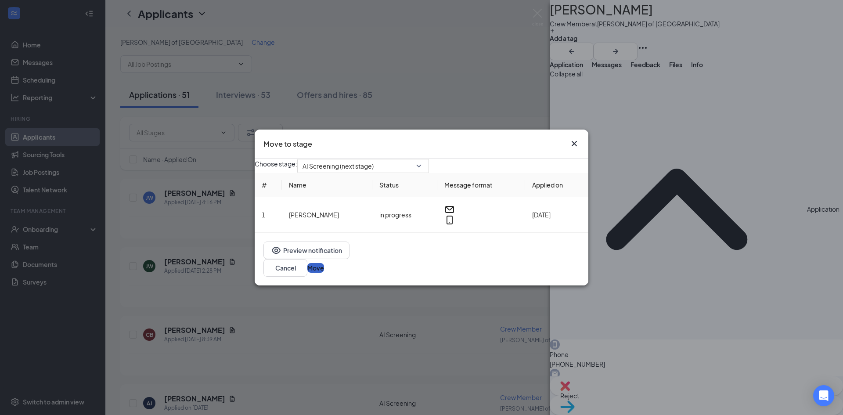
click at [324, 271] on button "Move" at bounding box center [315, 268] width 17 height 10
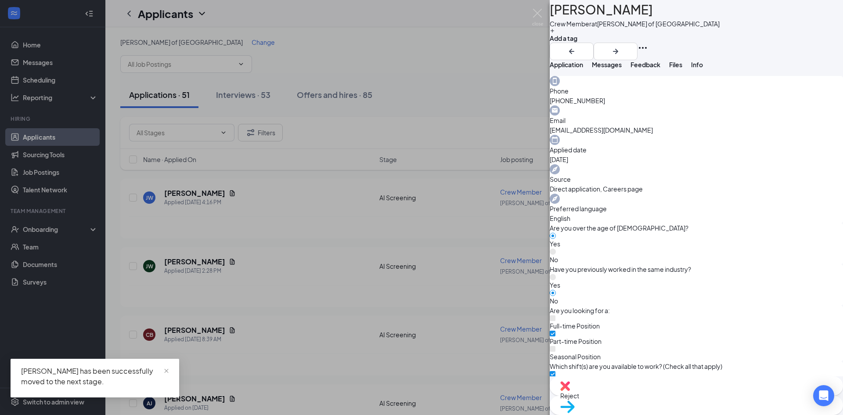
scroll to position [271, 0]
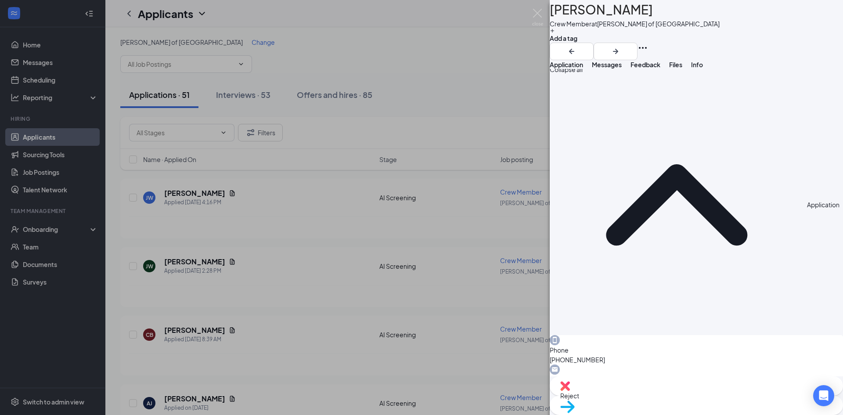
scroll to position [0, 0]
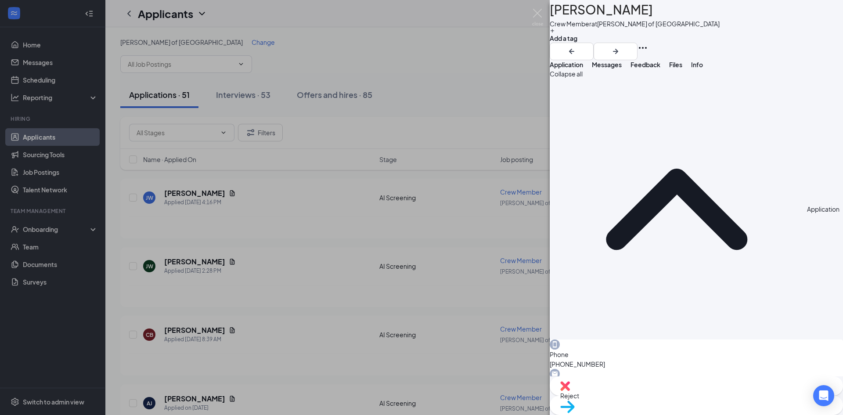
click at [717, 413] on span "Move to stage" at bounding box center [696, 418] width 272 height 10
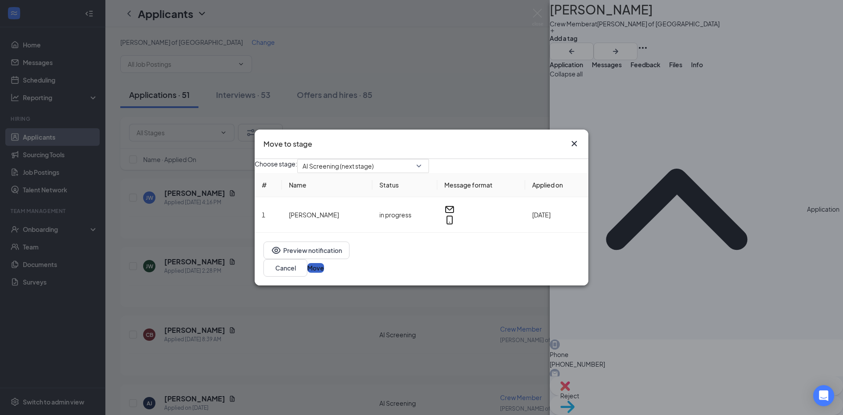
click at [324, 269] on button "Move" at bounding box center [315, 268] width 17 height 10
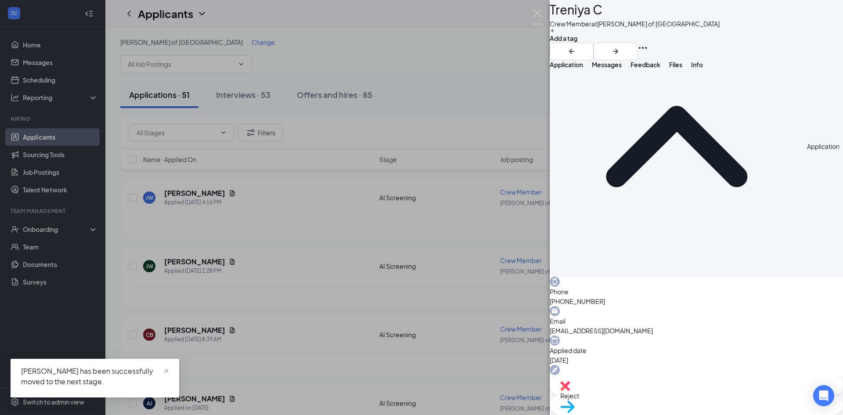
scroll to position [271, 0]
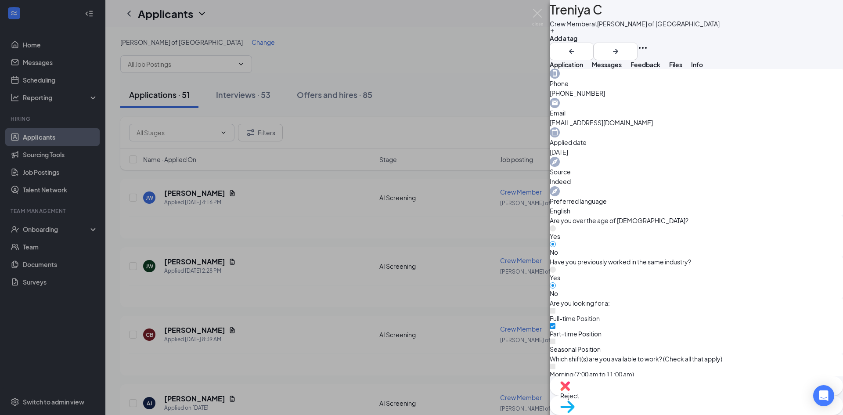
drag, startPoint x: 628, startPoint y: 299, endPoint x: 628, endPoint y: 303, distance: 4.4
click at [653, 389] on div "Reject" at bounding box center [696, 385] width 293 height 19
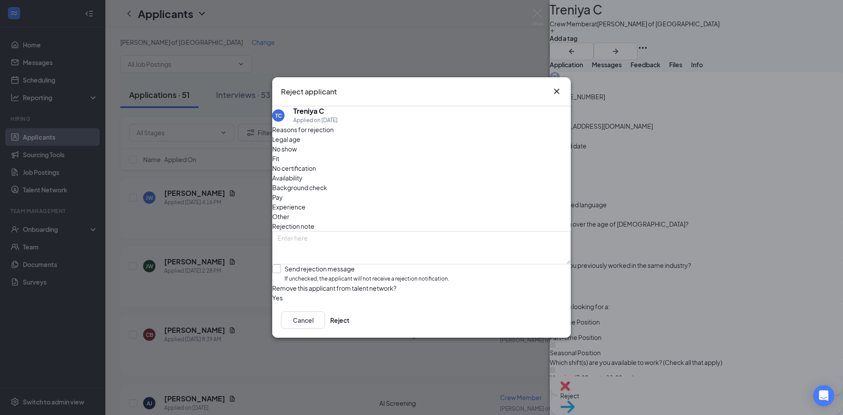
click at [314, 264] on input "Send rejection message If unchecked, the applicant will not receive a rejection…" at bounding box center [360, 273] width 177 height 19
checkbox input "true"
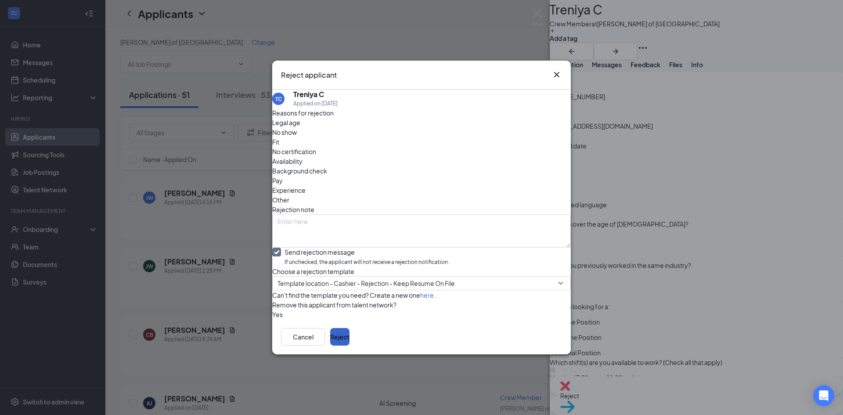
click at [349, 345] on button "Reject" at bounding box center [339, 337] width 19 height 18
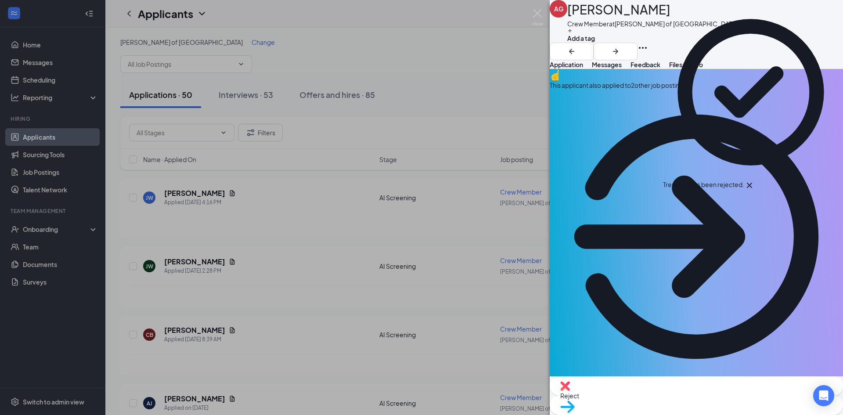
click at [661, 90] on div "This applicant also applied to 2 other job posting(s)" at bounding box center [696, 85] width 293 height 10
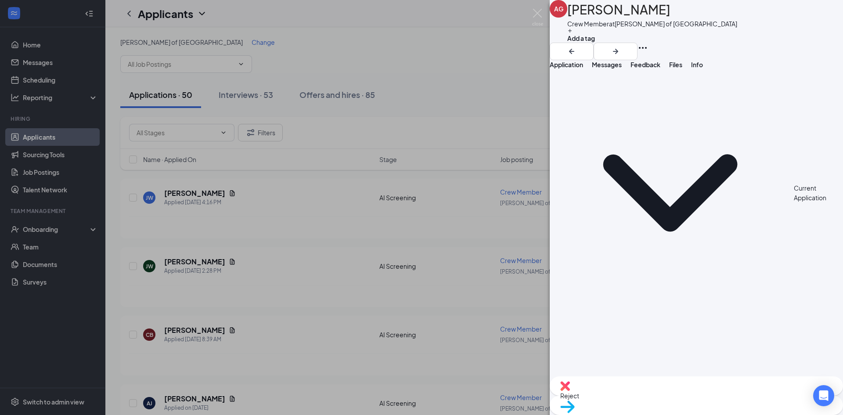
click at [579, 68] on span "Application" at bounding box center [566, 65] width 33 height 8
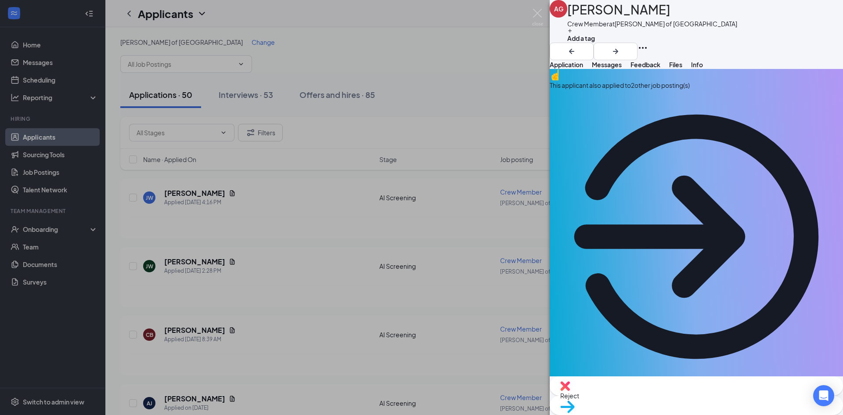
click at [640, 392] on div "Reject" at bounding box center [696, 385] width 293 height 19
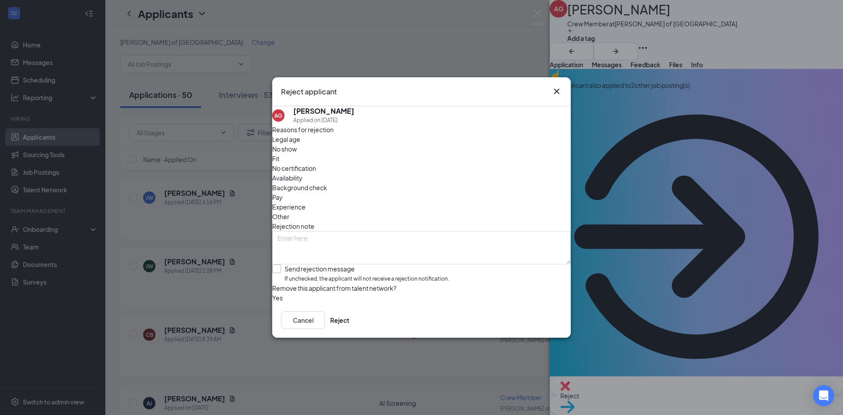
click at [403, 264] on input "Send rejection message If unchecked, the applicant will not receive a rejection…" at bounding box center [360, 273] width 177 height 19
checkbox input "true"
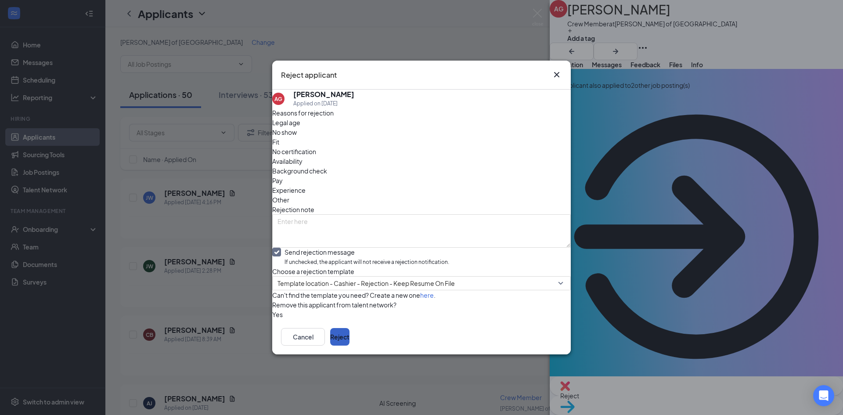
click at [349, 346] on button "Reject" at bounding box center [339, 337] width 19 height 18
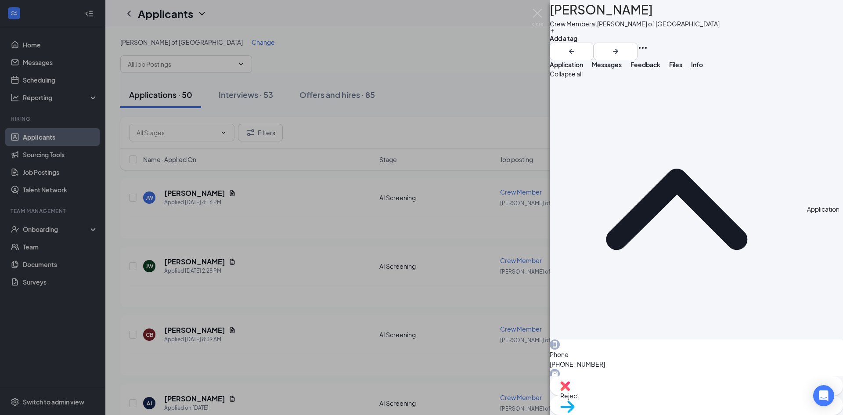
click at [638, 393] on div "Reject" at bounding box center [696, 385] width 293 height 19
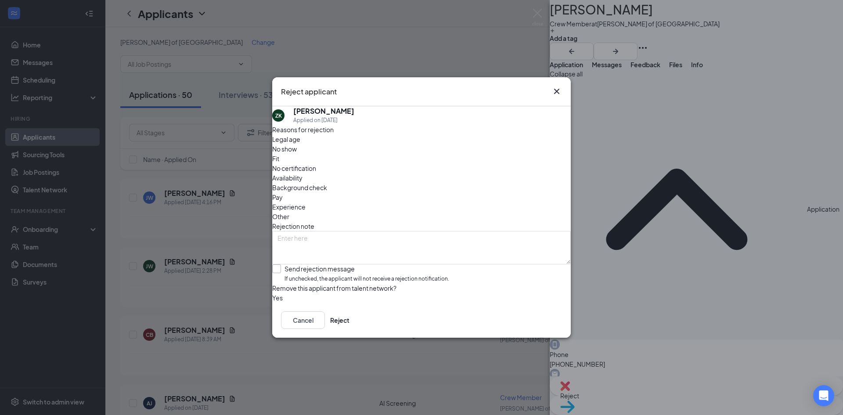
click at [380, 264] on input "Send rejection message If unchecked, the applicant will not receive a rejection…" at bounding box center [360, 273] width 177 height 19
checkbox input "true"
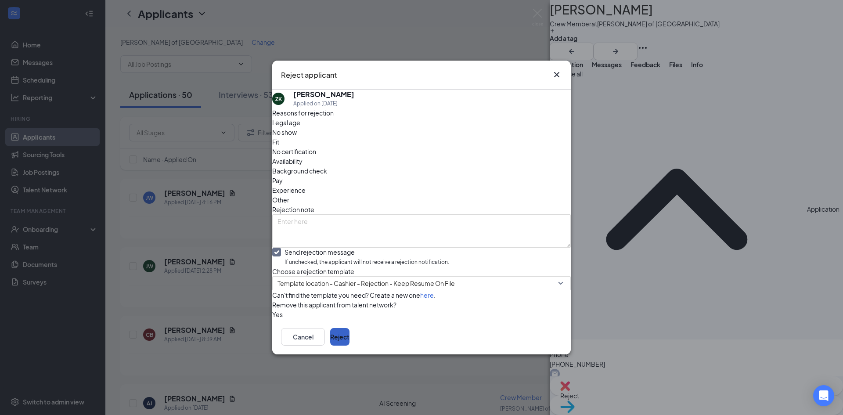
click at [349, 346] on button "Reject" at bounding box center [339, 337] width 19 height 18
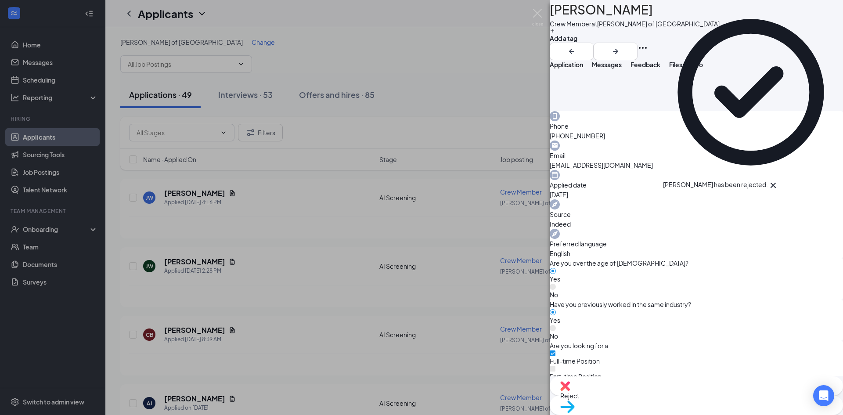
scroll to position [271, 0]
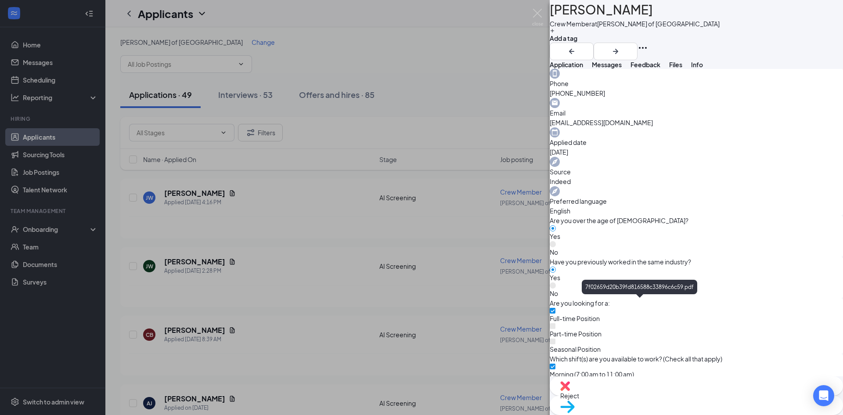
click at [575, 400] on img at bounding box center [567, 406] width 14 height 13
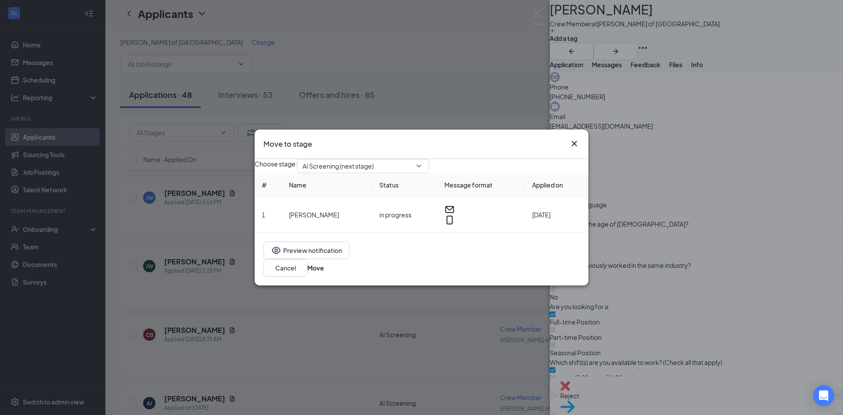
click at [583, 268] on div "Preview notification Cancel Move" at bounding box center [422, 259] width 334 height 53
click at [324, 269] on button "Move" at bounding box center [315, 268] width 17 height 10
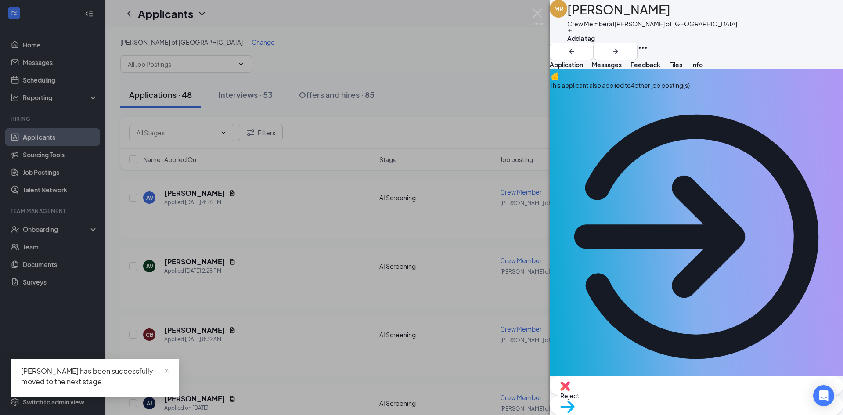
click at [668, 90] on div "This applicant also applied to 4 other job posting(s)" at bounding box center [696, 85] width 293 height 10
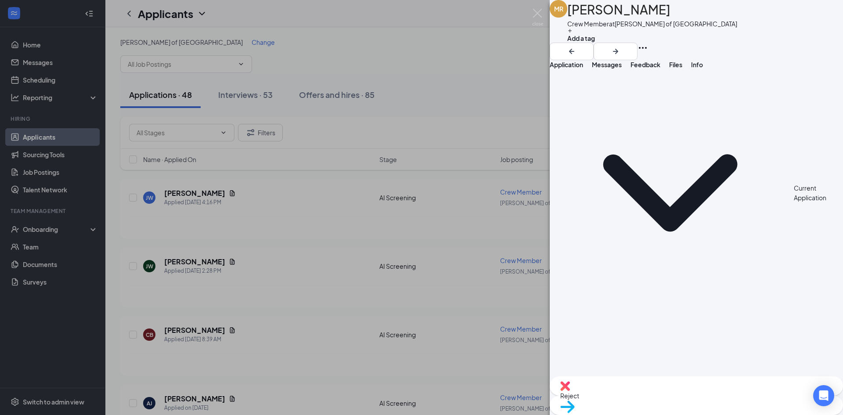
click at [581, 67] on span "Application" at bounding box center [566, 65] width 33 height 8
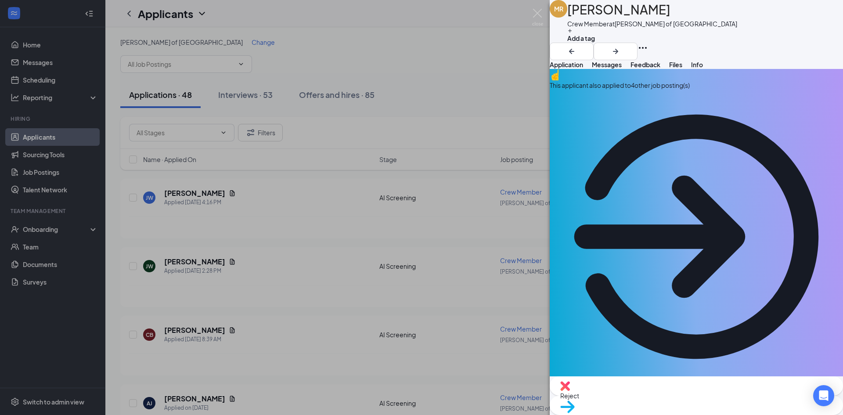
click at [602, 90] on div "This applicant also applied to 4 other job posting(s)" at bounding box center [696, 85] width 293 height 10
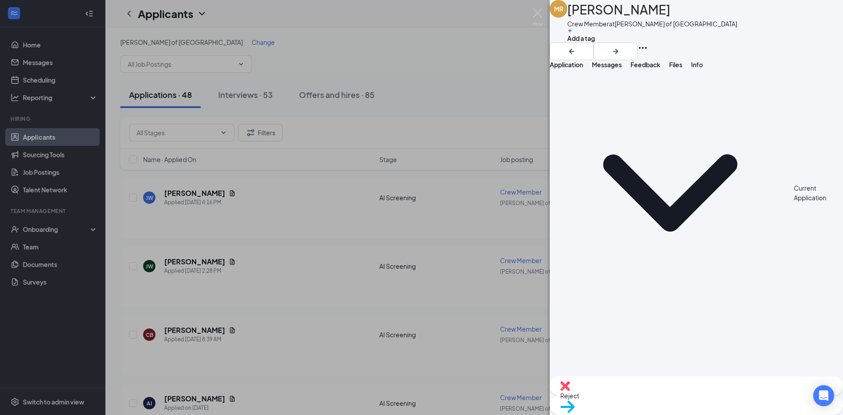
click at [569, 69] on button "Application" at bounding box center [566, 64] width 33 height 9
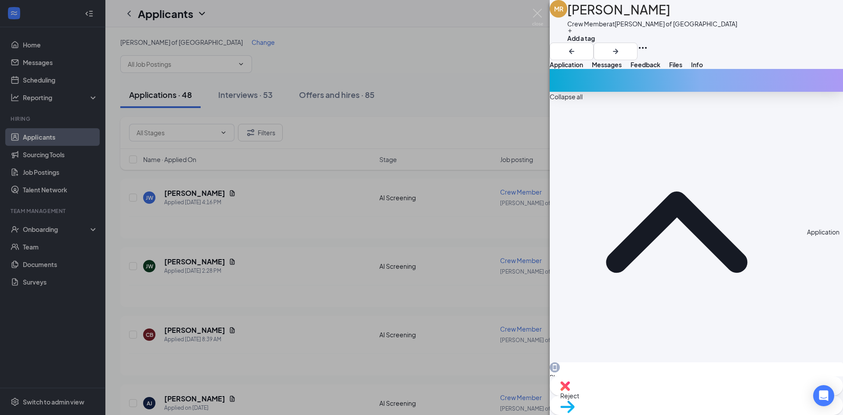
scroll to position [292, 0]
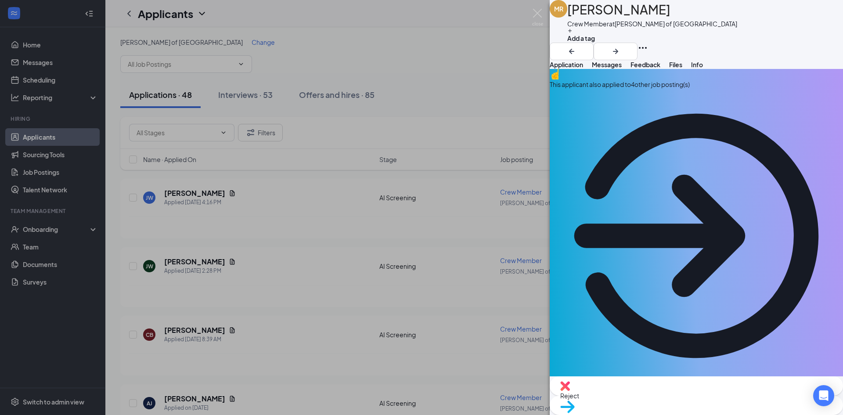
scroll to position [0, 0]
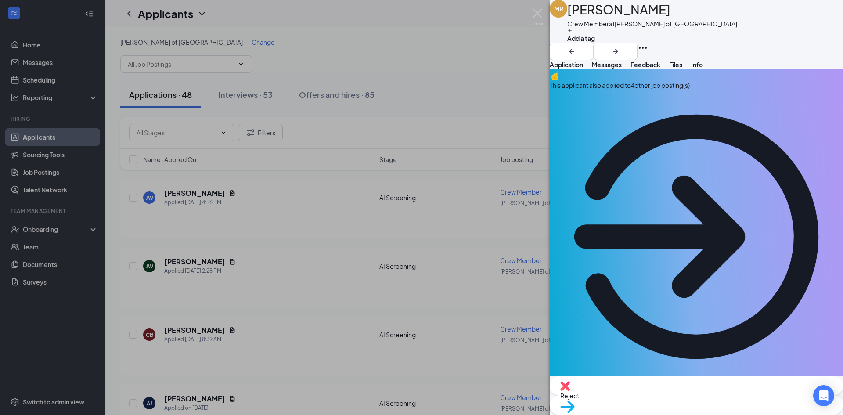
click at [625, 90] on div "This applicant also applied to 4 other job posting(s)" at bounding box center [696, 85] width 293 height 10
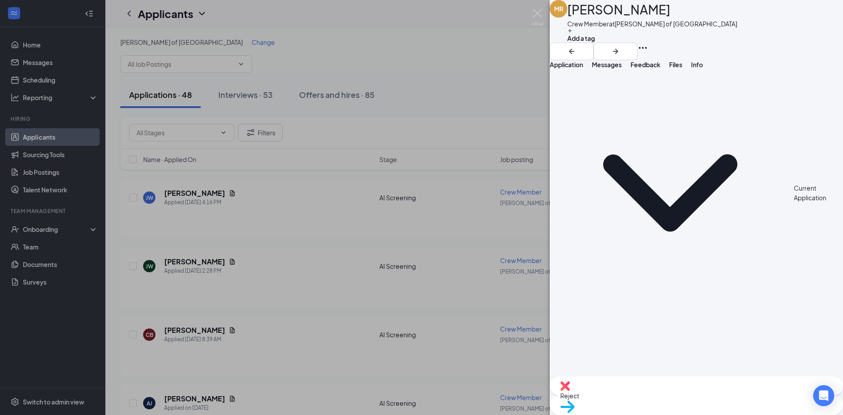
click at [622, 68] on span "Messages" at bounding box center [607, 65] width 30 height 8
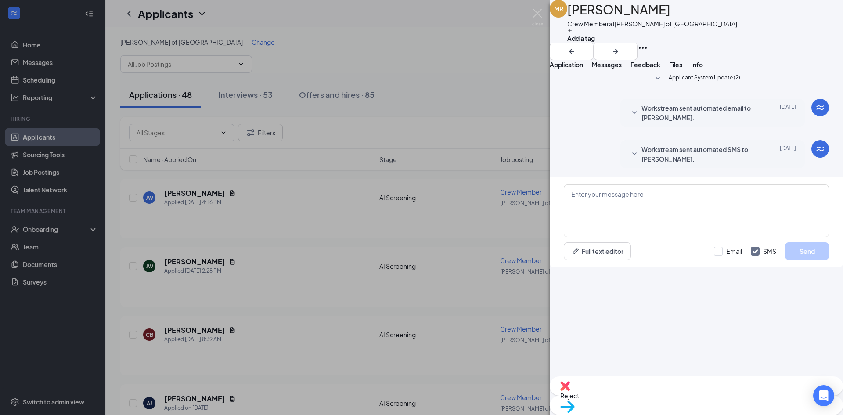
click at [583, 69] on button "Application" at bounding box center [566, 64] width 33 height 9
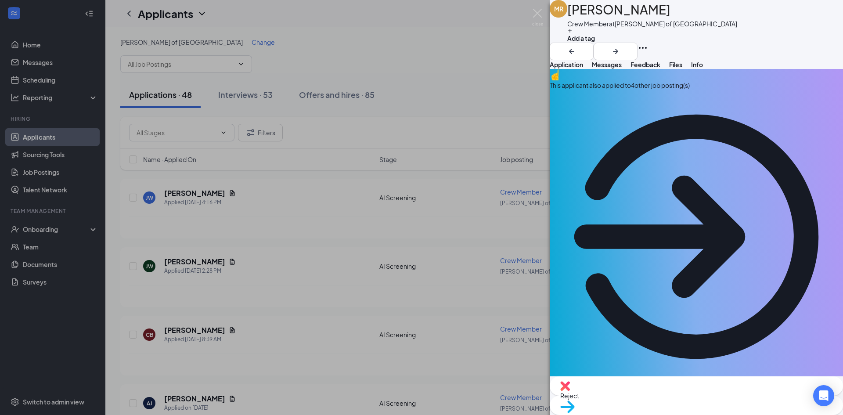
click at [728, 413] on span "Move to stage" at bounding box center [696, 418] width 272 height 10
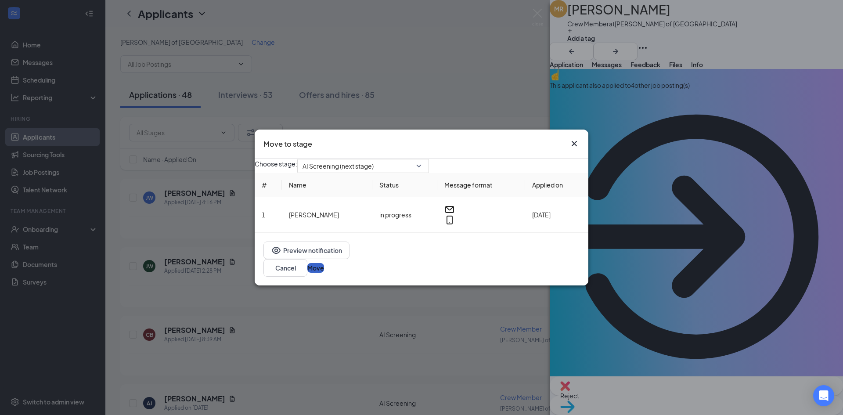
click at [324, 267] on button "Move" at bounding box center [315, 268] width 17 height 10
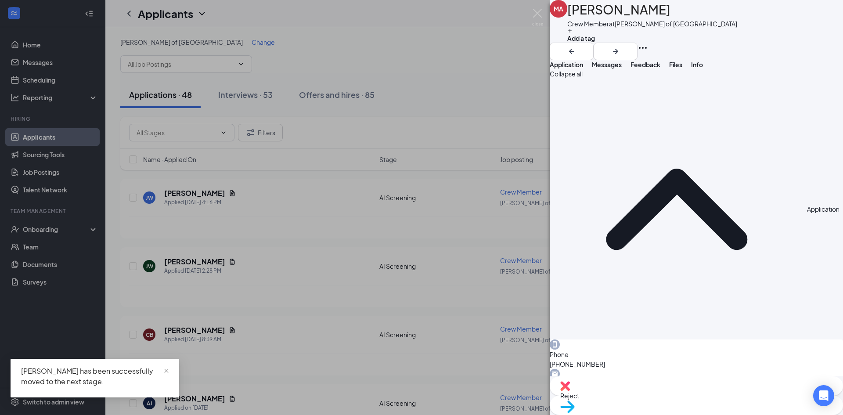
click at [655, 395] on span "Reject" at bounding box center [696, 396] width 272 height 10
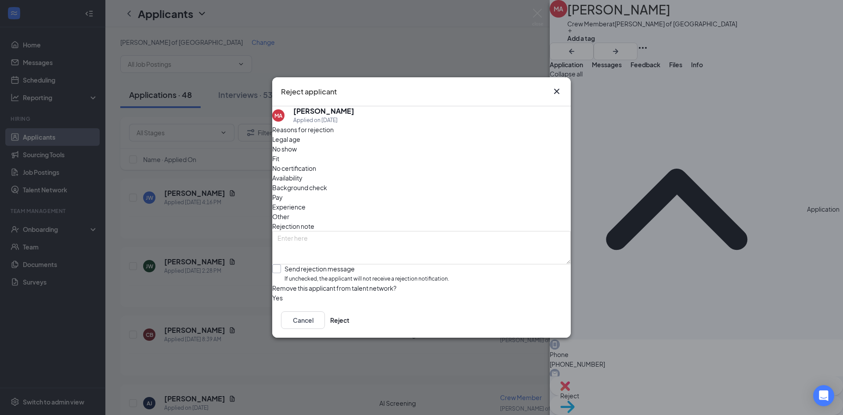
click at [449, 265] on input "Send rejection message If unchecked, the applicant will not receive a rejection…" at bounding box center [360, 273] width 177 height 19
checkbox input "true"
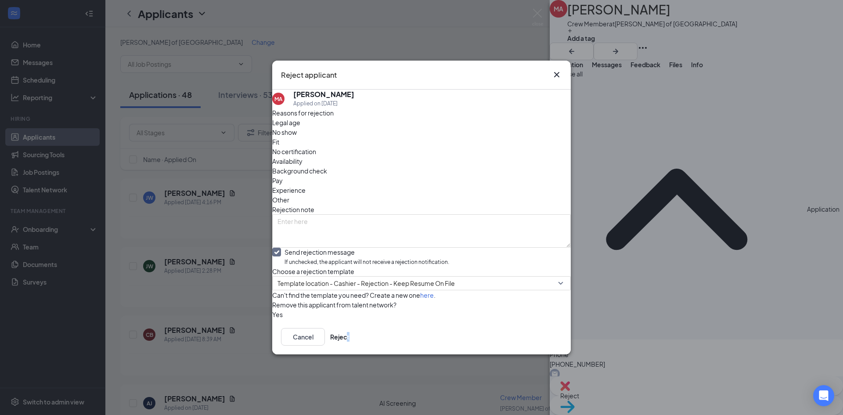
drag, startPoint x: 547, startPoint y: 342, endPoint x: 555, endPoint y: 341, distance: 7.1
click at [548, 343] on div "Cancel Reject" at bounding box center [421, 336] width 299 height 35
click at [349, 346] on button "Reject" at bounding box center [339, 337] width 19 height 18
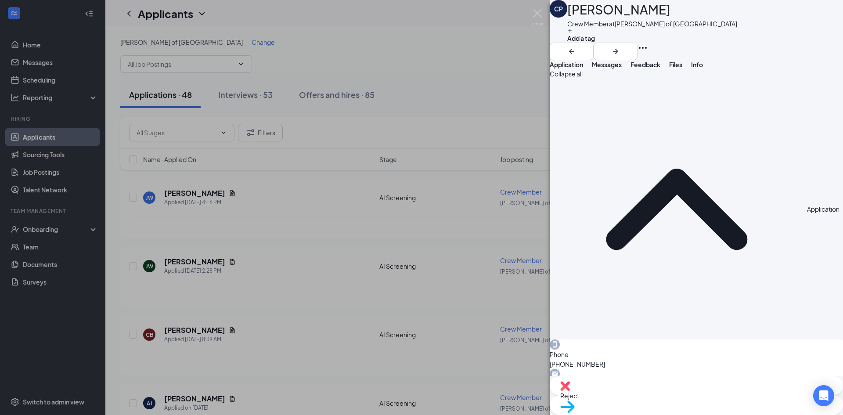
click at [648, 400] on span "Reject" at bounding box center [696, 396] width 272 height 10
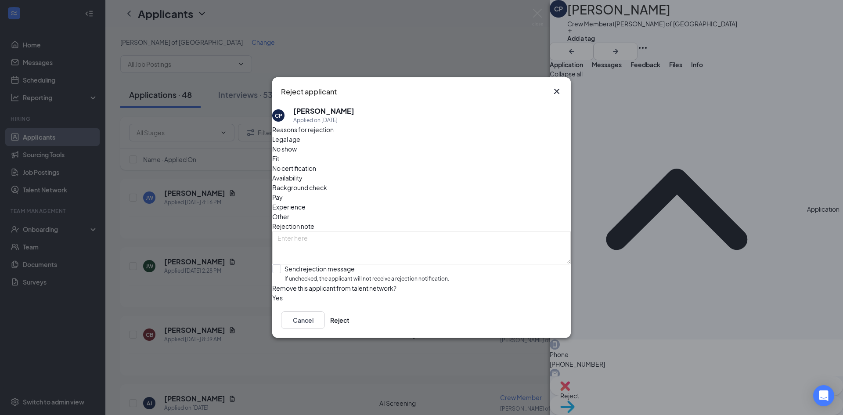
click at [411, 270] on div "Reasons for rejection Legal age No show Fit No certification Availability Backg…" at bounding box center [421, 214] width 299 height 178
click at [414, 264] on input "Send rejection message If unchecked, the applicant will not receive a rejection…" at bounding box center [360, 273] width 177 height 19
checkbox input "true"
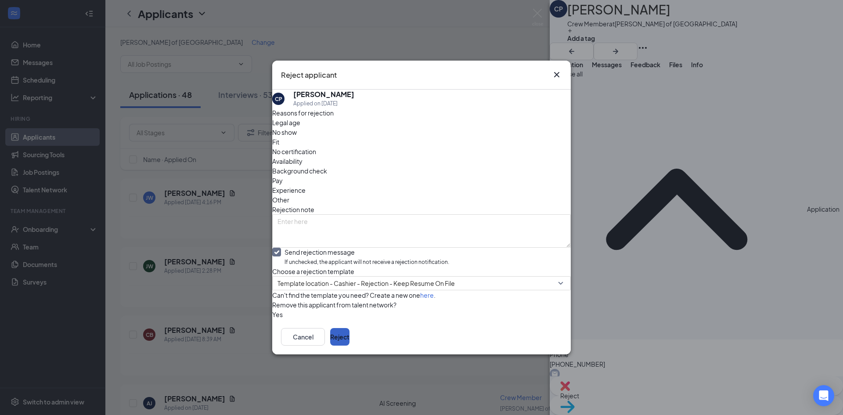
click at [349, 346] on button "Reject" at bounding box center [339, 337] width 19 height 18
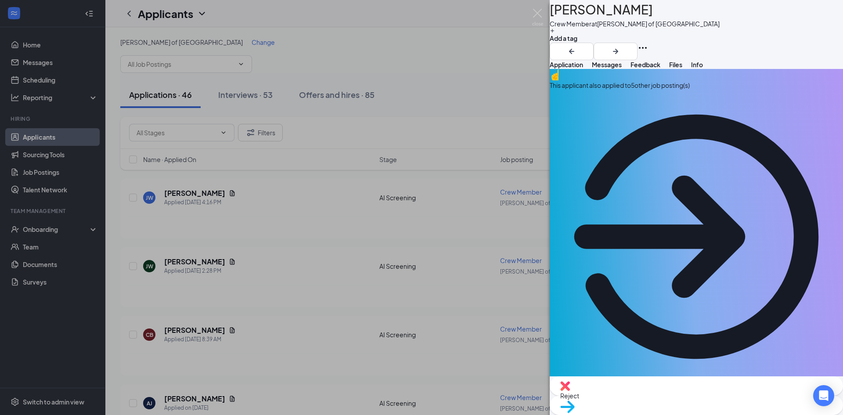
click at [645, 394] on span "Reject" at bounding box center [696, 396] width 272 height 10
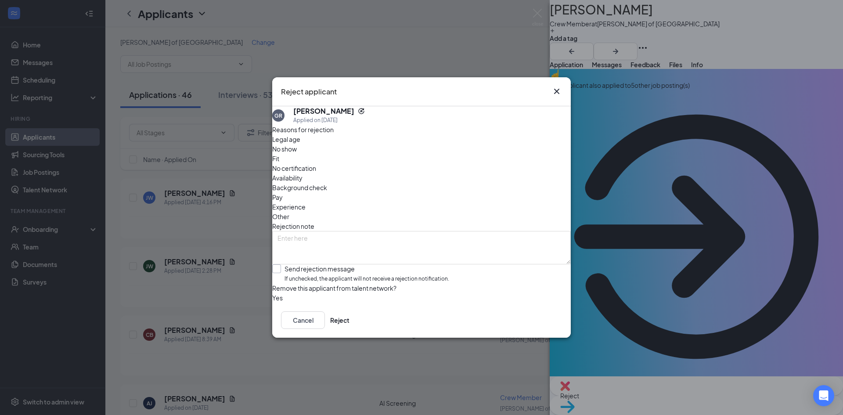
click at [413, 264] on input "Send rejection message If unchecked, the applicant will not receive a rejection…" at bounding box center [360, 273] width 177 height 19
checkbox input "true"
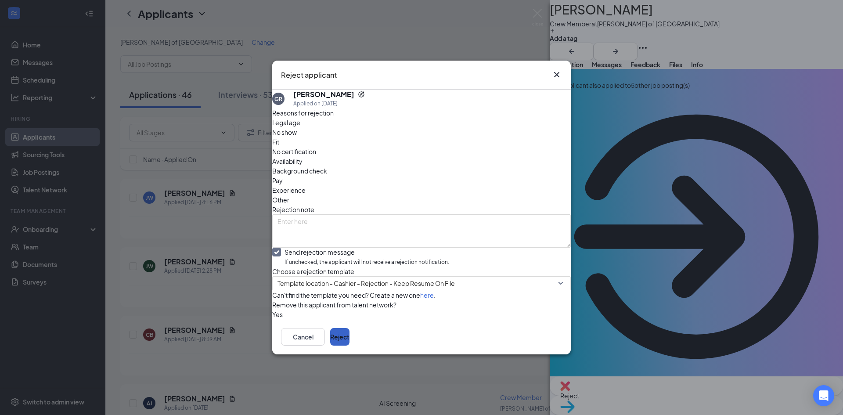
click at [349, 346] on button "Reject" at bounding box center [339, 337] width 19 height 18
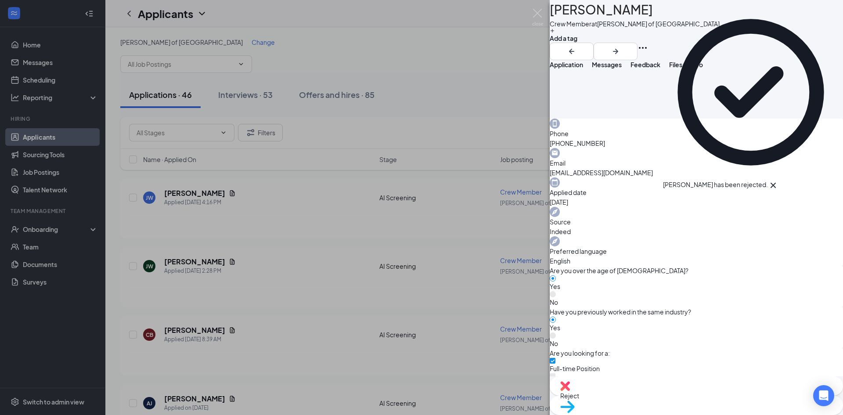
scroll to position [267, 0]
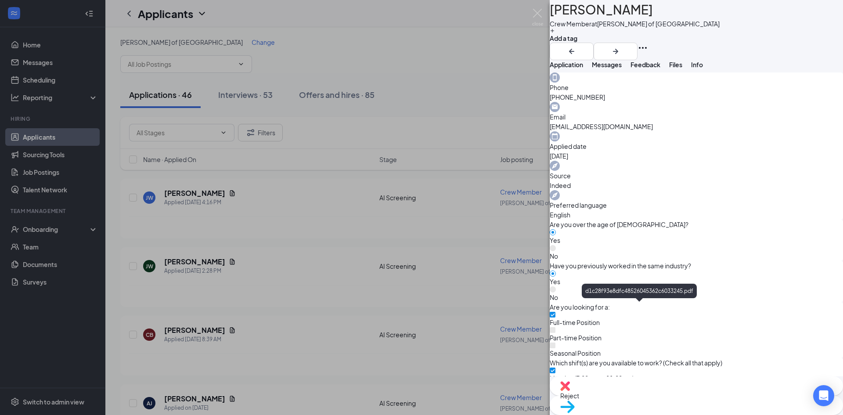
click at [570, 391] on img at bounding box center [565, 386] width 10 height 10
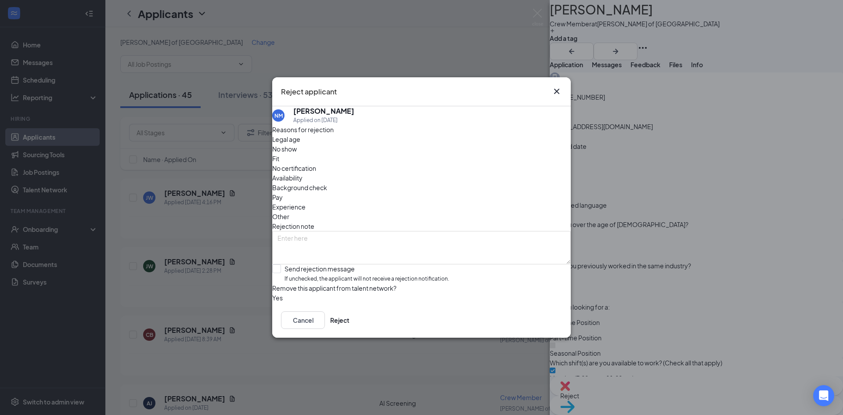
click at [353, 266] on div "Reasons for rejection Legal age No show Fit No certification Availability Backg…" at bounding box center [421, 214] width 299 height 178
click at [428, 264] on input "Send rejection message If unchecked, the applicant will not receive a rejection…" at bounding box center [360, 273] width 177 height 19
checkbox input "true"
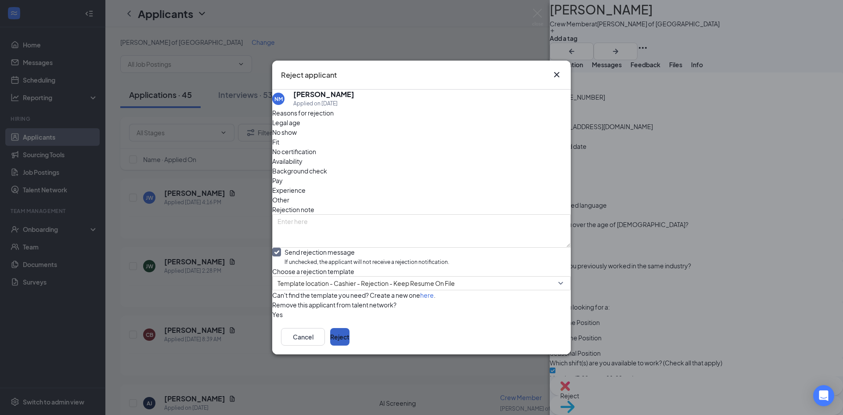
click at [349, 344] on button "Reject" at bounding box center [339, 337] width 19 height 18
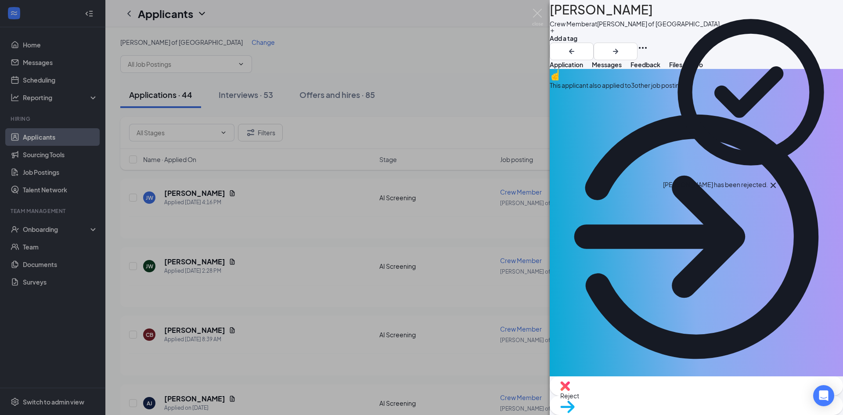
click at [691, 90] on div "This applicant also applied to 3 other job posting(s)" at bounding box center [696, 85] width 293 height 10
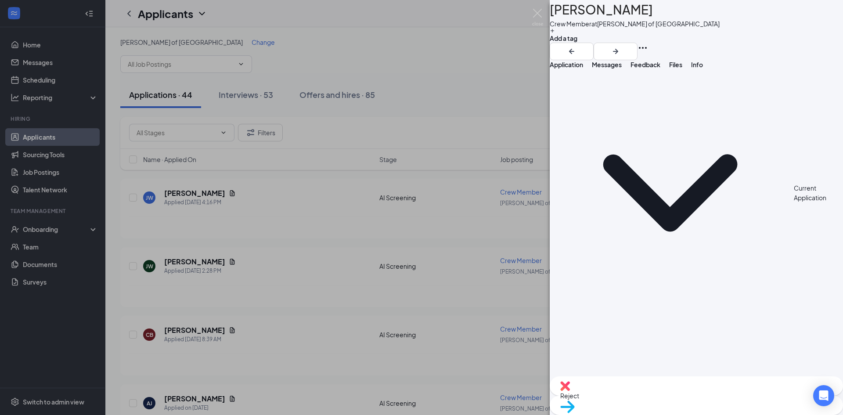
click at [583, 69] on button "Application" at bounding box center [566, 64] width 33 height 9
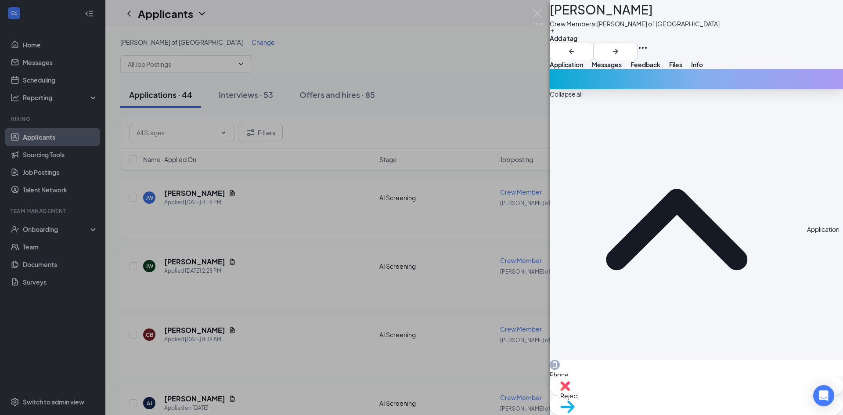
scroll to position [295, 0]
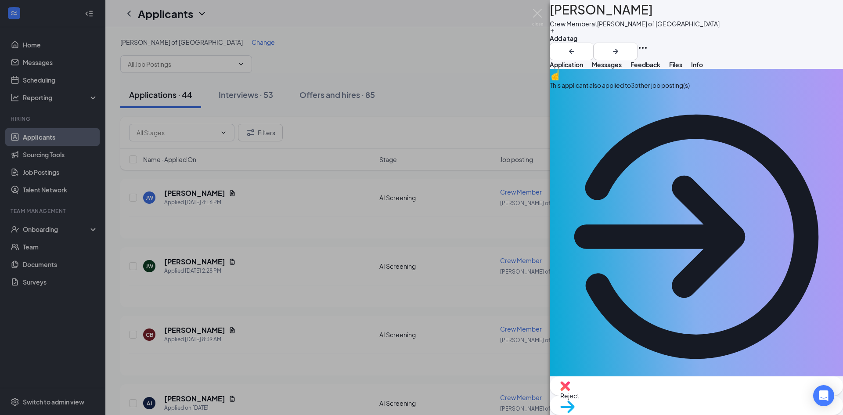
click at [674, 103] on div "This applicant also applied to 3 other job posting(s)" at bounding box center [696, 226] width 293 height 314
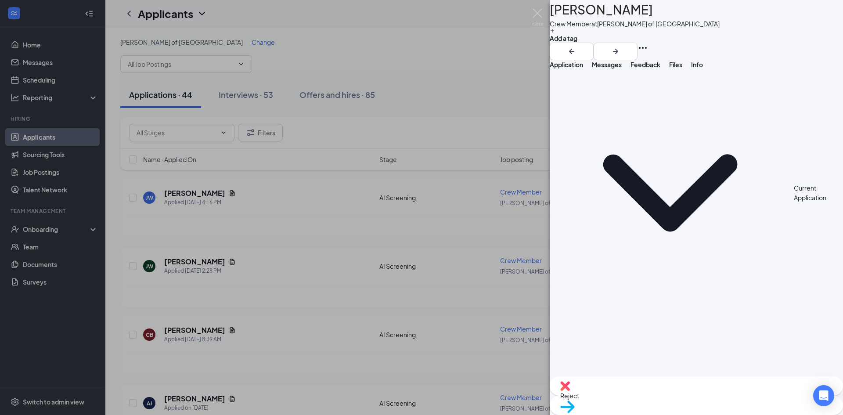
click at [581, 68] on span "Application" at bounding box center [566, 65] width 33 height 8
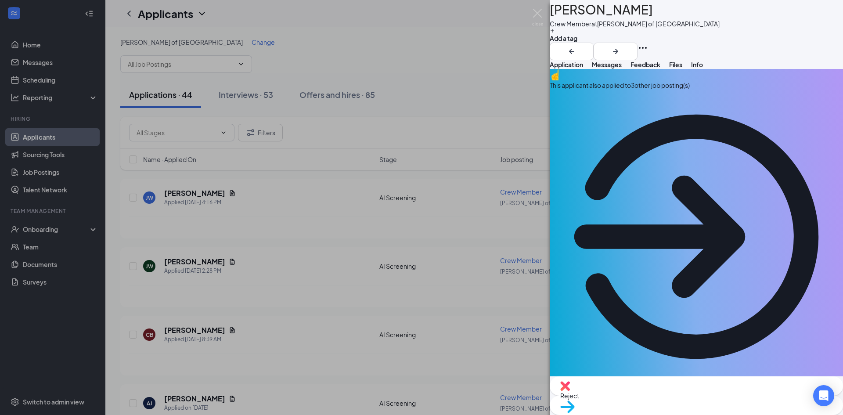
click at [711, 396] on div "Move to stage" at bounding box center [696, 405] width 293 height 19
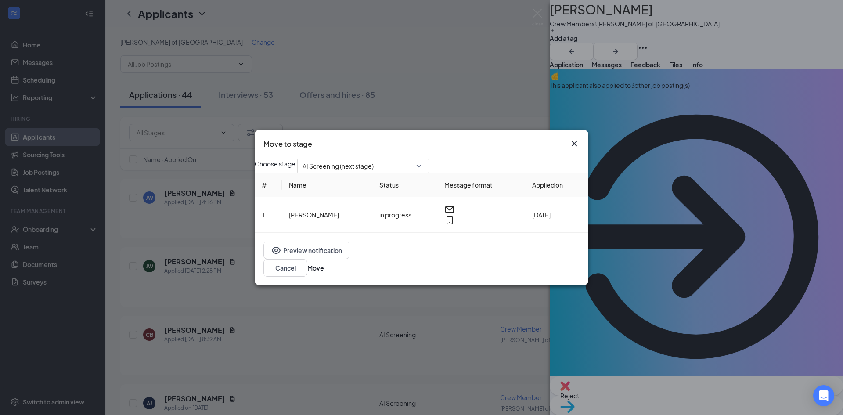
click at [577, 280] on div "Preview notification Cancel Move" at bounding box center [422, 259] width 334 height 53
click at [324, 271] on button "Move" at bounding box center [315, 268] width 17 height 10
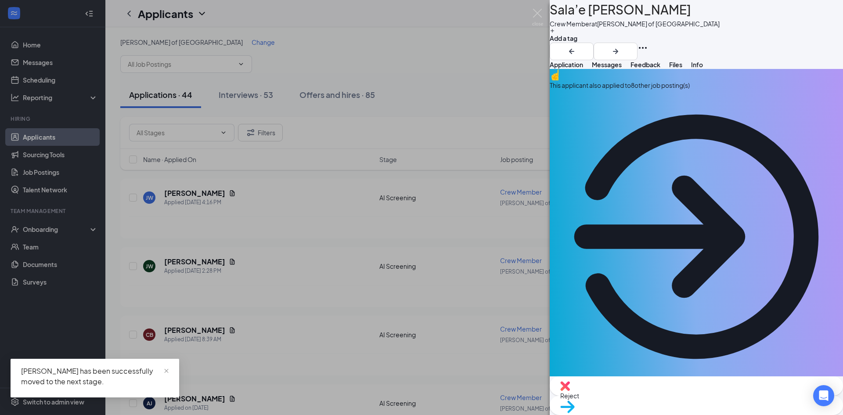
click at [658, 90] on div "This applicant also applied to 8 other job posting(s)" at bounding box center [696, 85] width 293 height 10
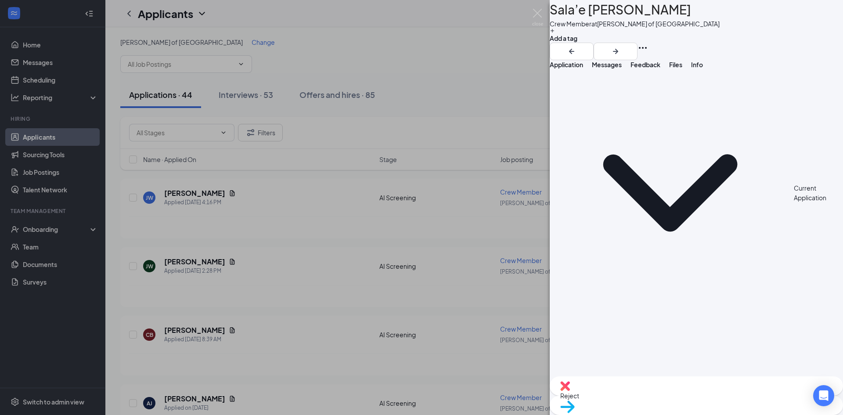
click at [580, 69] on button "Application" at bounding box center [566, 64] width 33 height 9
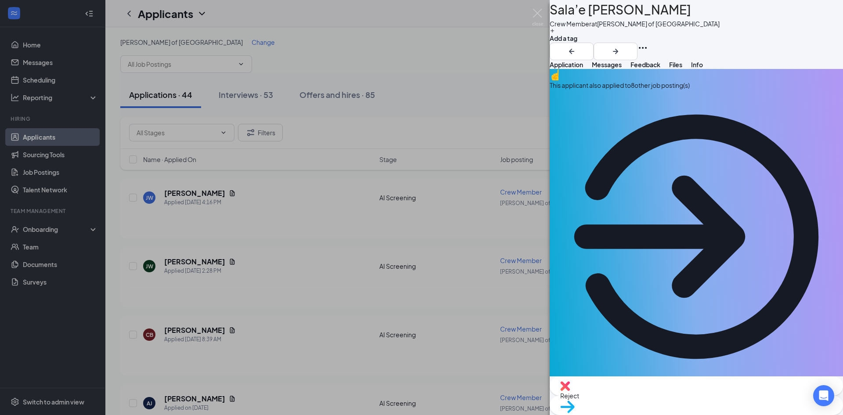
click at [646, 400] on span "Reject" at bounding box center [696, 396] width 272 height 10
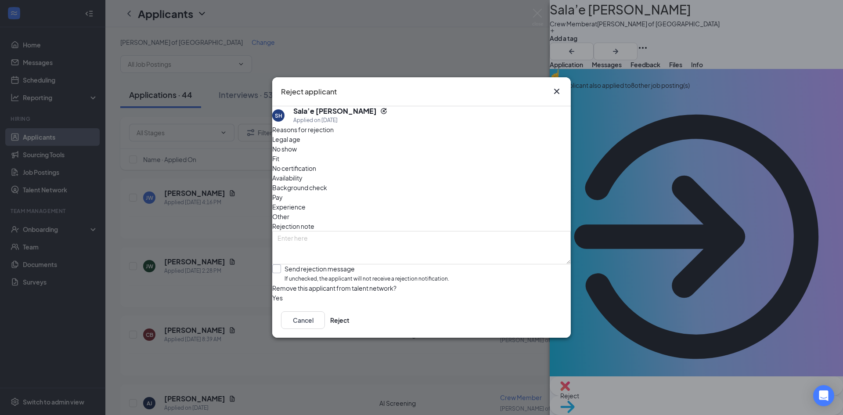
click at [356, 264] on input "Send rejection message If unchecked, the applicant will not receive a rejection…" at bounding box center [360, 273] width 177 height 19
checkbox input "true"
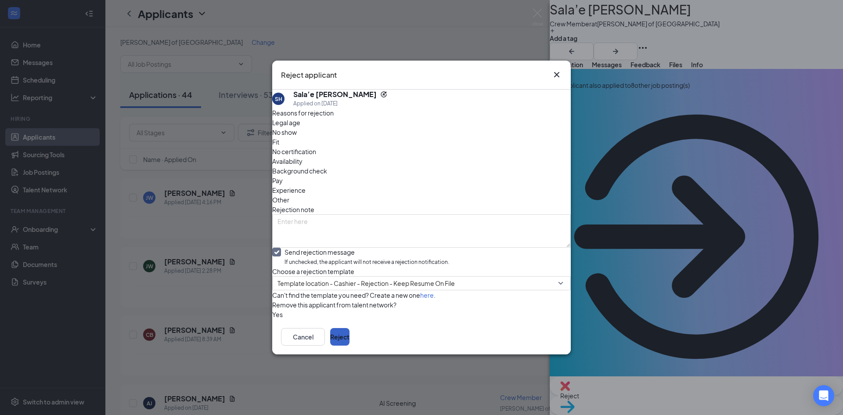
click at [349, 346] on button "Reject" at bounding box center [339, 337] width 19 height 18
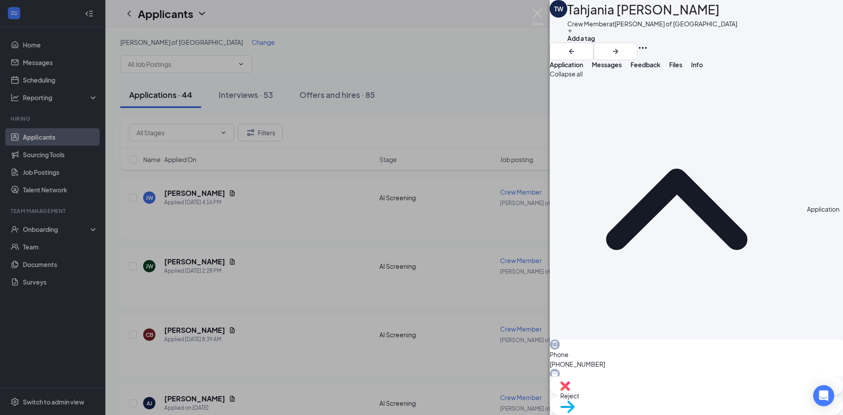
click at [647, 392] on div "Reject" at bounding box center [696, 385] width 293 height 19
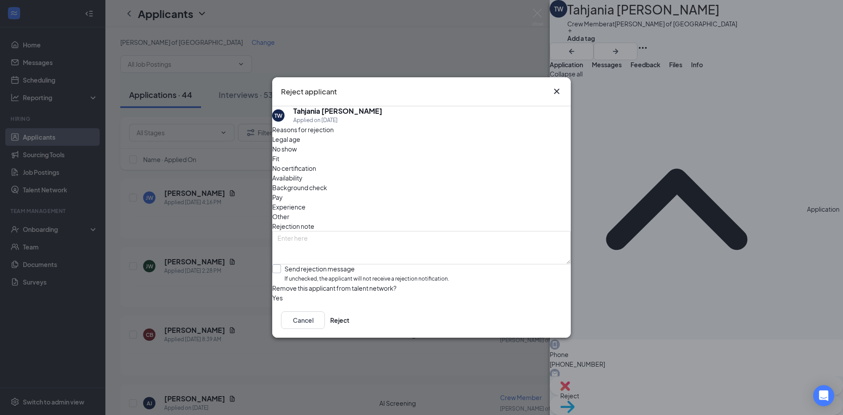
click at [410, 264] on input "Send rejection message If unchecked, the applicant will not receive a rejection…" at bounding box center [360, 273] width 177 height 19
checkbox input "true"
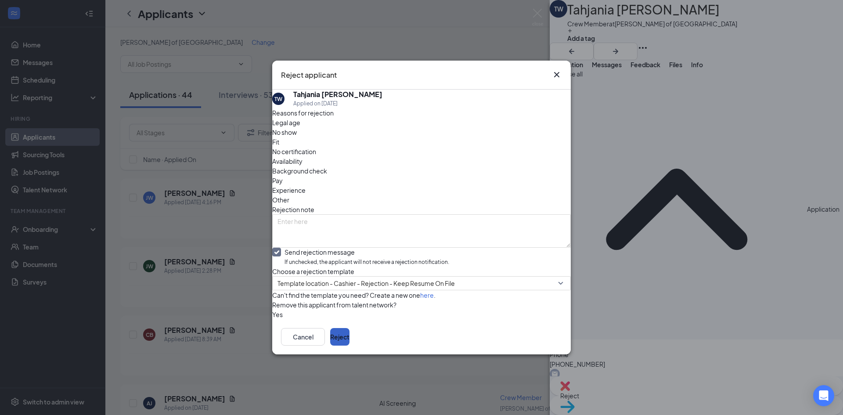
click at [349, 346] on button "Reject" at bounding box center [339, 337] width 19 height 18
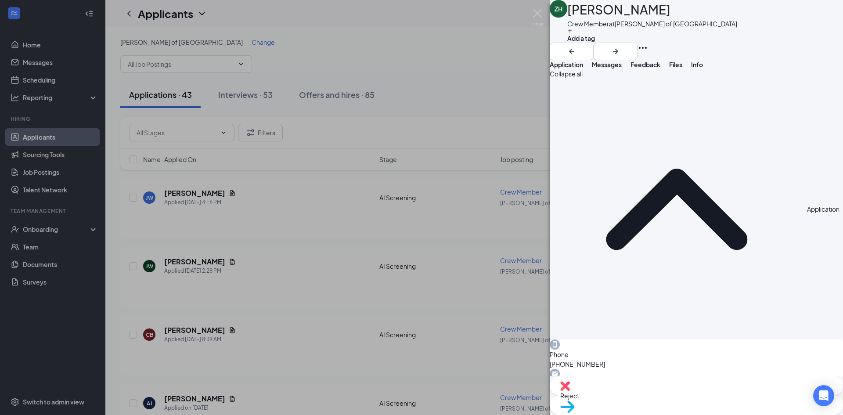
click at [646, 391] on div "Reject" at bounding box center [696, 385] width 293 height 19
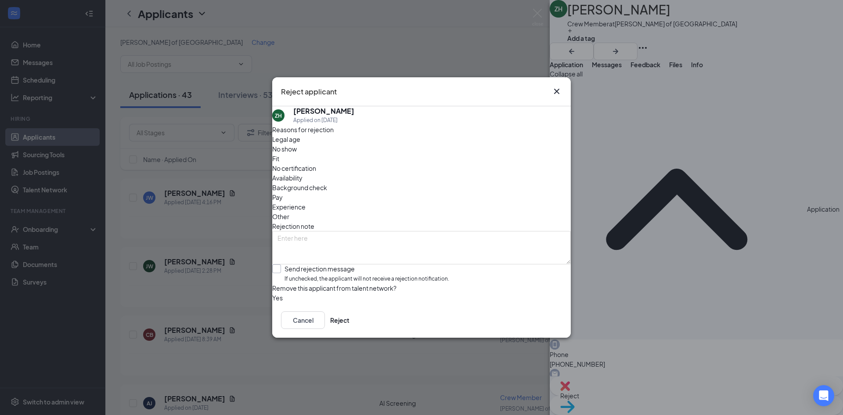
click at [431, 264] on input "Send rejection message If unchecked, the applicant will not receive a rejection…" at bounding box center [360, 273] width 177 height 19
checkbox input "true"
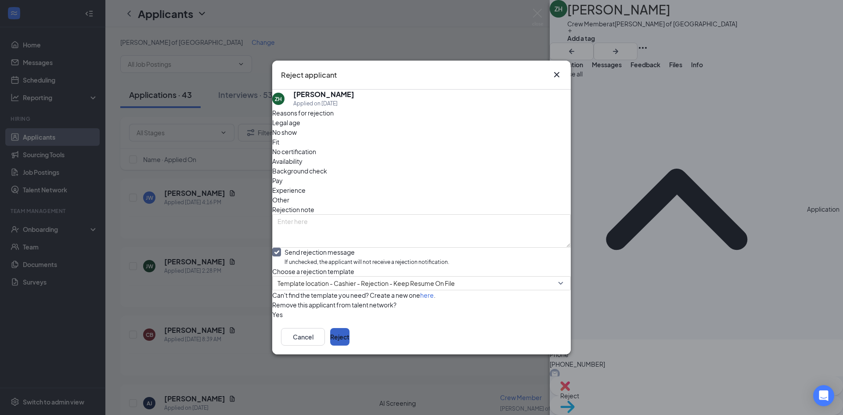
drag, startPoint x: 539, startPoint y: 349, endPoint x: 606, endPoint y: 314, distance: 75.8
click at [349, 346] on button "Reject" at bounding box center [339, 337] width 19 height 18
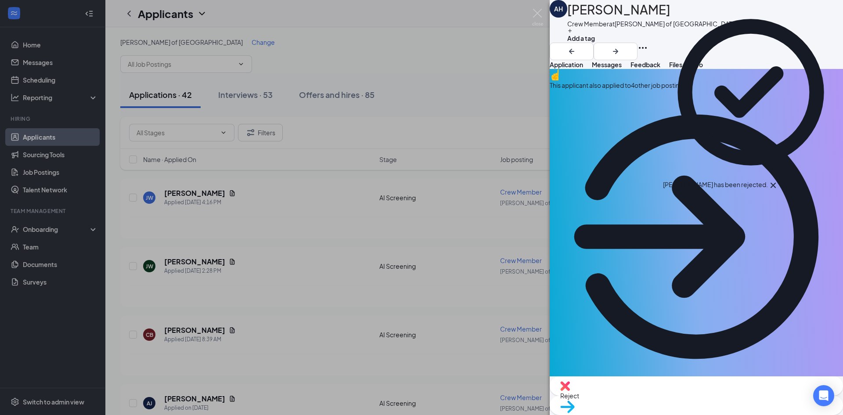
click at [694, 95] on div "This applicant also applied to 4 other job posting(s)" at bounding box center [696, 226] width 293 height 314
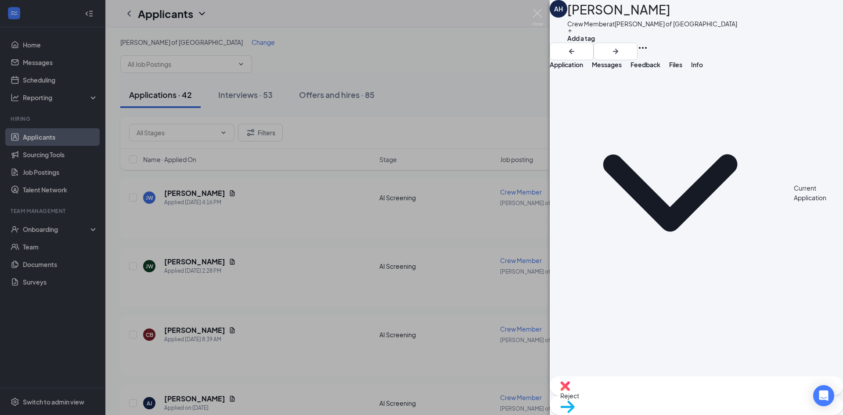
click at [578, 68] on span "Application" at bounding box center [566, 65] width 33 height 8
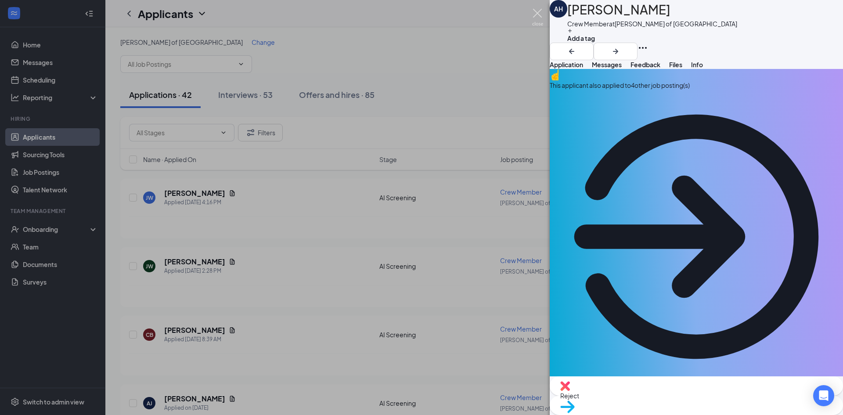
click at [536, 15] on img at bounding box center [537, 17] width 11 height 17
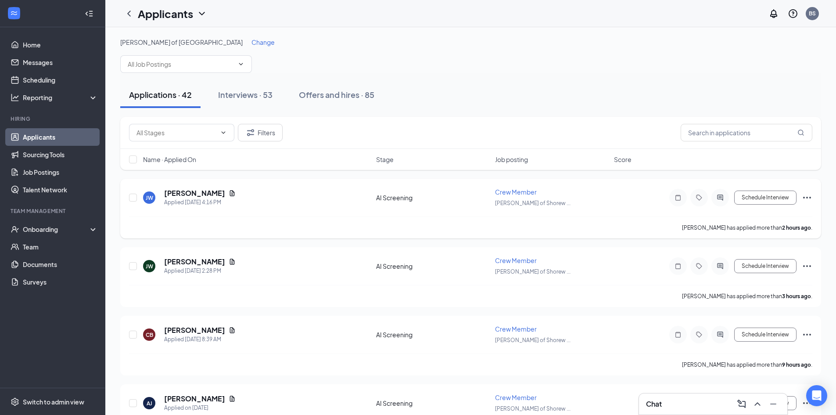
click at [305, 222] on div "[PERSON_NAME] has applied more than 2 hours ago ." at bounding box center [471, 227] width 684 height 22
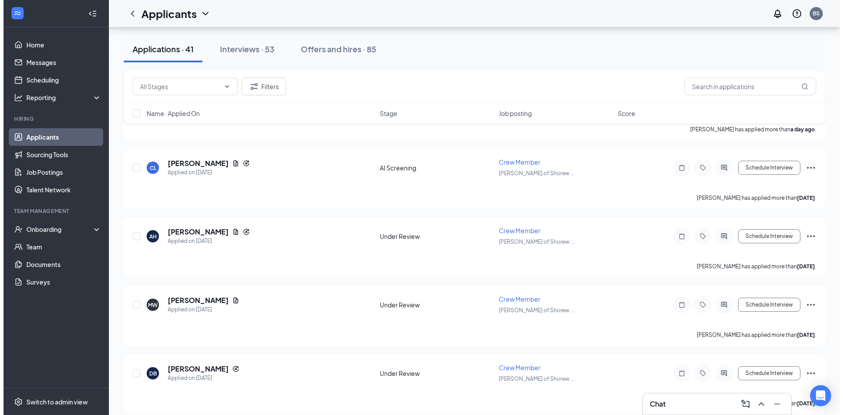
scroll to position [966, 0]
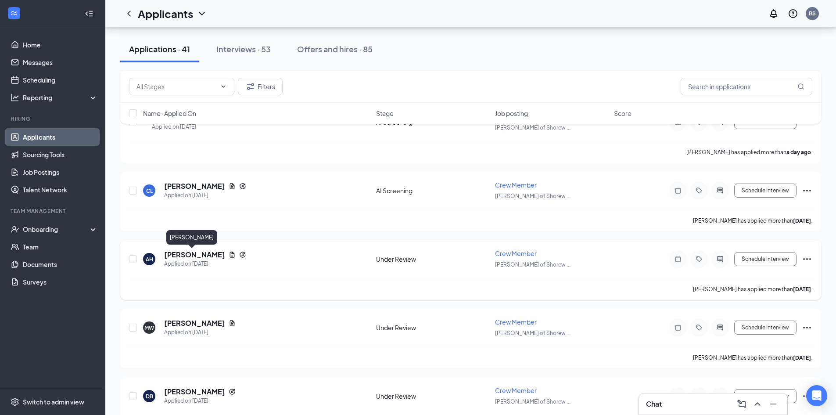
click at [186, 257] on h5 "[PERSON_NAME]" at bounding box center [194, 255] width 61 height 10
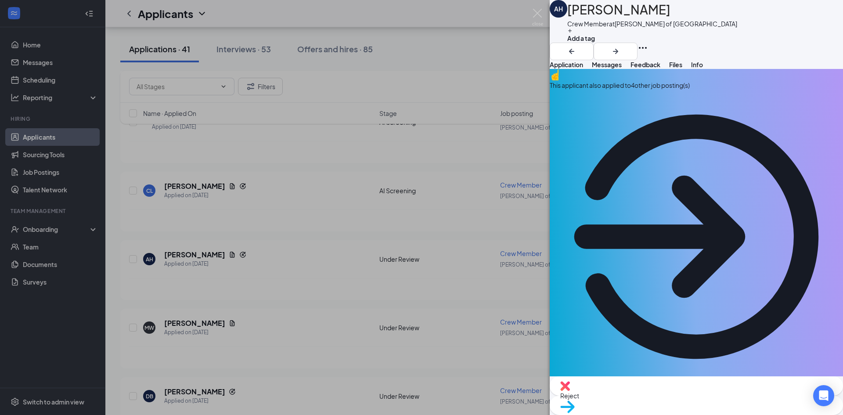
click at [663, 105] on div "This applicant also applied to 4 other job posting(s)" at bounding box center [696, 226] width 293 height 314
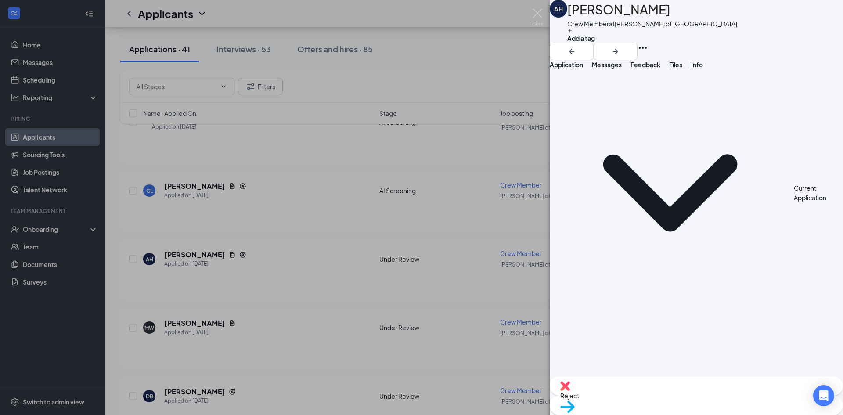
click at [568, 69] on button "Application" at bounding box center [566, 64] width 33 height 9
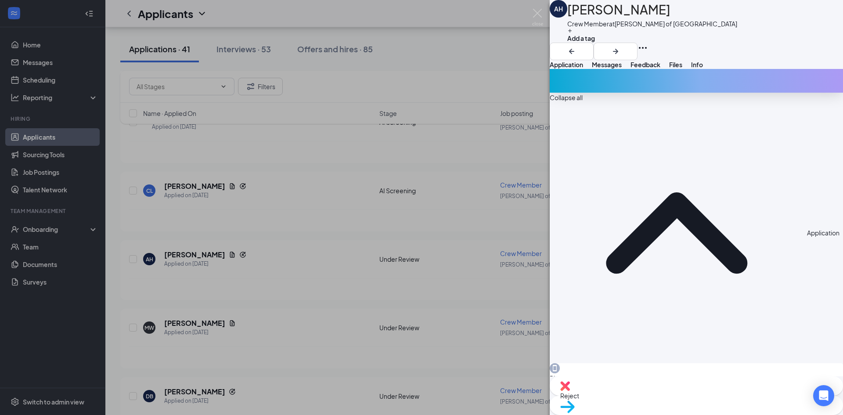
scroll to position [292, 0]
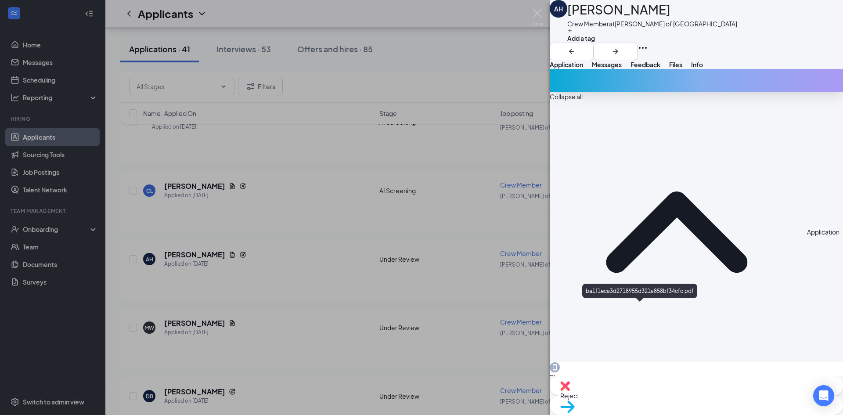
click at [655, 396] on span "Reject" at bounding box center [696, 396] width 272 height 10
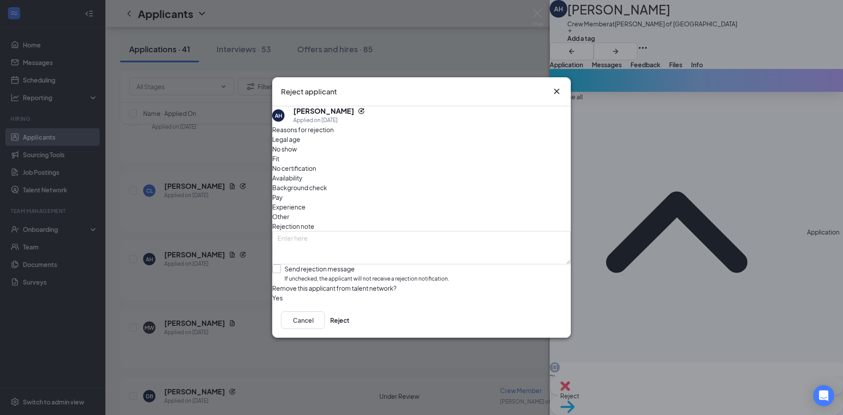
click at [354, 264] on input "Send rejection message If unchecked, the applicant will not receive a rejection…" at bounding box center [360, 273] width 177 height 19
checkbox input "true"
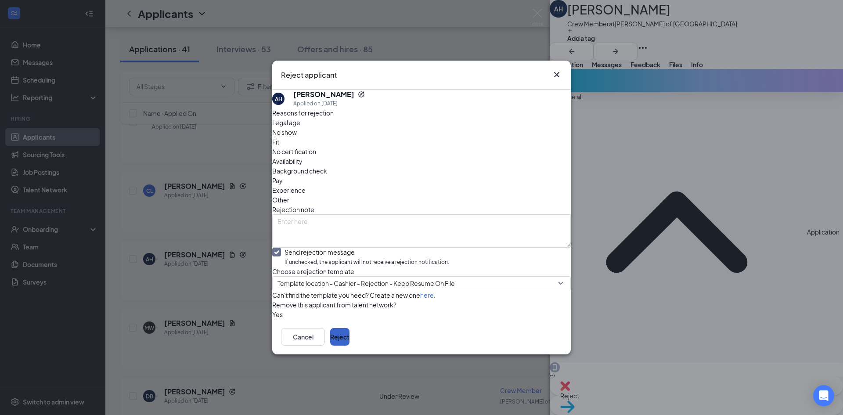
click at [349, 346] on button "Reject" at bounding box center [339, 337] width 19 height 18
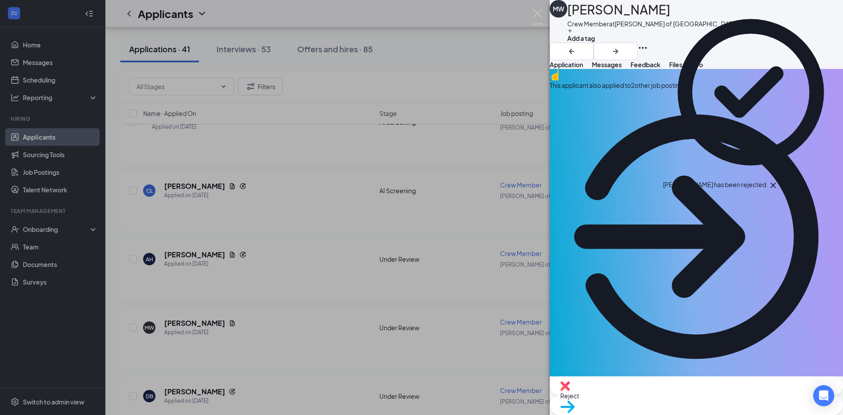
click at [685, 91] on div "This applicant also applied to 2 other job posting(s)" at bounding box center [696, 226] width 293 height 314
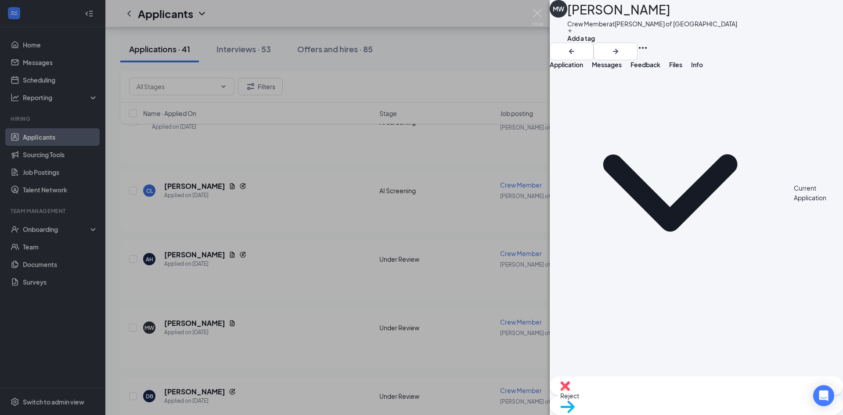
click at [582, 69] on div "Application" at bounding box center [566, 64] width 33 height 9
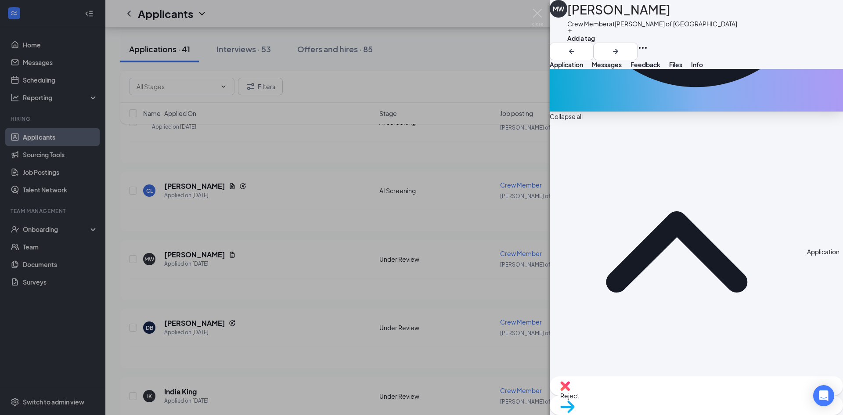
scroll to position [291, 0]
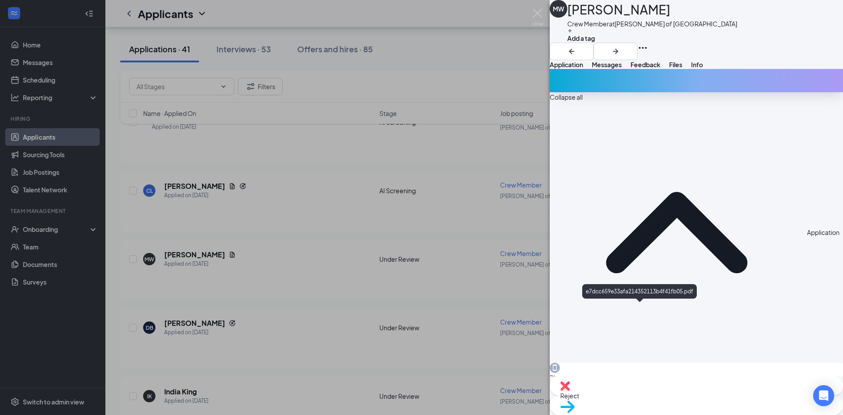
click at [639, 396] on div "Reject" at bounding box center [696, 385] width 293 height 19
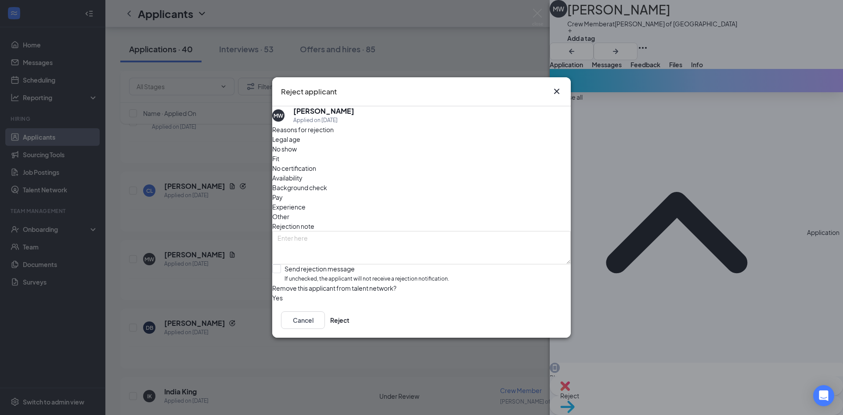
click at [343, 264] on input "Send rejection message If unchecked, the applicant will not receive a rejection…" at bounding box center [360, 273] width 177 height 19
checkbox input "true"
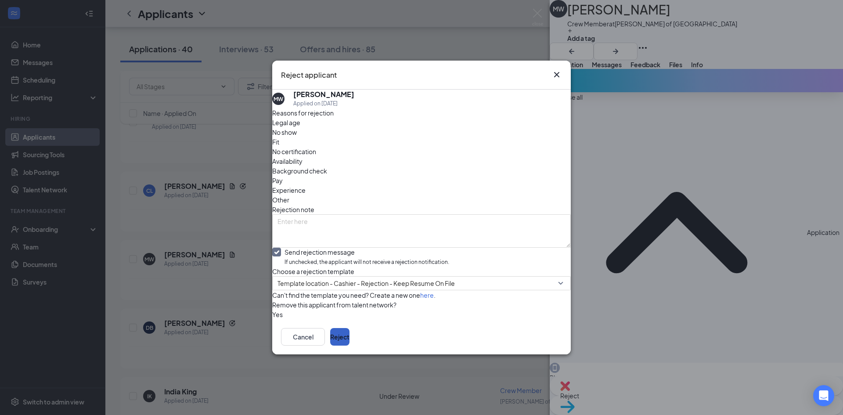
click at [349, 346] on button "Reject" at bounding box center [339, 337] width 19 height 18
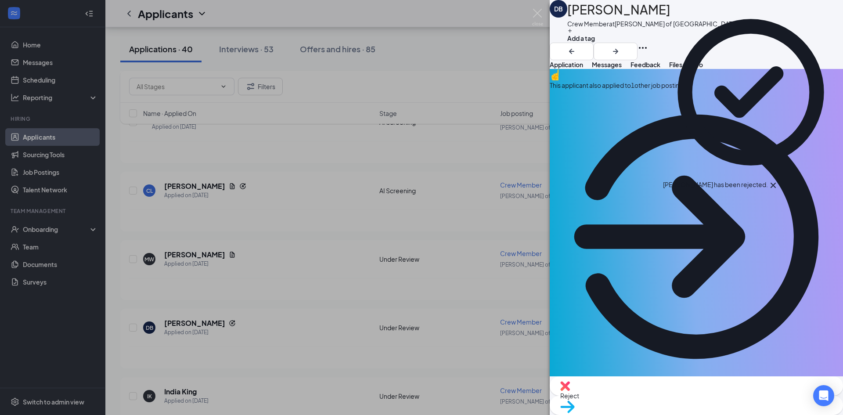
click at [680, 104] on div "This applicant also applied to 1 other job posting(s)" at bounding box center [696, 226] width 293 height 314
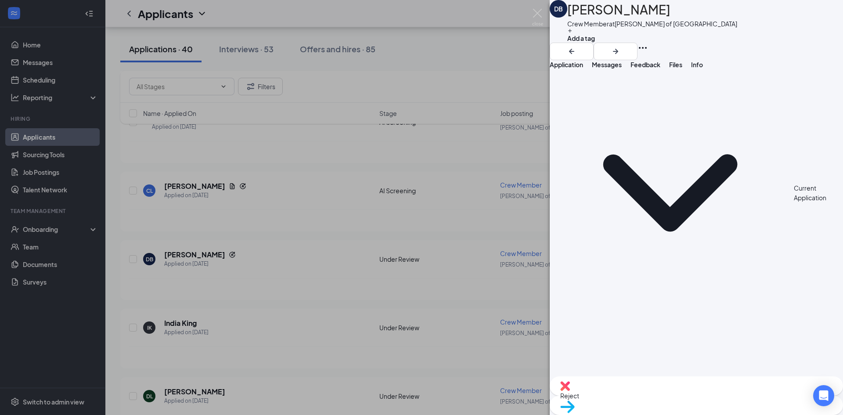
click at [576, 69] on button "Application" at bounding box center [566, 64] width 33 height 9
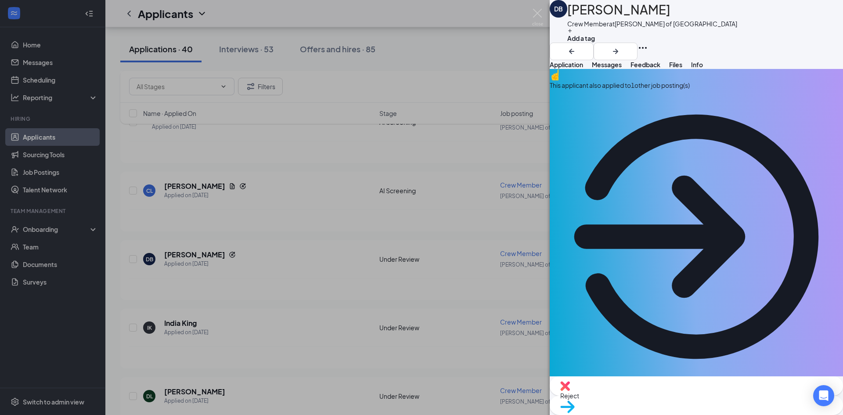
click at [656, 90] on div "This applicant also applied to 1 other job posting(s)" at bounding box center [696, 85] width 293 height 10
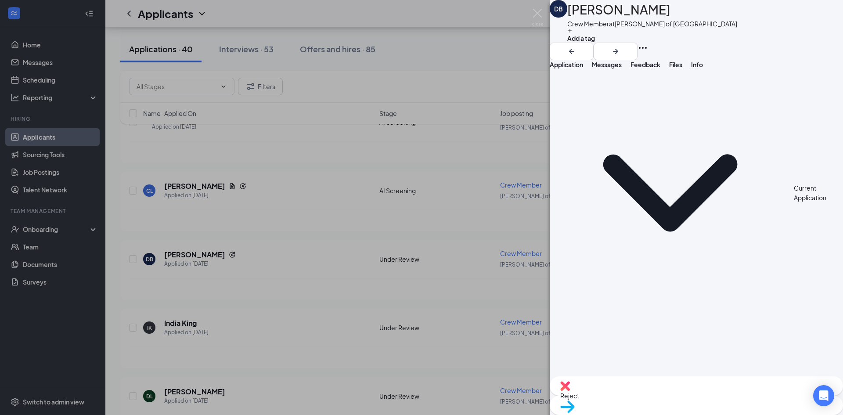
click at [583, 68] on span "Application" at bounding box center [566, 65] width 33 height 8
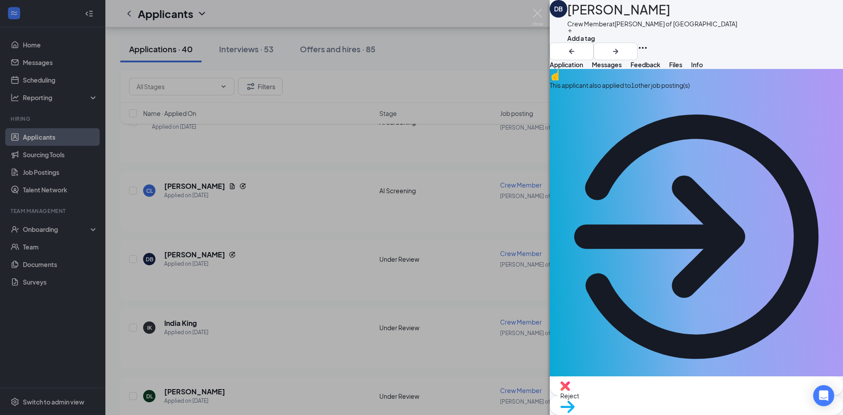
click at [650, 400] on span "Reject" at bounding box center [696, 396] width 272 height 10
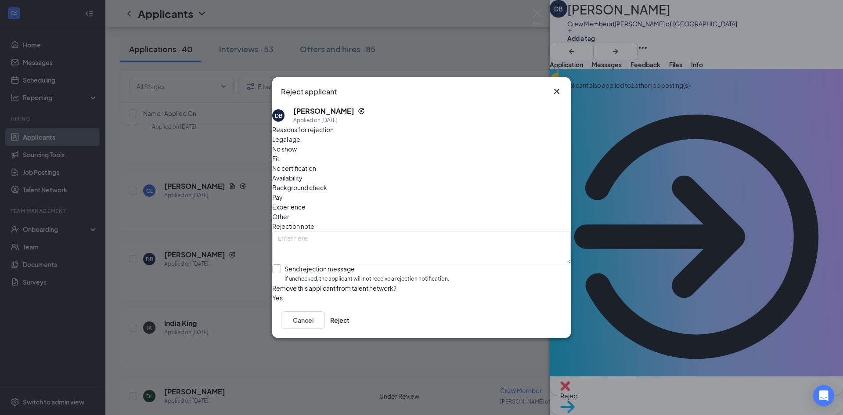
click at [325, 264] on input "Send rejection message If unchecked, the applicant will not receive a rejection…" at bounding box center [360, 273] width 177 height 19
checkbox input "true"
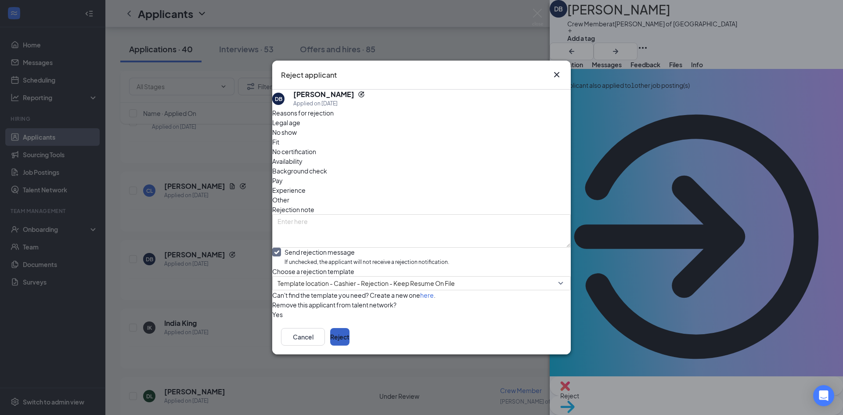
click at [349, 346] on button "Reject" at bounding box center [339, 337] width 19 height 18
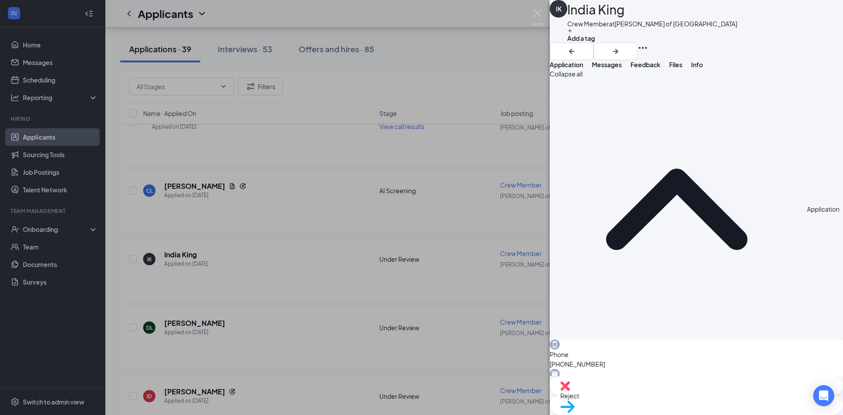
click at [731, 413] on span "Move to stage" at bounding box center [696, 418] width 272 height 10
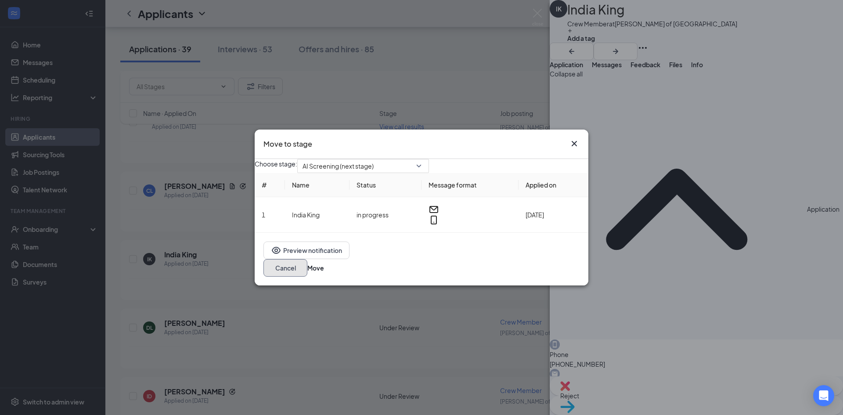
click at [307, 267] on button "Cancel" at bounding box center [285, 268] width 44 height 18
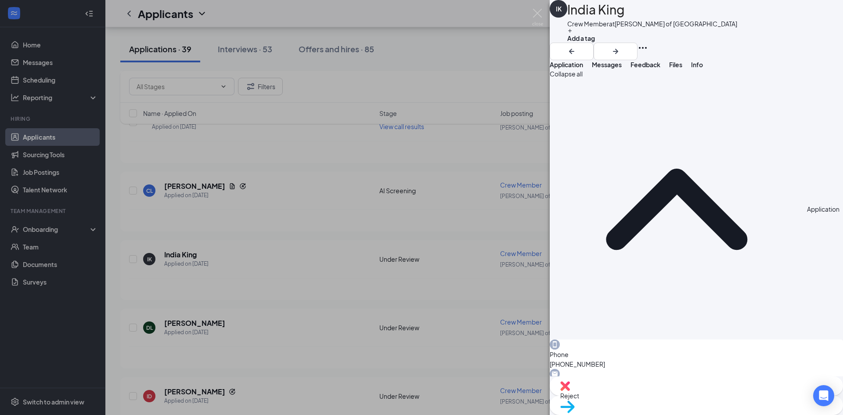
click at [647, 393] on div "Reject" at bounding box center [696, 385] width 293 height 19
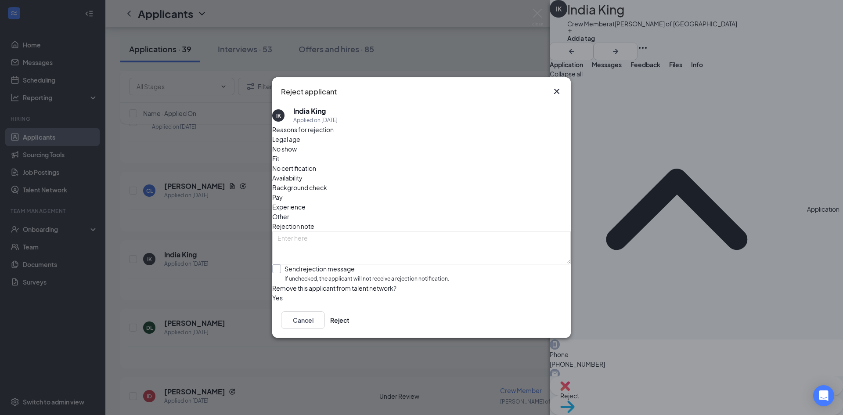
click at [305, 264] on input "Send rejection message If unchecked, the applicant will not receive a rejection…" at bounding box center [360, 273] width 177 height 19
checkbox input "true"
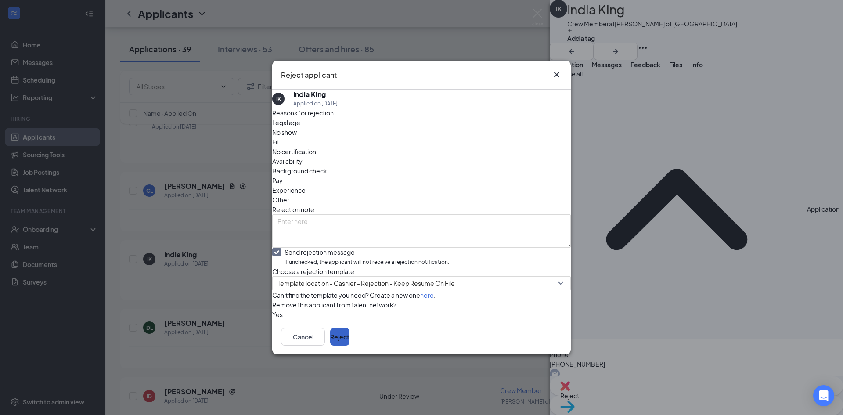
click at [349, 346] on button "Reject" at bounding box center [339, 337] width 19 height 18
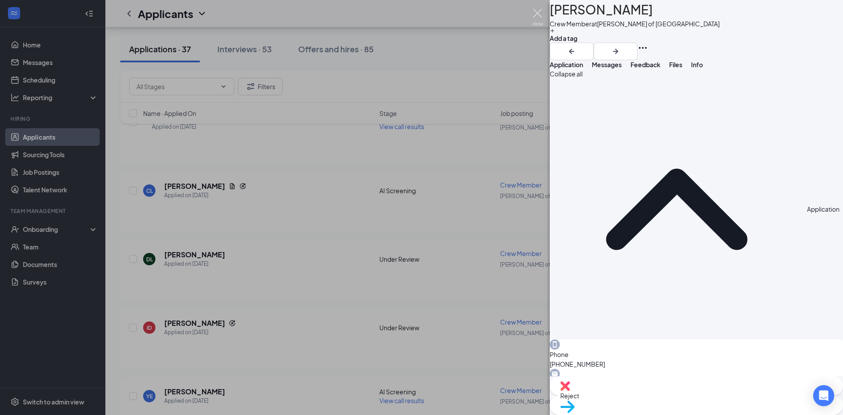
click at [536, 11] on img at bounding box center [537, 17] width 11 height 17
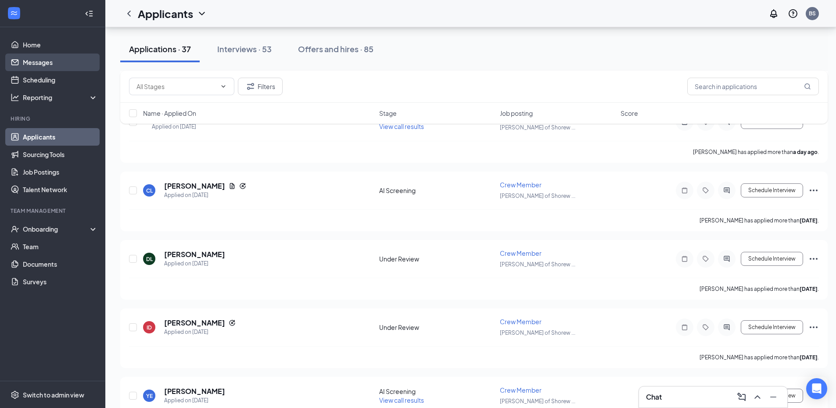
click at [43, 63] on link "Messages" at bounding box center [60, 63] width 75 height 18
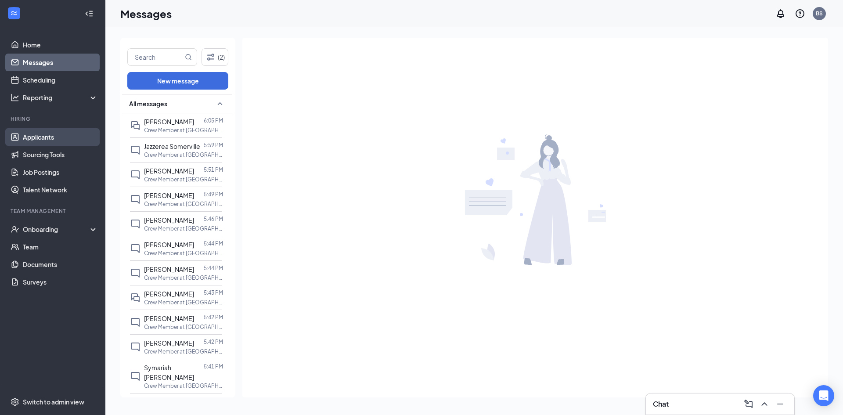
click at [62, 139] on link "Applicants" at bounding box center [60, 137] width 75 height 18
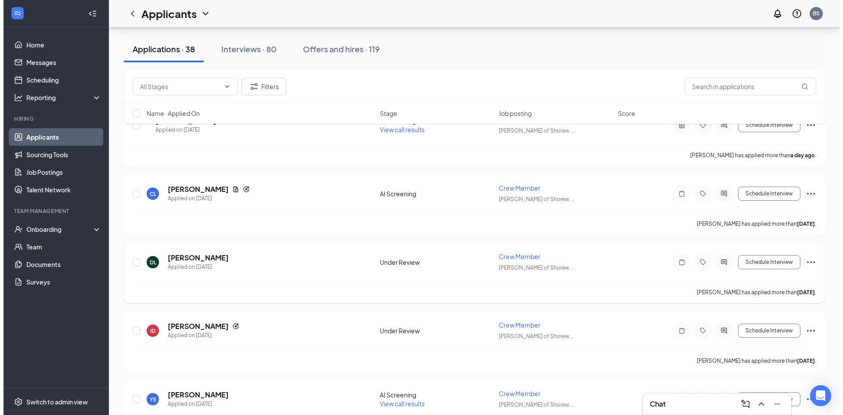
scroll to position [1098, 0]
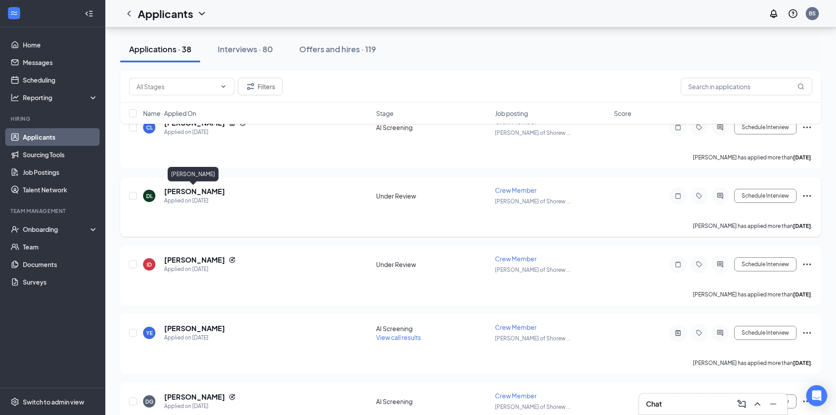
click at [193, 194] on h5 "[PERSON_NAME]" at bounding box center [194, 192] width 61 height 10
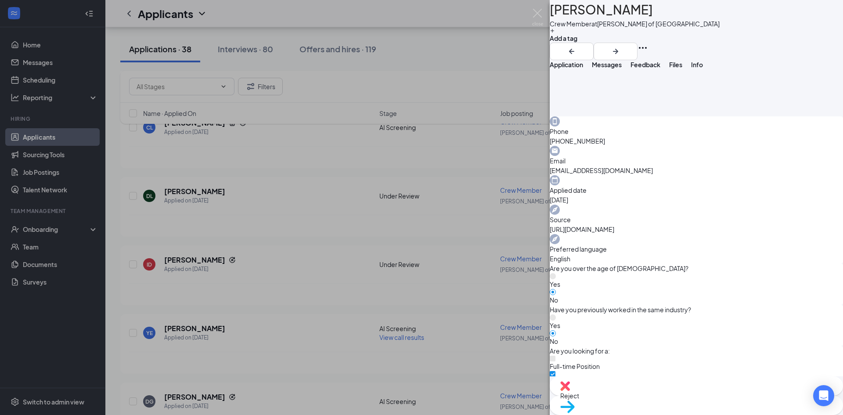
click at [644, 396] on div "Reject" at bounding box center [696, 385] width 293 height 19
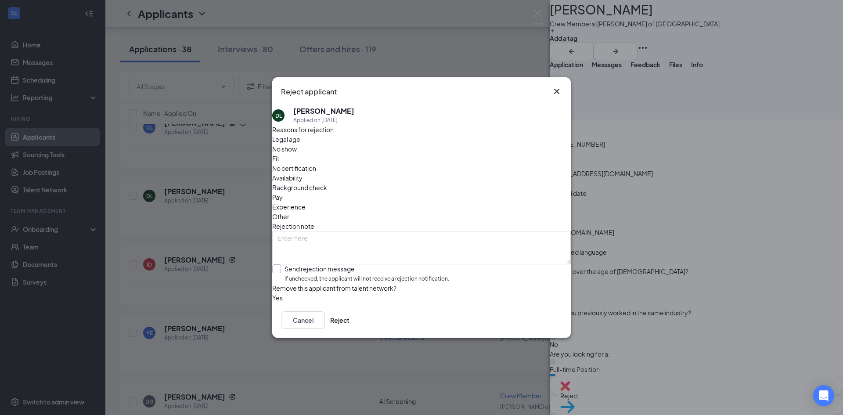
click at [345, 265] on input "Send rejection message If unchecked, the applicant will not receive a rejection…" at bounding box center [360, 273] width 177 height 19
checkbox input "true"
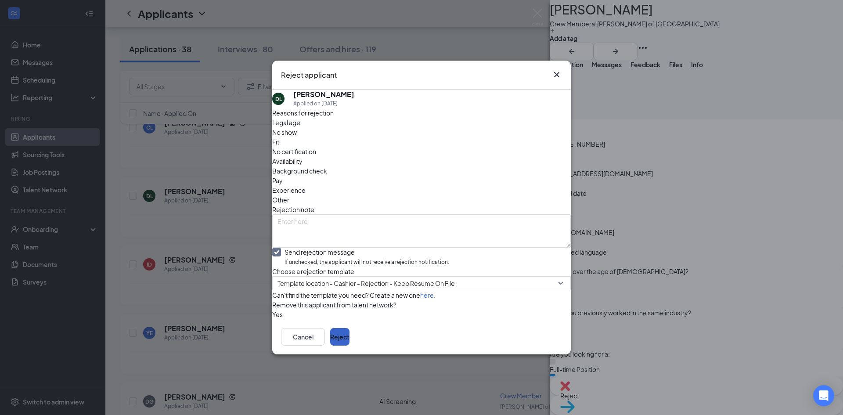
click at [349, 346] on button "Reject" at bounding box center [339, 337] width 19 height 18
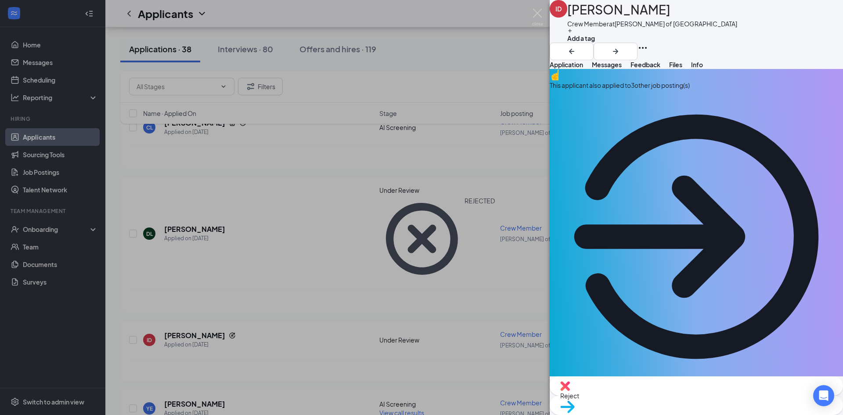
click at [653, 400] on span "Reject" at bounding box center [696, 396] width 272 height 10
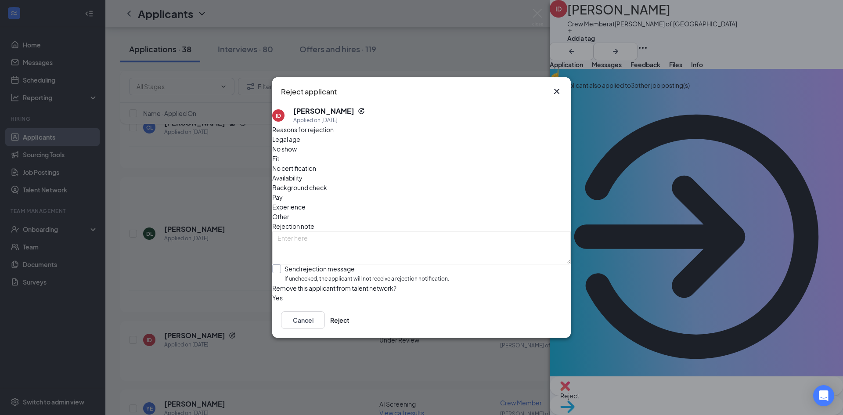
click at [318, 264] on input "Send rejection message If unchecked, the applicant will not receive a rejection…" at bounding box center [360, 273] width 177 height 19
checkbox input "true"
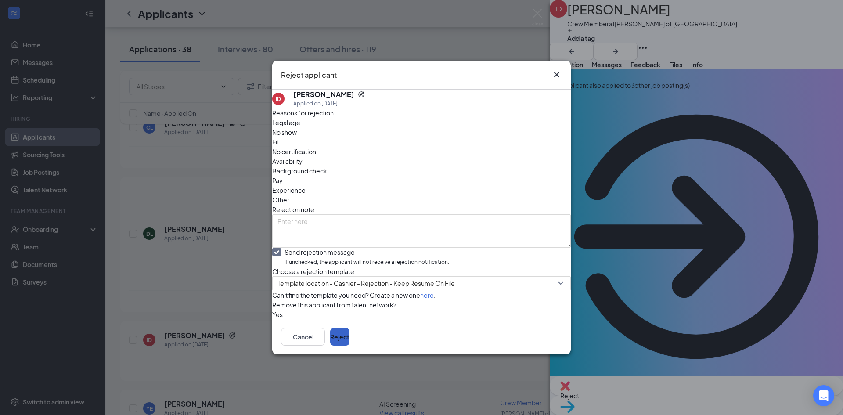
click at [349, 346] on button "Reject" at bounding box center [339, 337] width 19 height 18
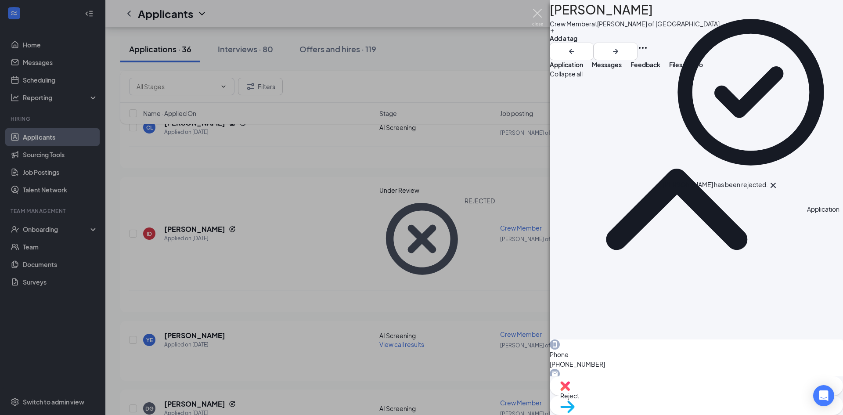
click at [536, 11] on img at bounding box center [537, 17] width 11 height 17
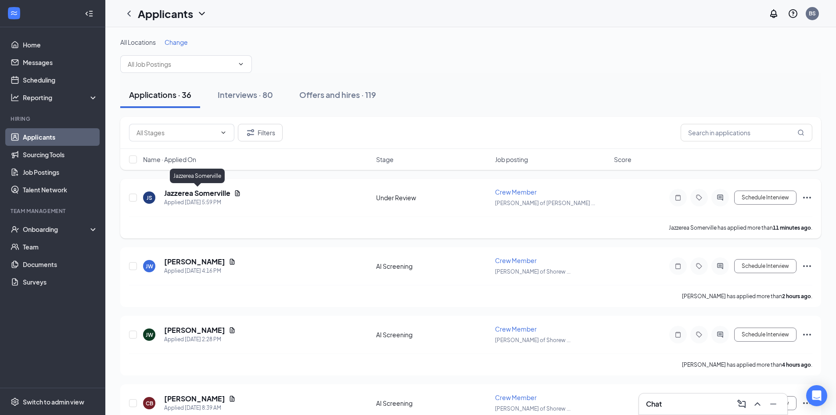
click at [203, 194] on h5 "Jazzerea Somerville" at bounding box center [197, 193] width 66 height 10
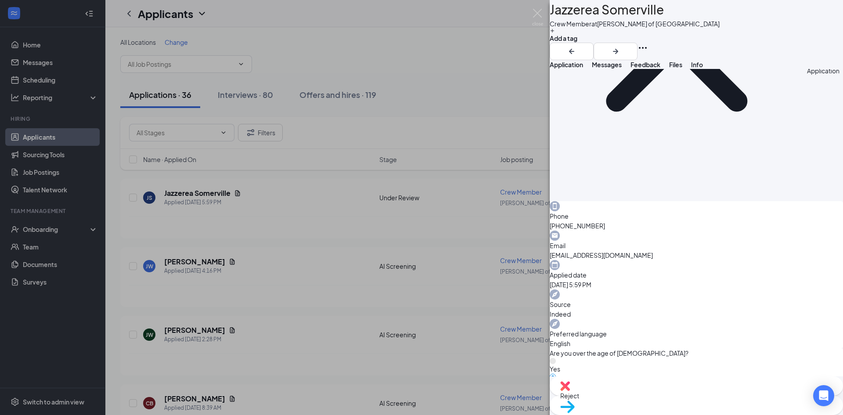
scroll to position [271, 0]
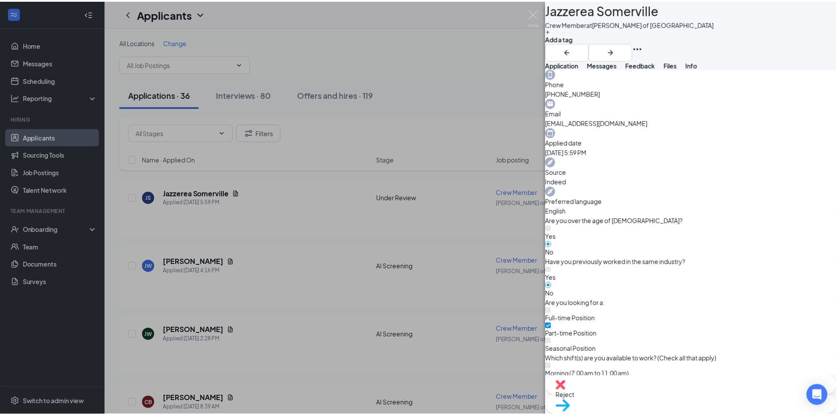
scroll to position [267, 0]
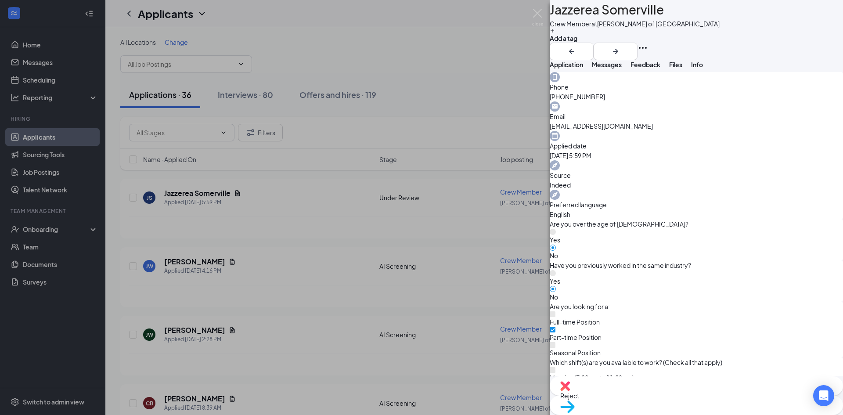
click at [393, 55] on div "JS Jazzerea Somerville Crew Member at [GEOGRAPHIC_DATA][PERSON_NAME] of [GEOGRA…" at bounding box center [421, 207] width 843 height 415
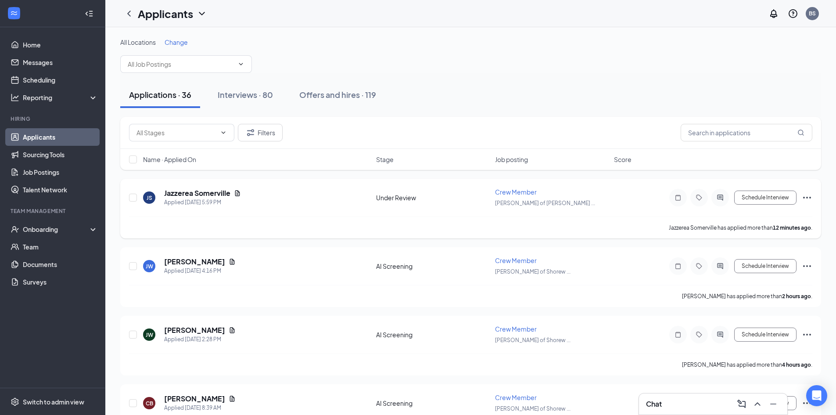
click at [252, 209] on div "JS Jazzerea Somerville Applied [DATE] 5:59 PM Under Review Crew Member [PERSON_…" at bounding box center [471, 201] width 684 height 29
drag, startPoint x: 53, startPoint y: 400, endPoint x: 288, endPoint y: 216, distance: 298.4
click at [53, 400] on div "Switch to admin view" at bounding box center [53, 401] width 61 height 9
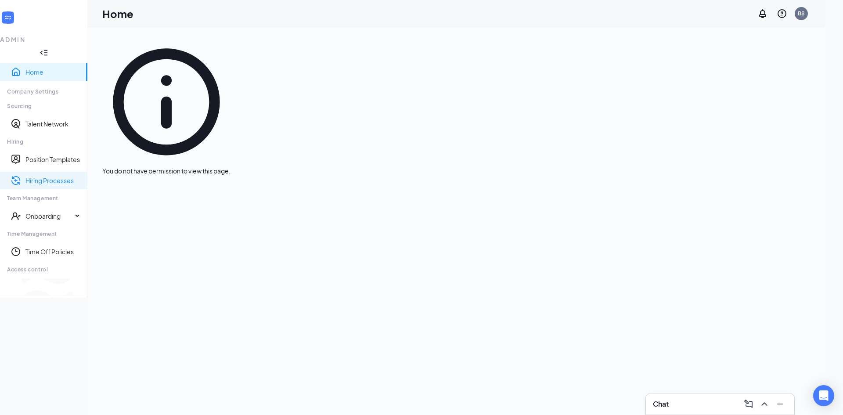
click at [44, 176] on link "Hiring Processes" at bounding box center [52, 180] width 55 height 9
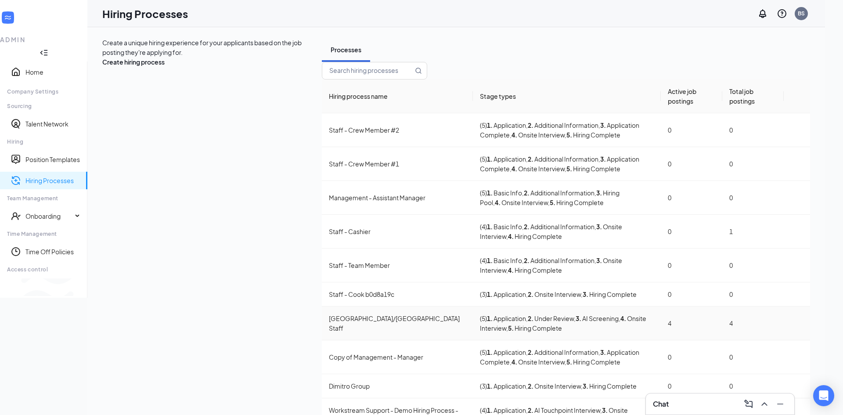
click at [797, 323] on icon "Ellipses" at bounding box center [797, 323] width 0 height 0
click at [765, 319] on span "View job postings" at bounding box center [751, 315] width 50 height 8
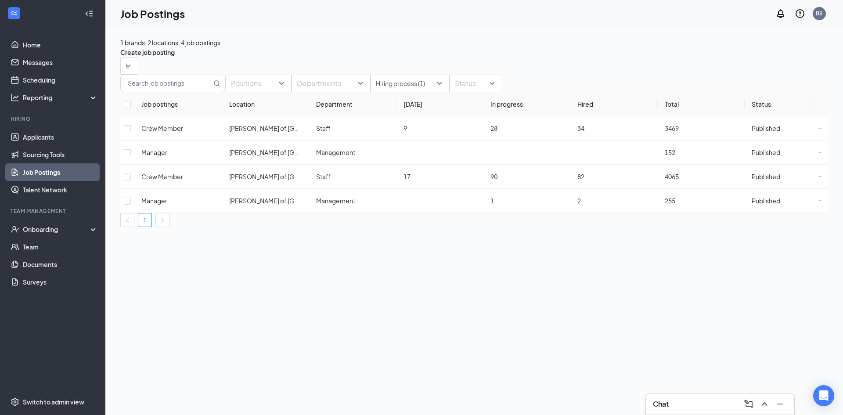
click at [187, 391] on div "1 brands, 2 locations, 4 job postings Create job posting Locations Positions De…" at bounding box center [474, 221] width 738 height 388
click at [52, 398] on div "Switch to admin view" at bounding box center [53, 401] width 61 height 9
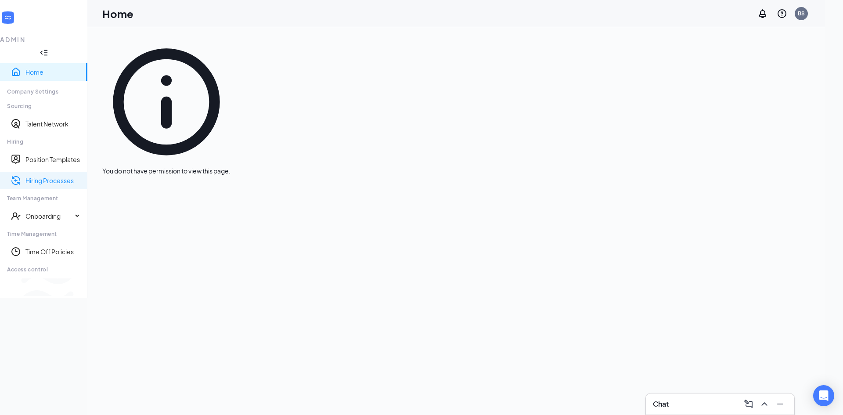
click at [25, 176] on link "Hiring Processes" at bounding box center [52, 180] width 55 height 9
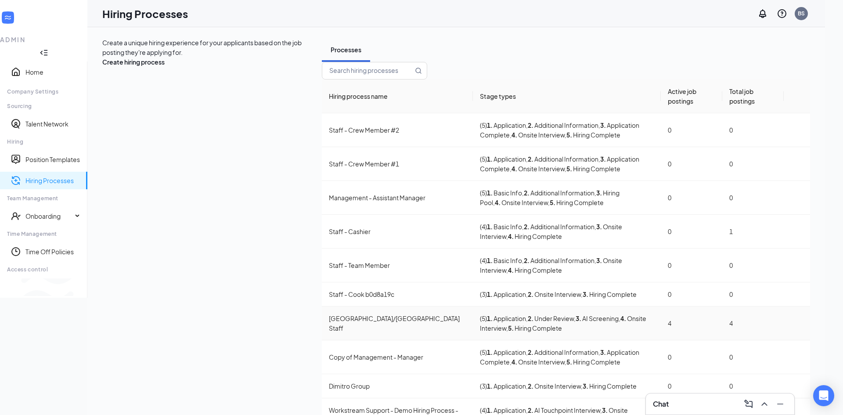
click at [329, 313] on div "[GEOGRAPHIC_DATA]/[GEOGRAPHIC_DATA] Staff" at bounding box center [397, 322] width 137 height 19
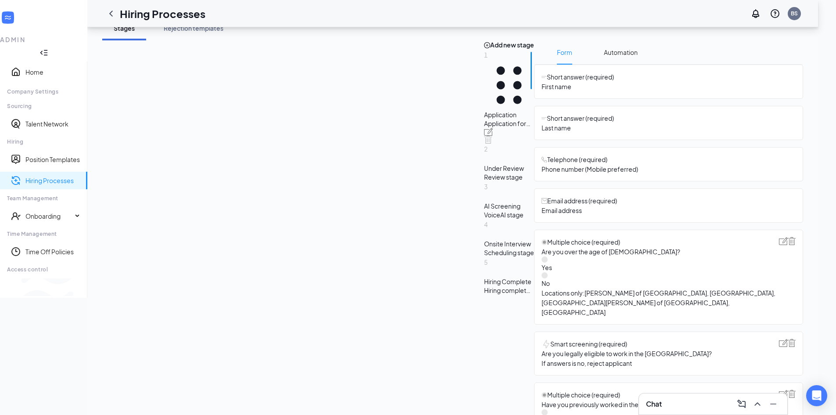
scroll to position [44, 0]
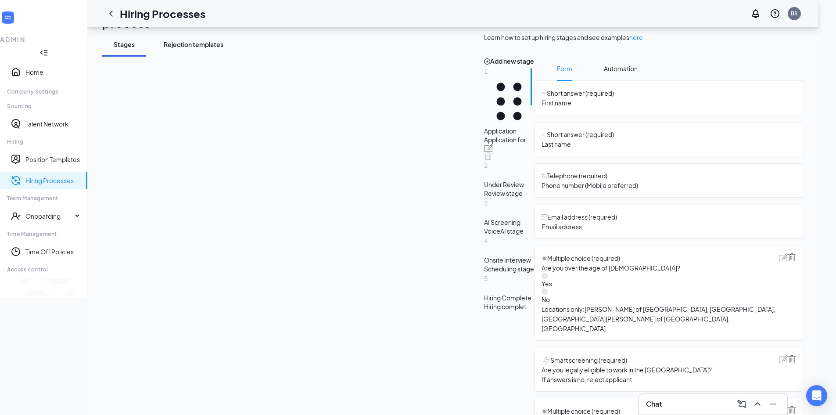
click at [223, 49] on div "Rejection templates" at bounding box center [194, 44] width 60 height 9
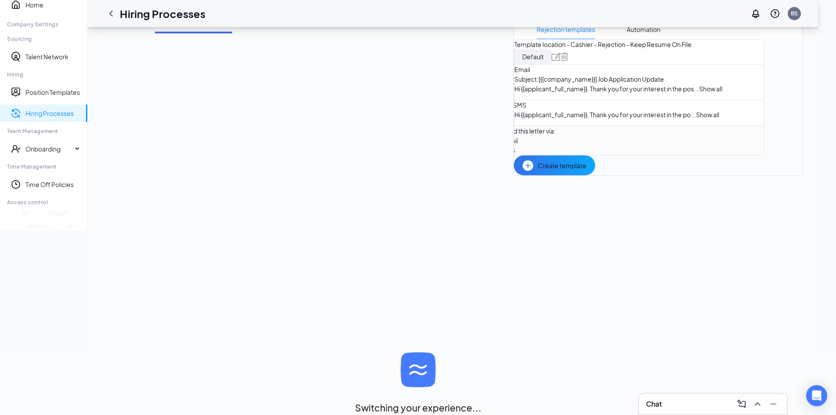
scroll to position [68, 0]
click at [699, 93] on span "Show all" at bounding box center [710, 89] width 23 height 8
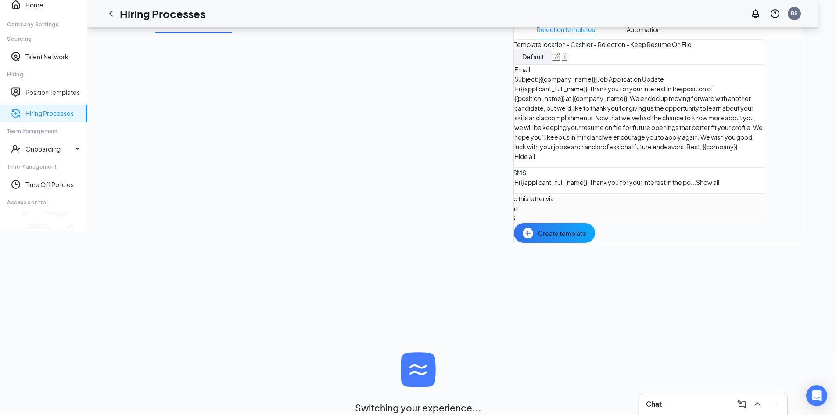
scroll to position [155, 0]
click at [696, 186] on span "Show all" at bounding box center [707, 182] width 23 height 8
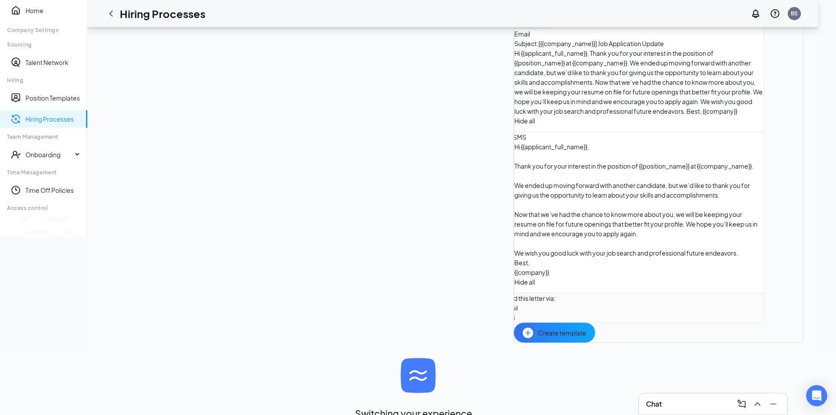
scroll to position [100, 0]
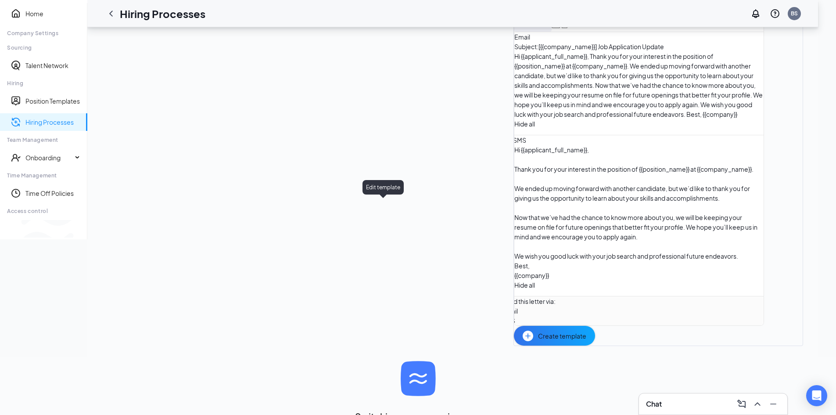
click at [552, 28] on img at bounding box center [556, 24] width 9 height 8
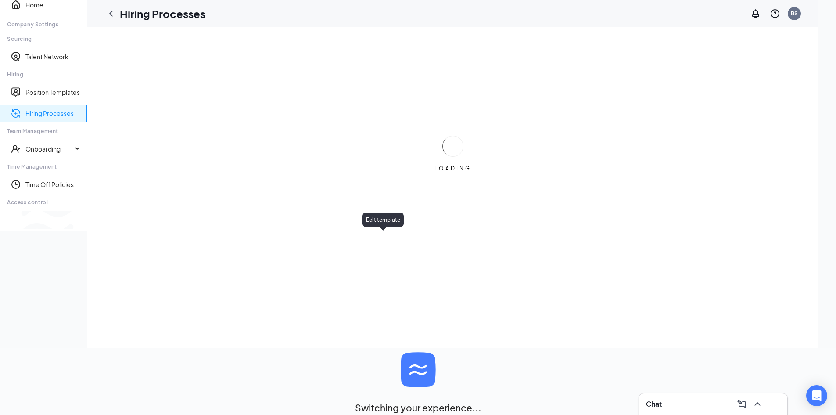
scroll to position [0, 0]
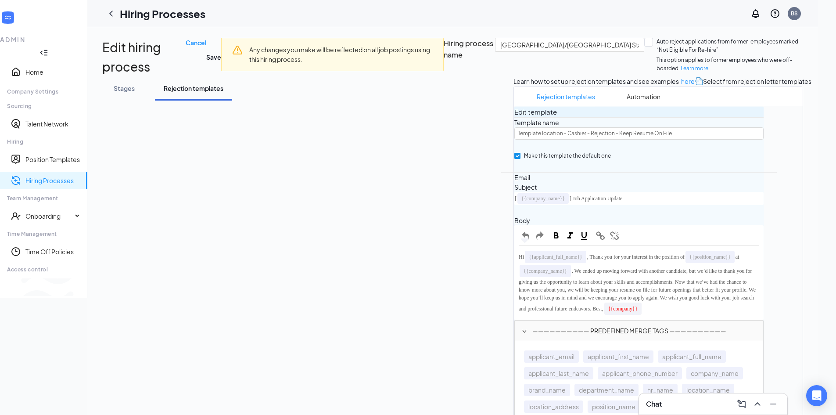
click at [514, 275] on div "Learn how to set up rejection templates and see examples here Select from rejec…" at bounding box center [659, 409] width 290 height 666
drag, startPoint x: 752, startPoint y: 51, endPoint x: 747, endPoint y: 53, distance: 5.1
click at [206, 47] on button "Cancel" at bounding box center [196, 43] width 21 height 10
